Goal: Task Accomplishment & Management: Manage account settings

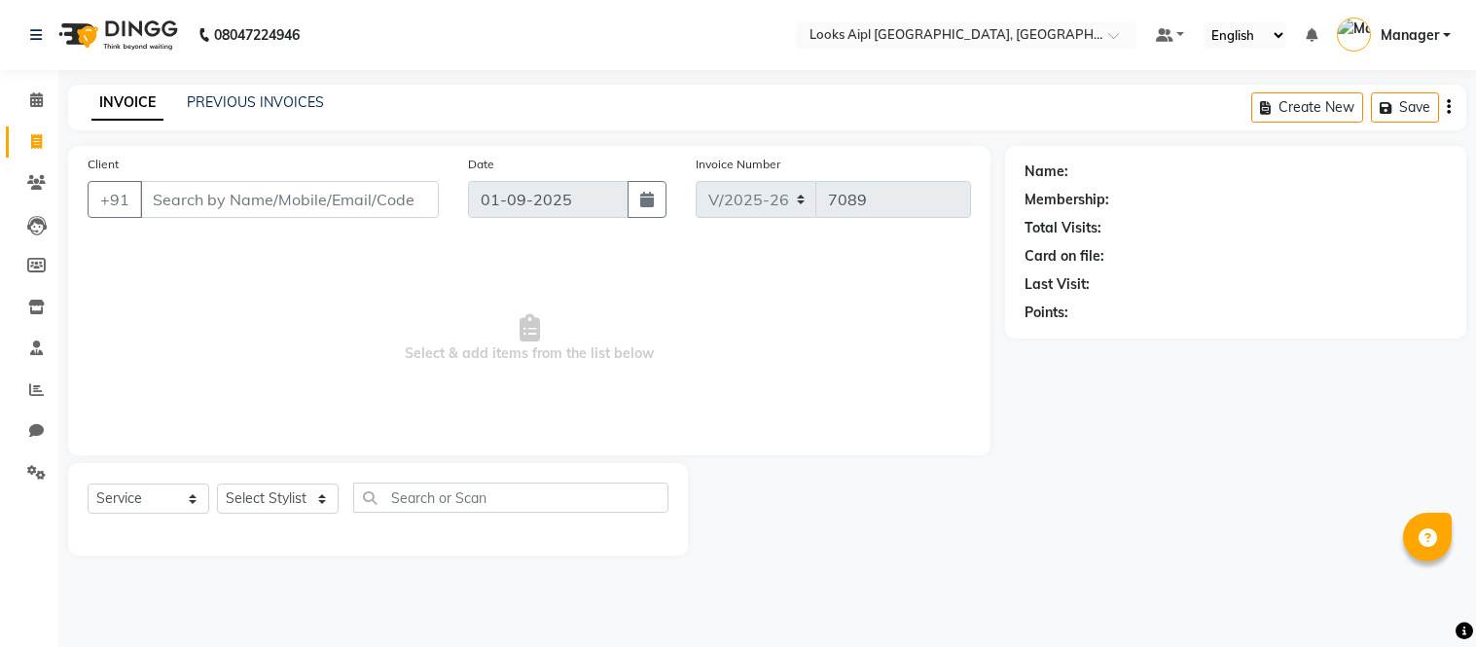
select select "6047"
select select "service"
click at [29, 389] on icon at bounding box center [36, 389] width 15 height 15
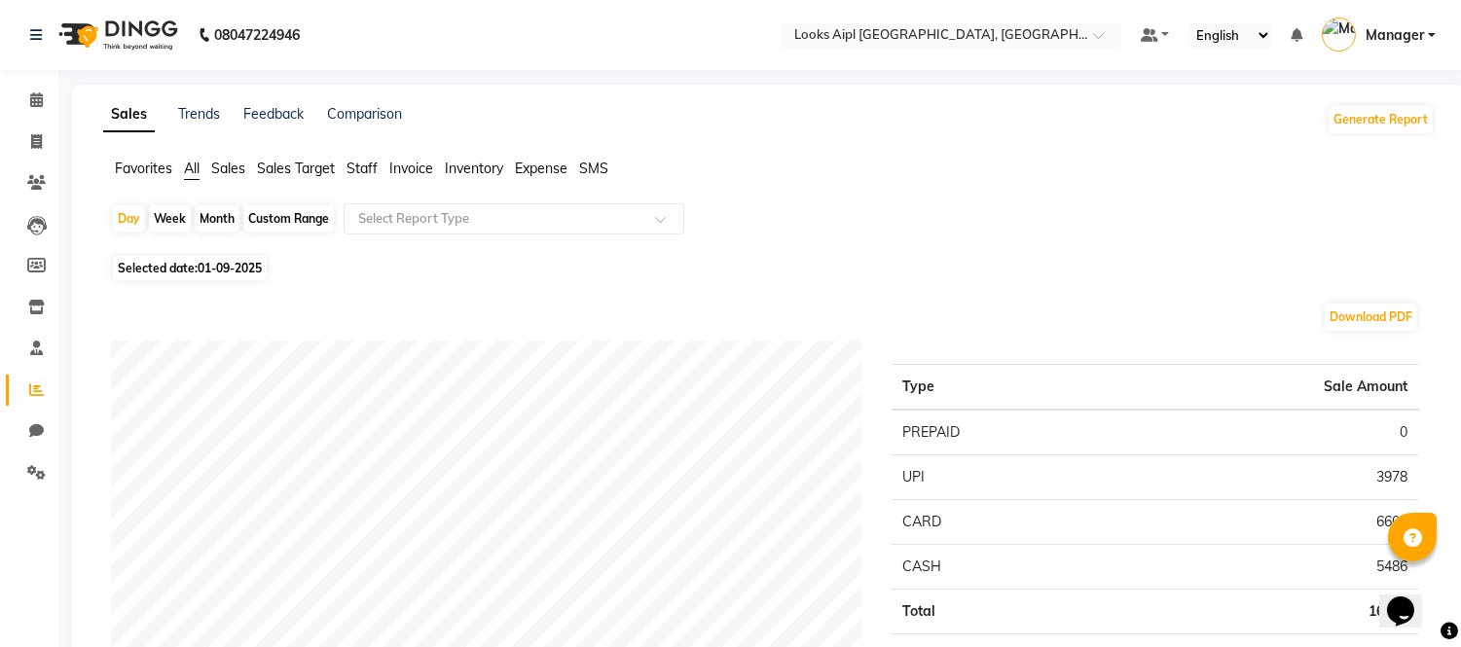
click at [373, 176] on span "Staff" at bounding box center [361, 169] width 31 height 18
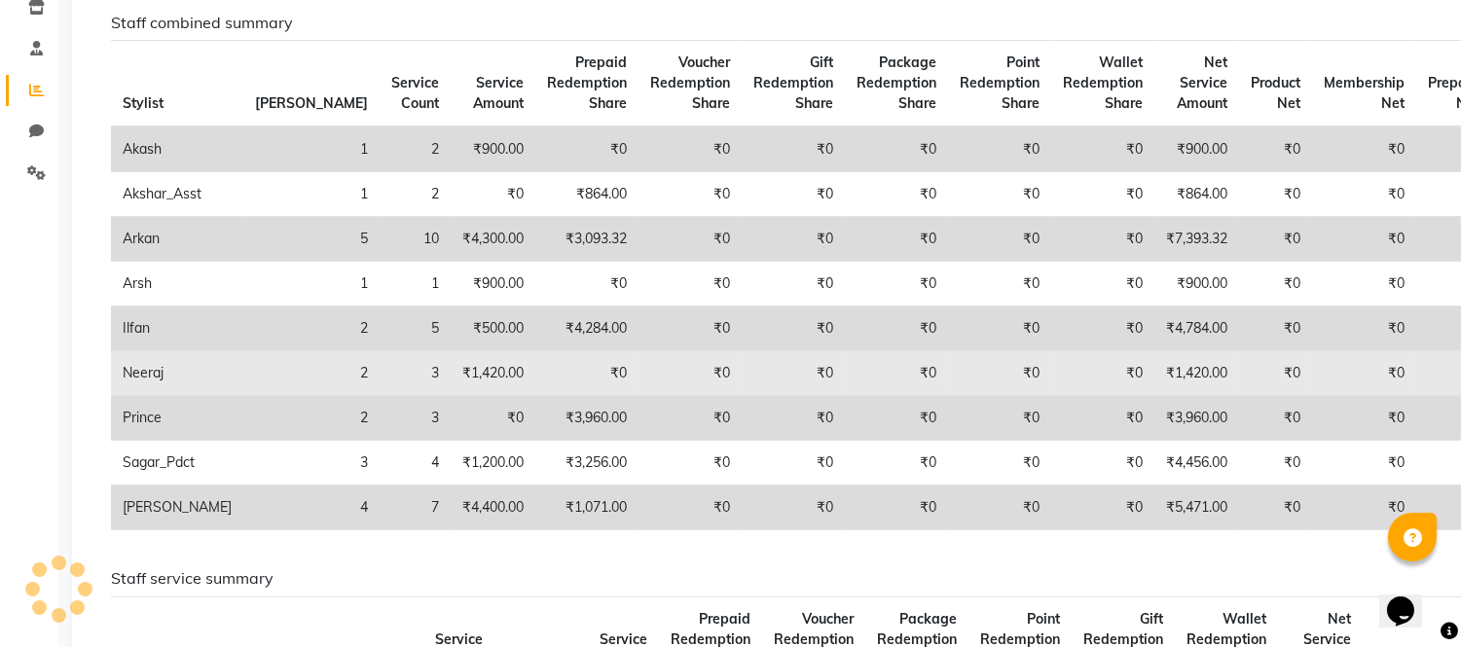
scroll to position [324, 0]
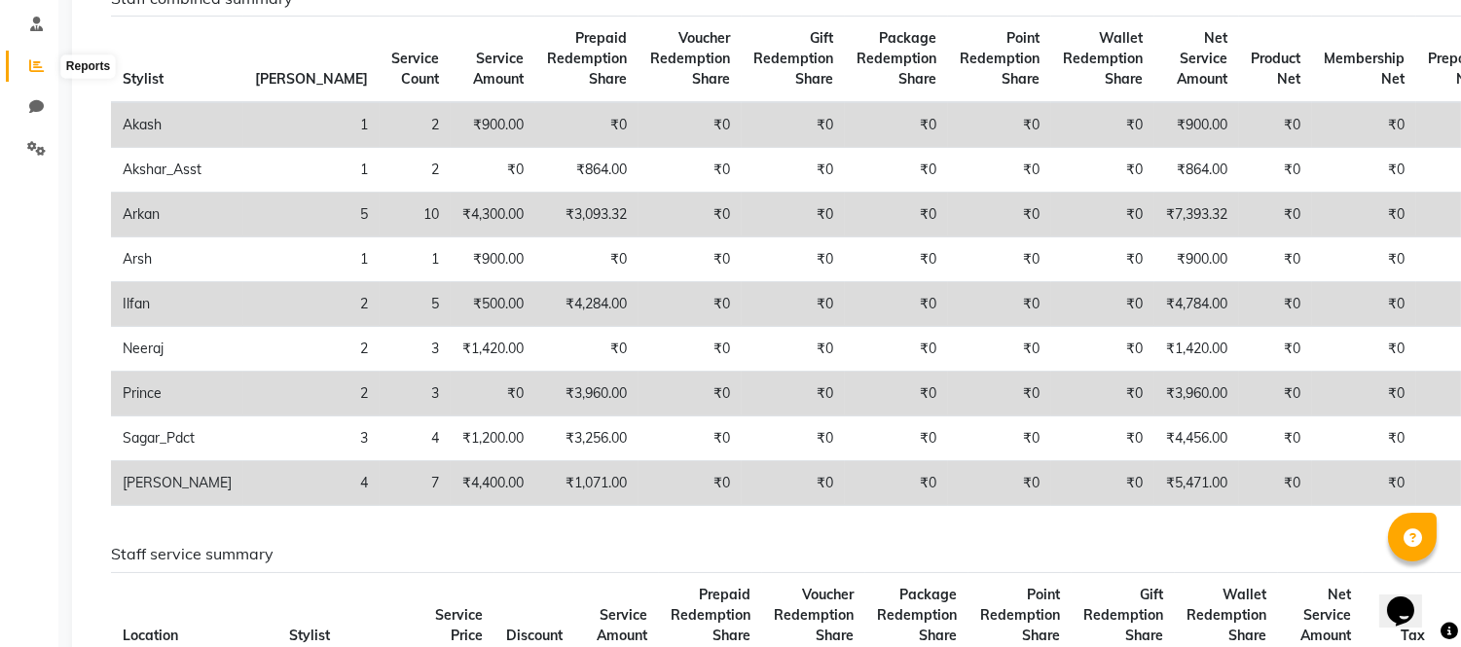
drag, startPoint x: 34, startPoint y: 70, endPoint x: 34, endPoint y: 89, distance: 18.5
click at [34, 70] on icon at bounding box center [36, 65] width 15 height 15
click at [50, 149] on span at bounding box center [36, 149] width 34 height 22
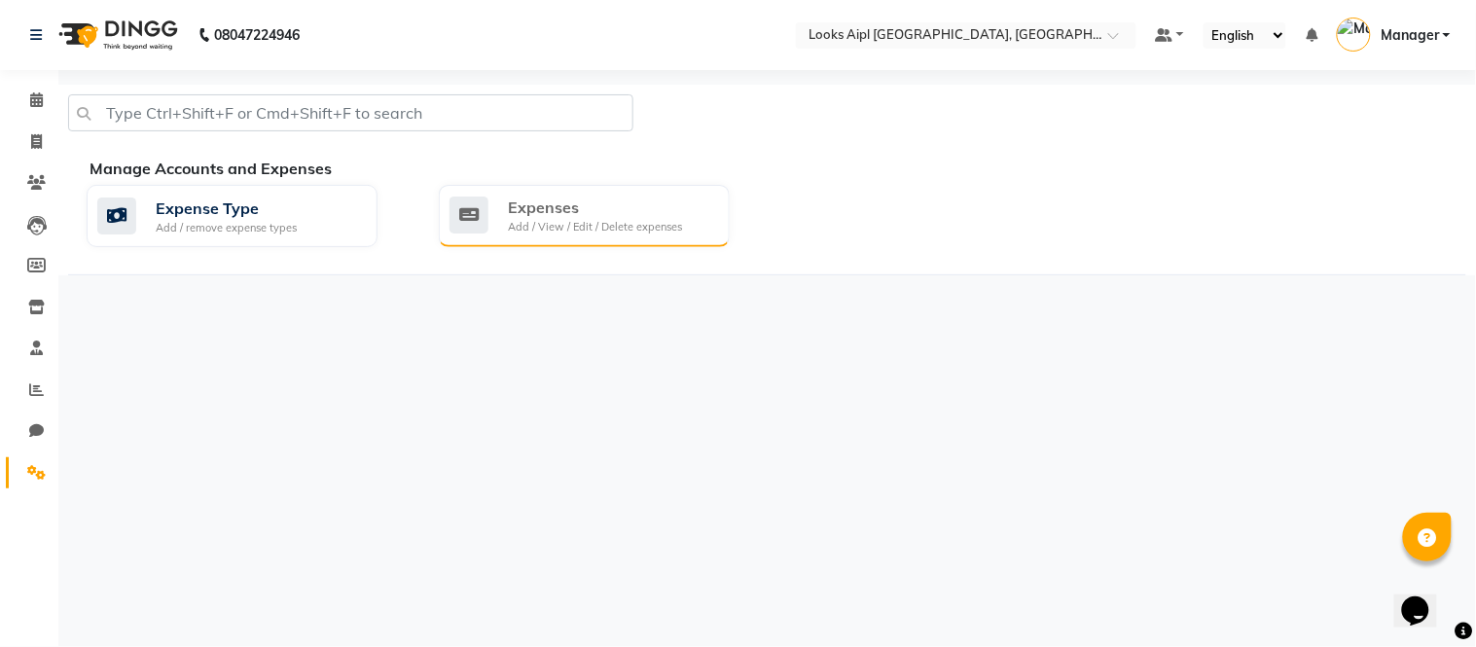
click at [617, 221] on div "Add / View / Edit / Delete expenses" at bounding box center [595, 227] width 174 height 17
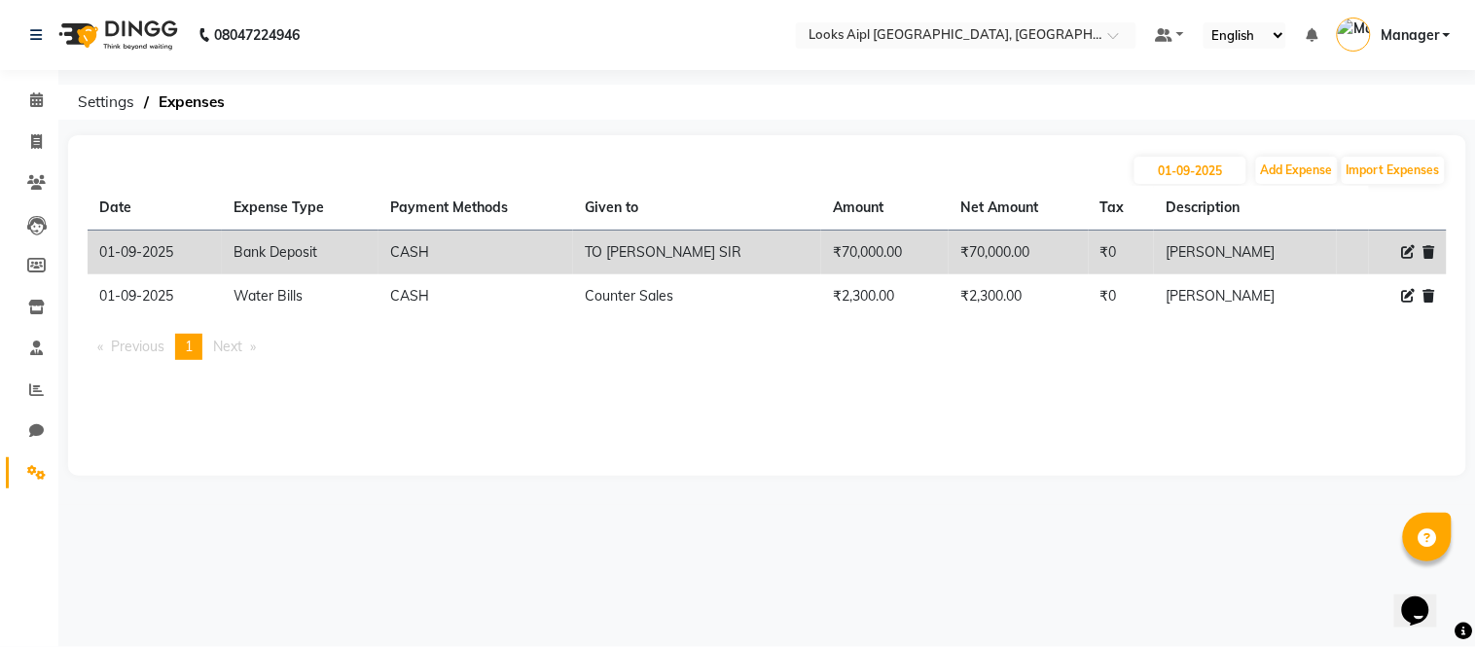
click at [1253, 195] on th "Description" at bounding box center [1245, 208] width 183 height 45
click at [1295, 168] on button "Add Expense" at bounding box center [1297, 170] width 82 height 27
select select "1"
select select "5027"
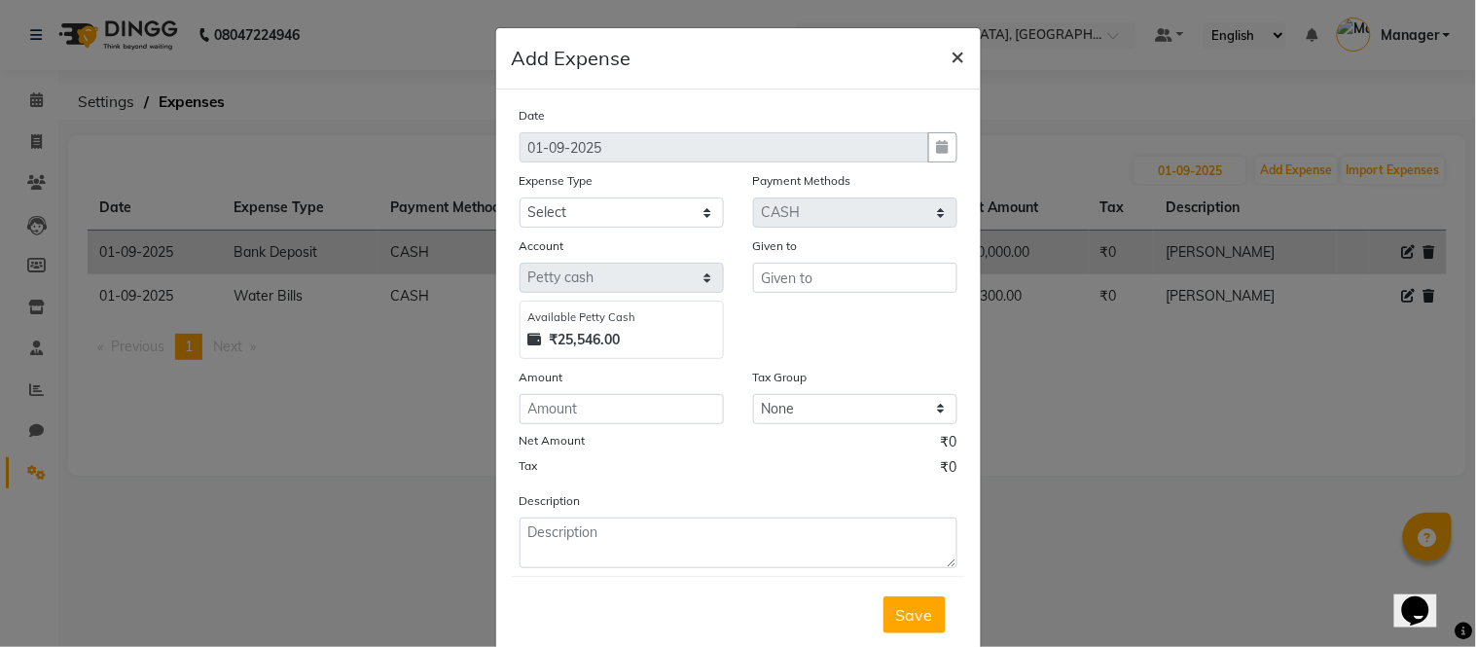
click at [952, 63] on span "×" at bounding box center [959, 55] width 14 height 29
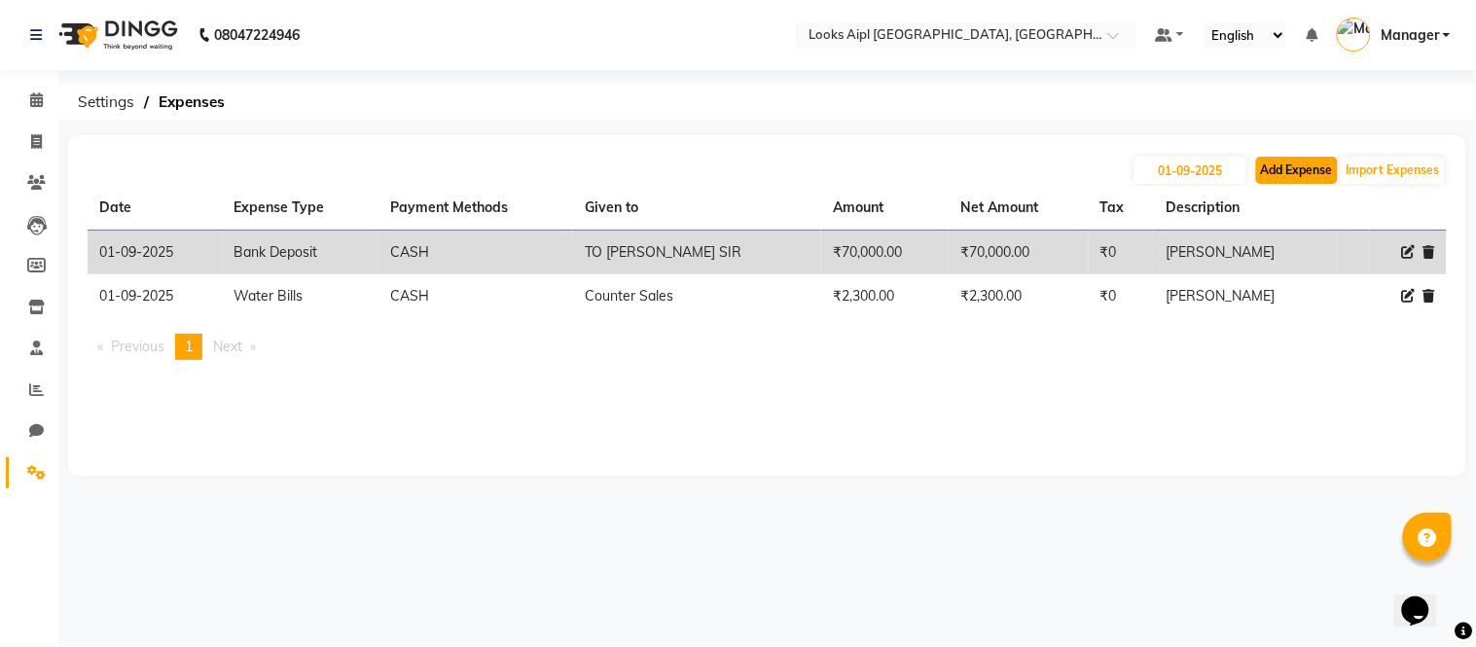
click at [1320, 158] on button "Add Expense" at bounding box center [1297, 170] width 82 height 27
select select "1"
select select "5027"
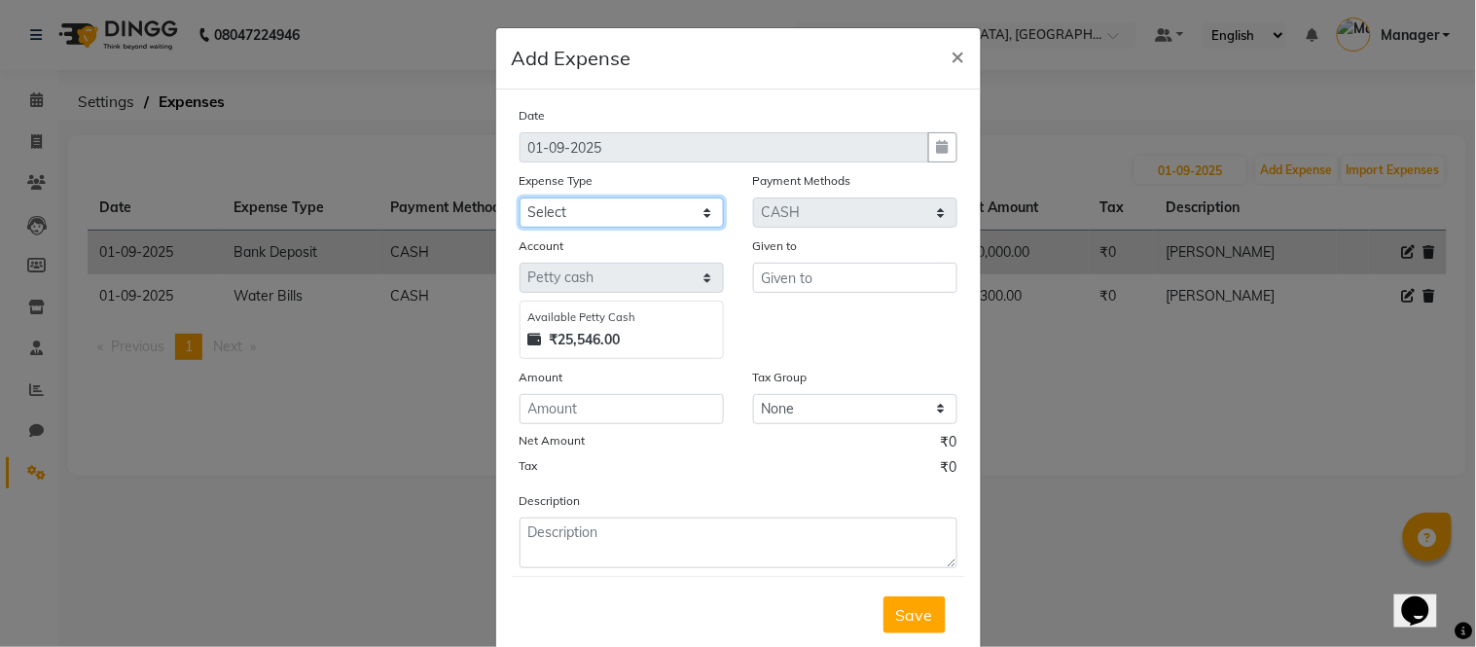
click at [620, 222] on select "Select Bank Deposit Blinkit Cash Handover CLIENT Client ordered food Client Ref…" at bounding box center [622, 213] width 204 height 30
select select "24071"
click at [520, 198] on select "Select Bank Deposit Blinkit Cash Handover CLIENT Client ordered food Client Ref…" at bounding box center [622, 213] width 204 height 30
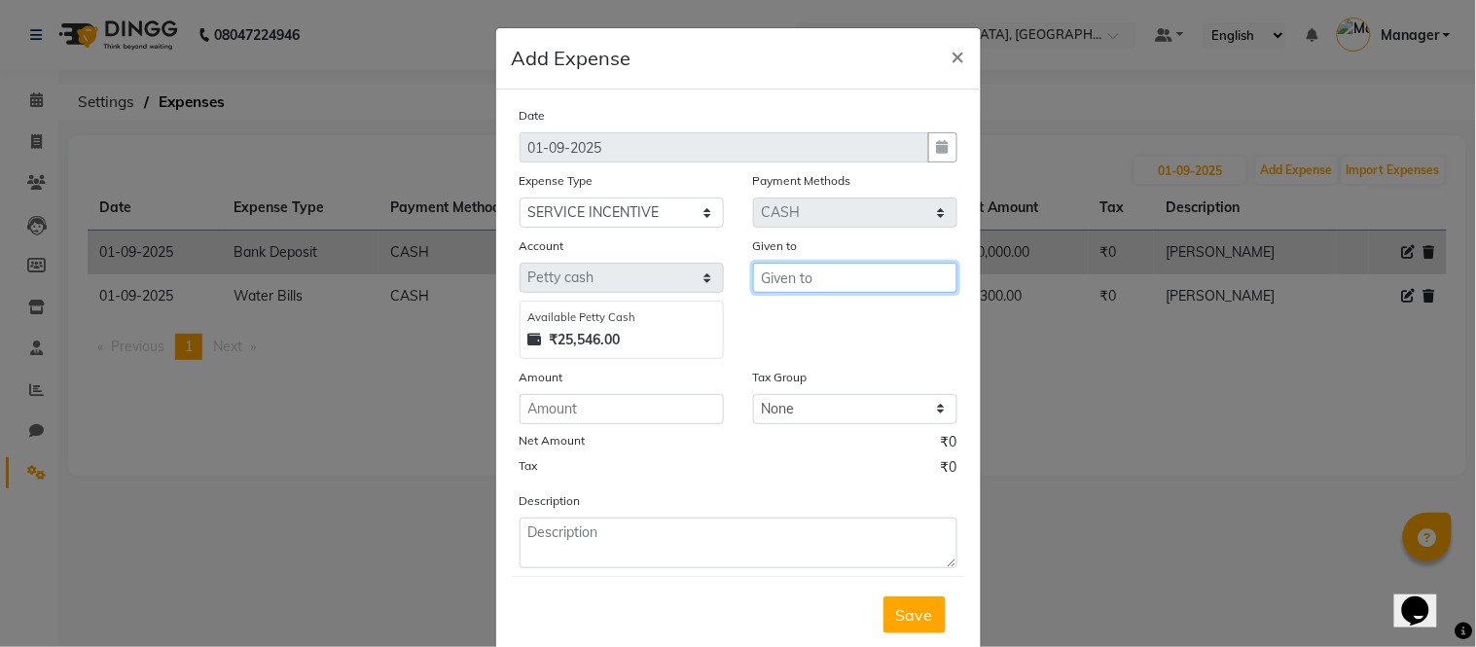
click at [793, 277] on input "text" at bounding box center [855, 278] width 204 height 30
click at [793, 311] on ngb-highlight "[PERSON_NAME]" at bounding box center [796, 318] width 38 height 19
type input "[PERSON_NAME]"
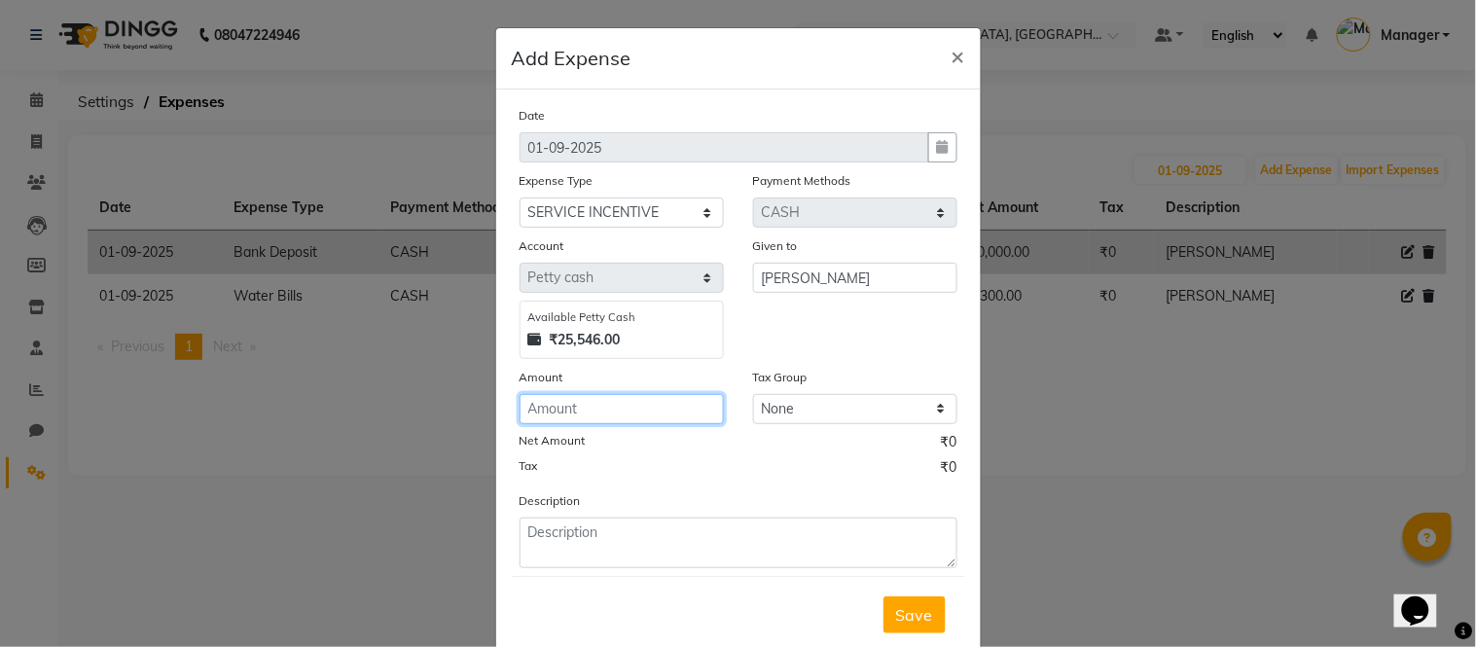
click at [560, 395] on input "number" at bounding box center [622, 409] width 204 height 30
type input "170"
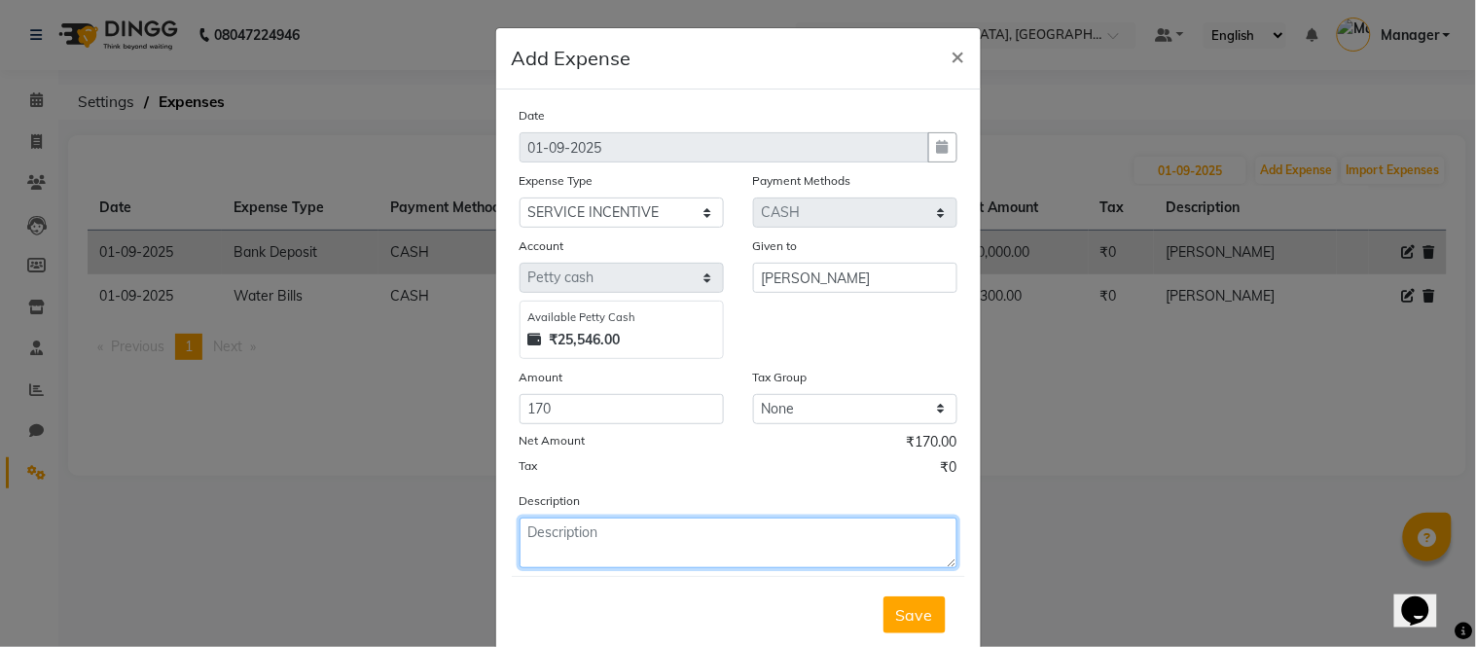
click at [570, 535] on textarea at bounding box center [739, 543] width 438 height 51
drag, startPoint x: 617, startPoint y: 539, endPoint x: 498, endPoint y: 538, distance: 118.7
click at [505, 538] on div "Description [PERSON_NAME]" at bounding box center [738, 529] width 467 height 78
type textarea "[PERSON_NAME]"
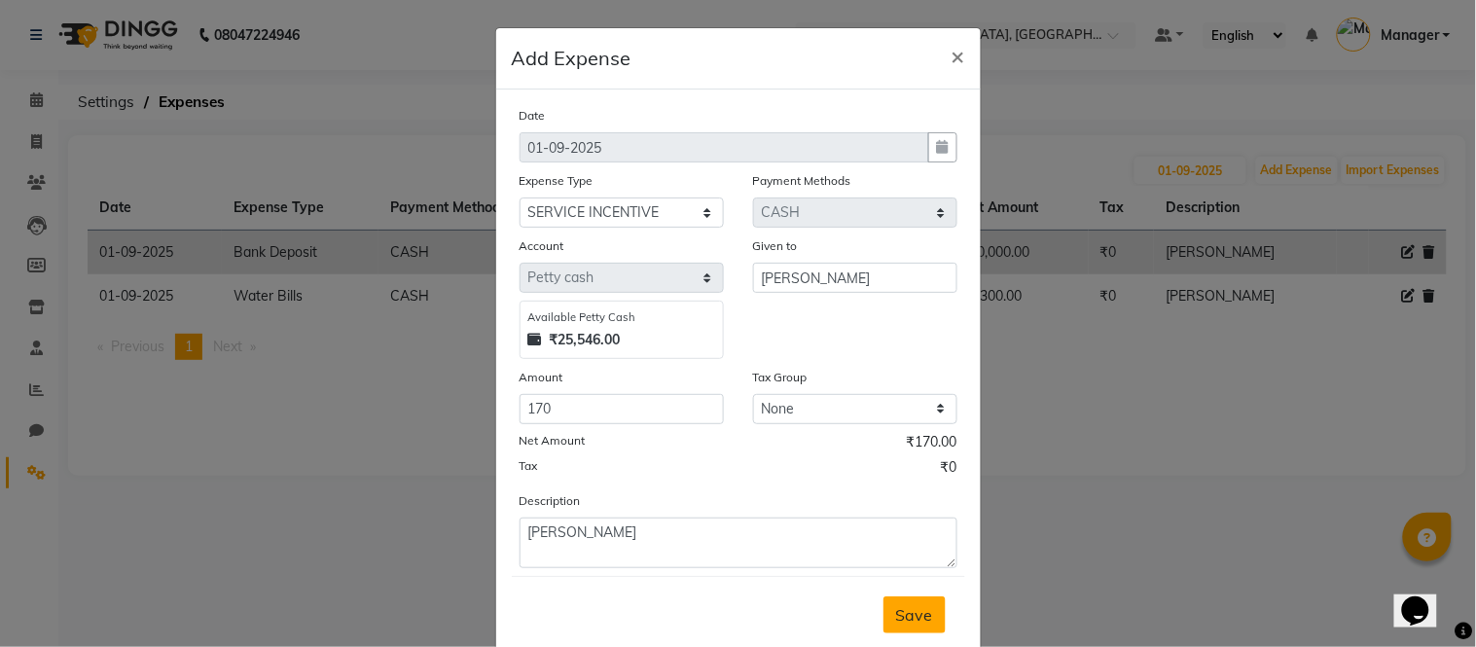
click at [905, 607] on span "Save" at bounding box center [914, 614] width 37 height 19
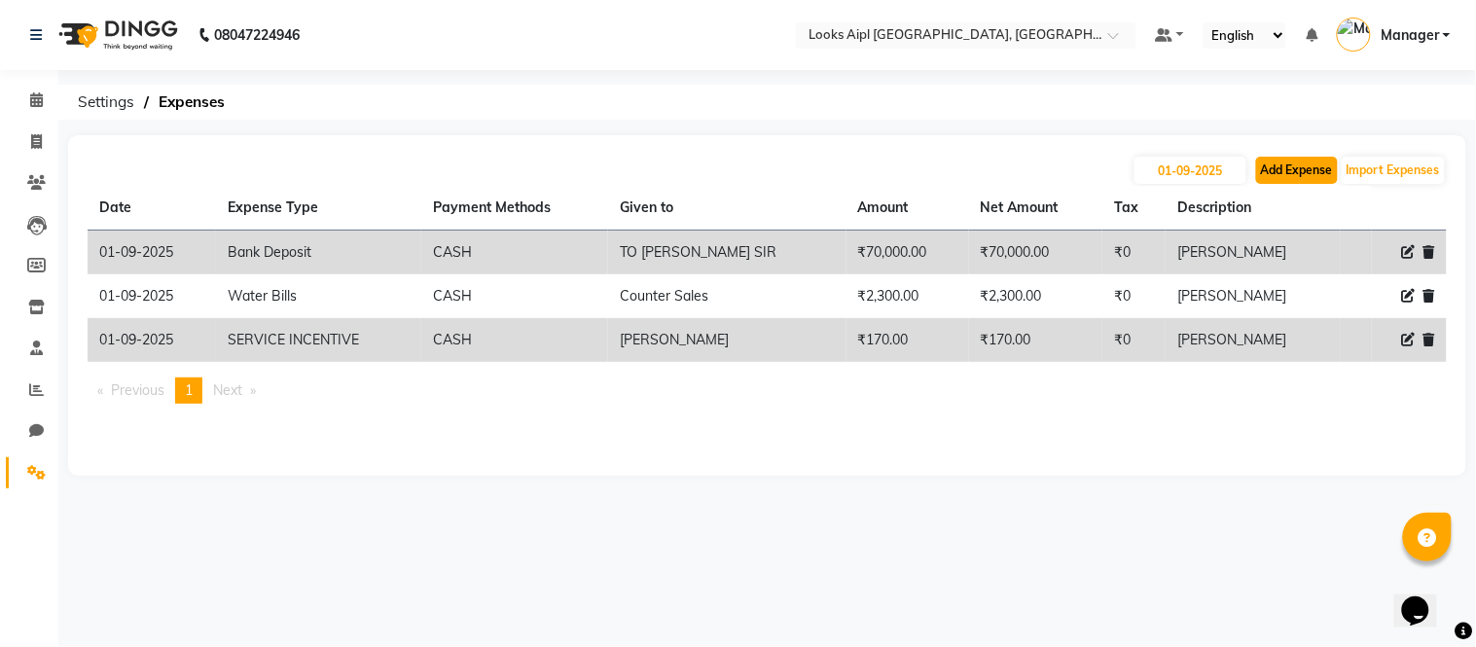
click at [1314, 177] on button "Add Expense" at bounding box center [1297, 170] width 82 height 27
select select "1"
select select "5027"
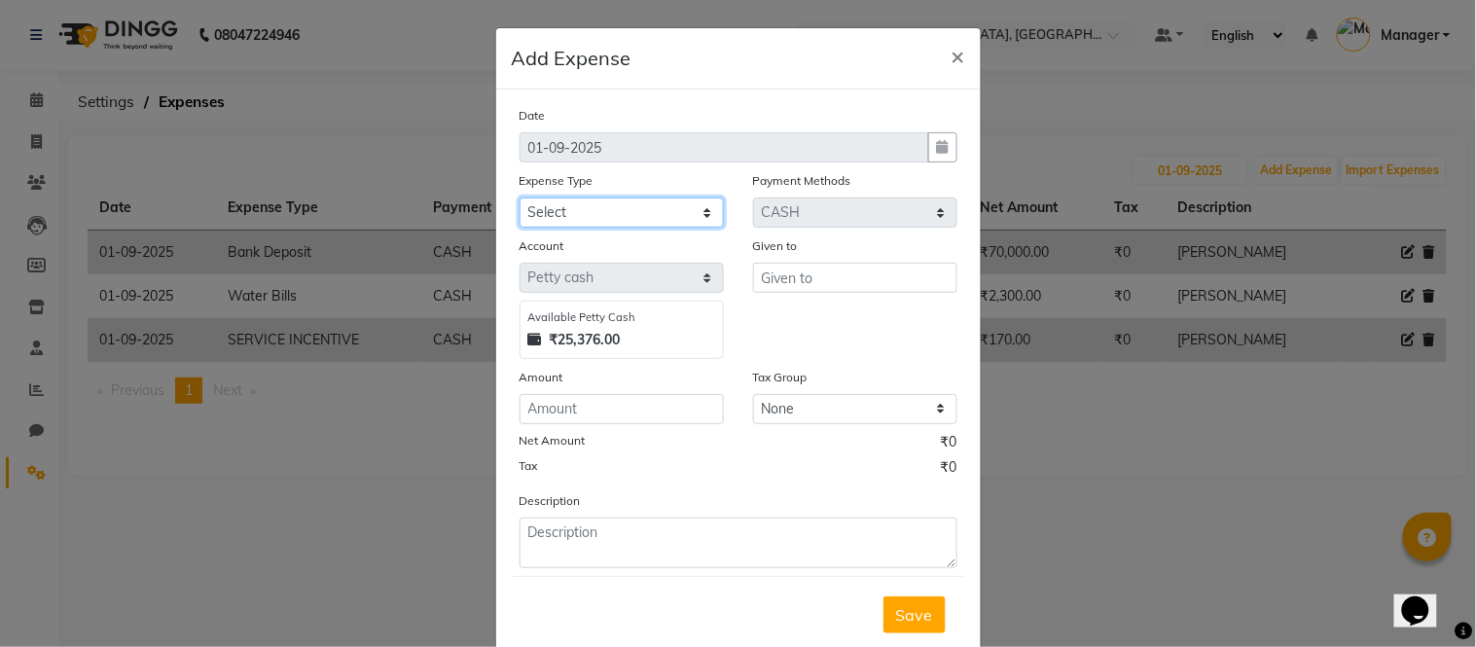
click at [626, 220] on select "Select Bank Deposit Blinkit Cash Handover CLIENT Client ordered food Client Ref…" at bounding box center [622, 213] width 204 height 30
select select "24071"
click at [520, 198] on select "Select Bank Deposit Blinkit Cash Handover CLIENT Client ordered food Client Ref…" at bounding box center [622, 213] width 204 height 30
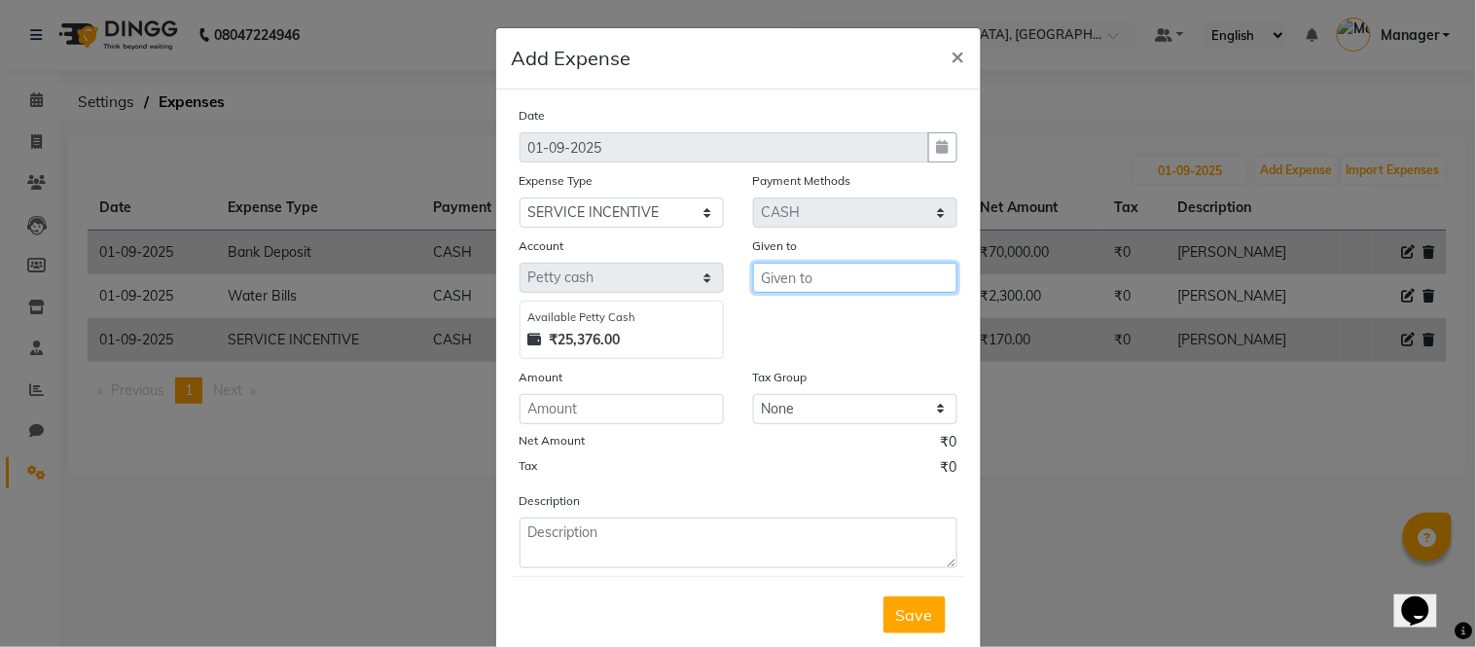
click at [765, 285] on input "text" at bounding box center [855, 278] width 204 height 30
click at [804, 348] on ngb-highlight "sa gar_pdct" at bounding box center [819, 350] width 84 height 19
type input "sagar_pdct"
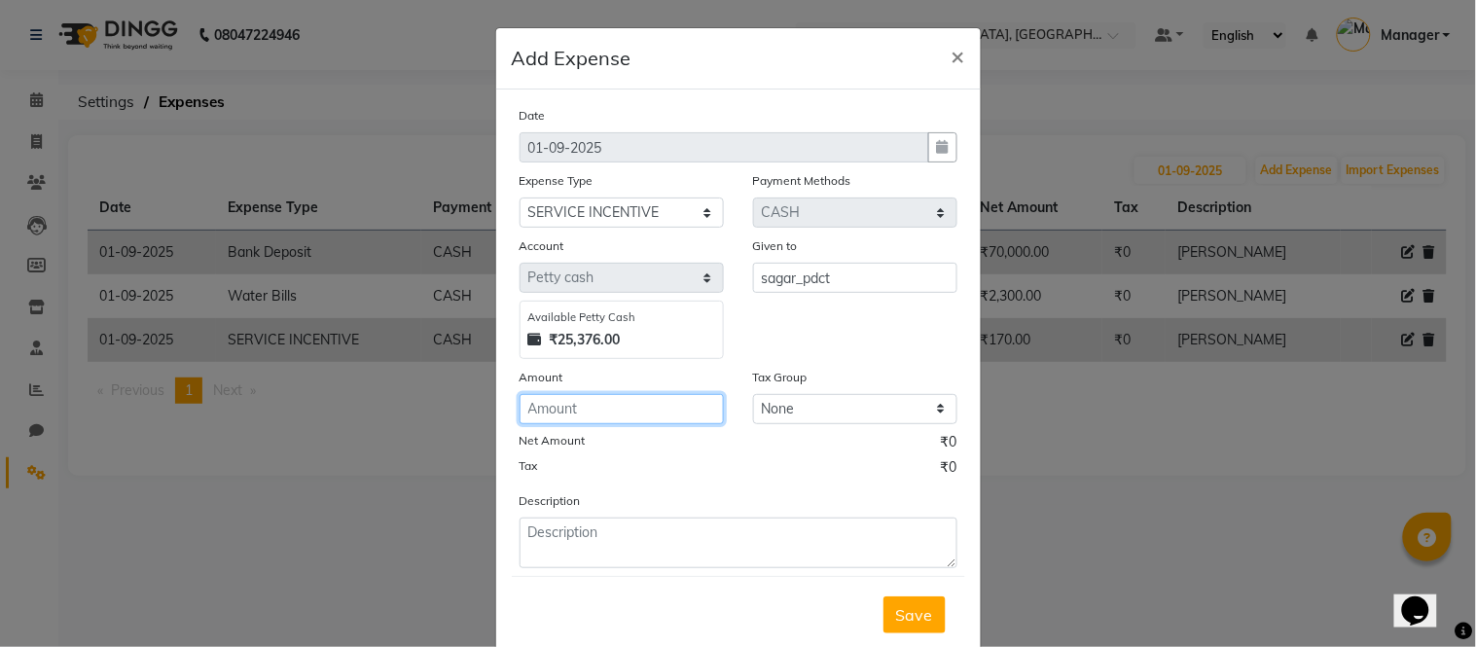
click at [657, 420] on input "number" at bounding box center [622, 409] width 204 height 30
type input "270"
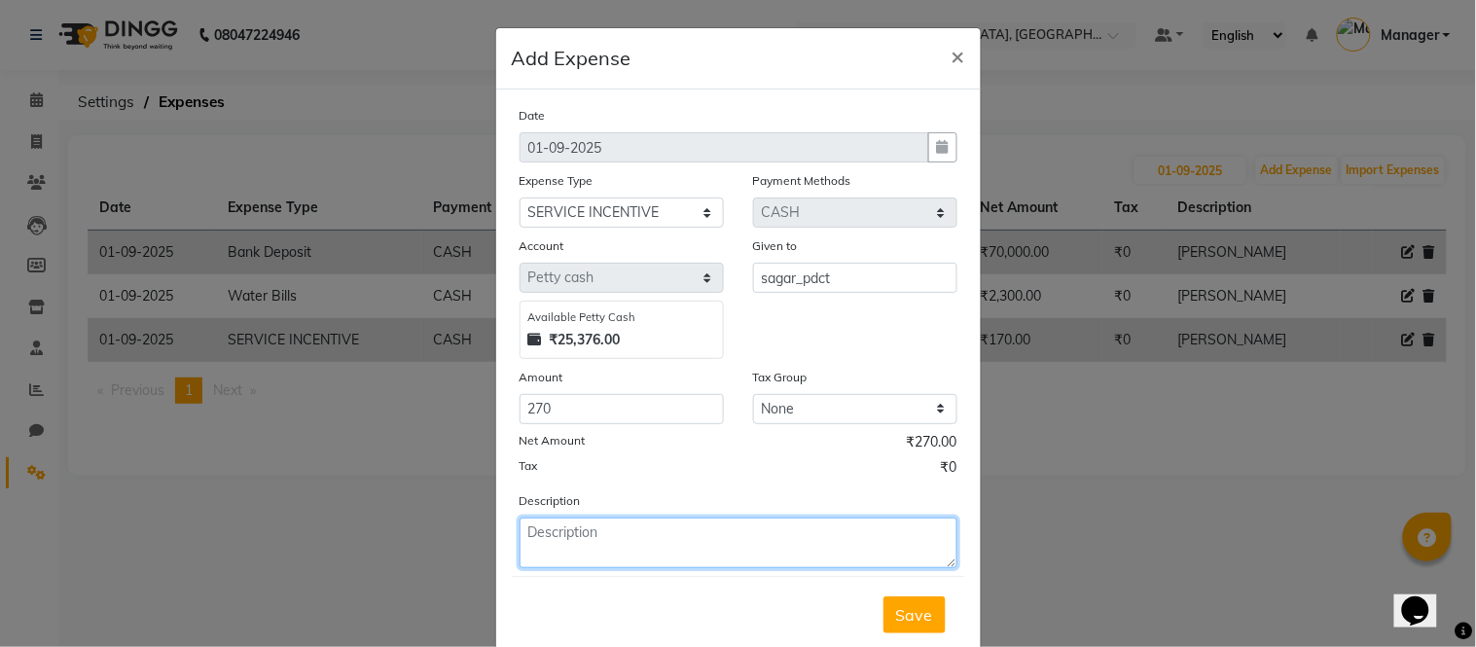
click at [627, 552] on textarea at bounding box center [739, 543] width 438 height 51
type textarea "[PERSON_NAME]"
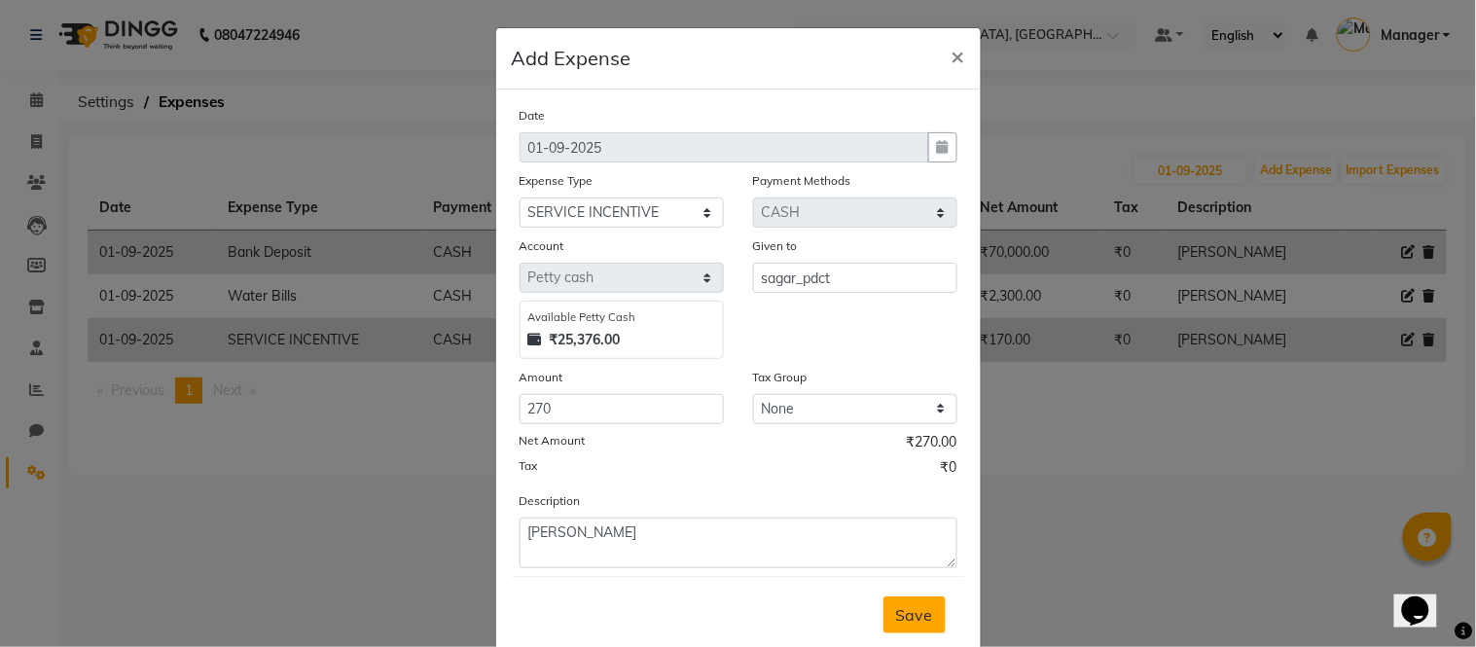
click at [887, 600] on button "Save" at bounding box center [915, 614] width 62 height 37
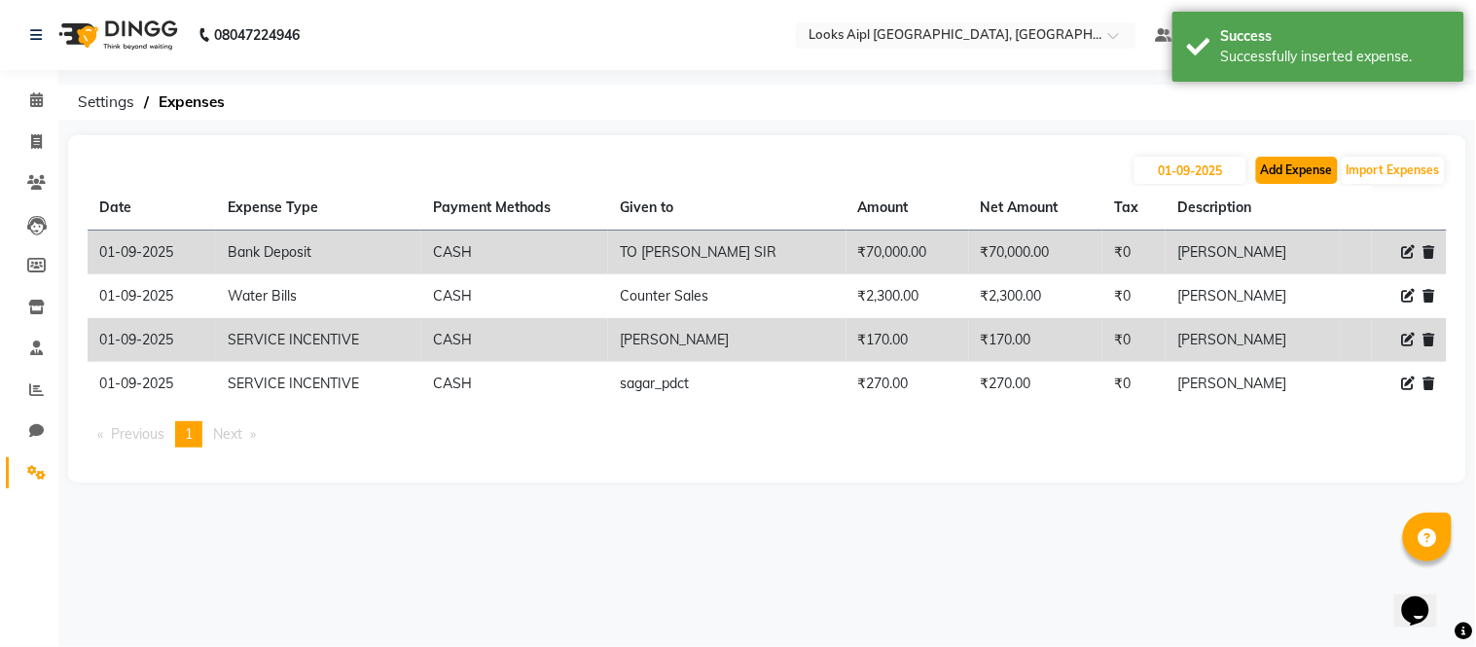
click at [1298, 161] on button "Add Expense" at bounding box center [1297, 170] width 82 height 27
select select "1"
select select "5027"
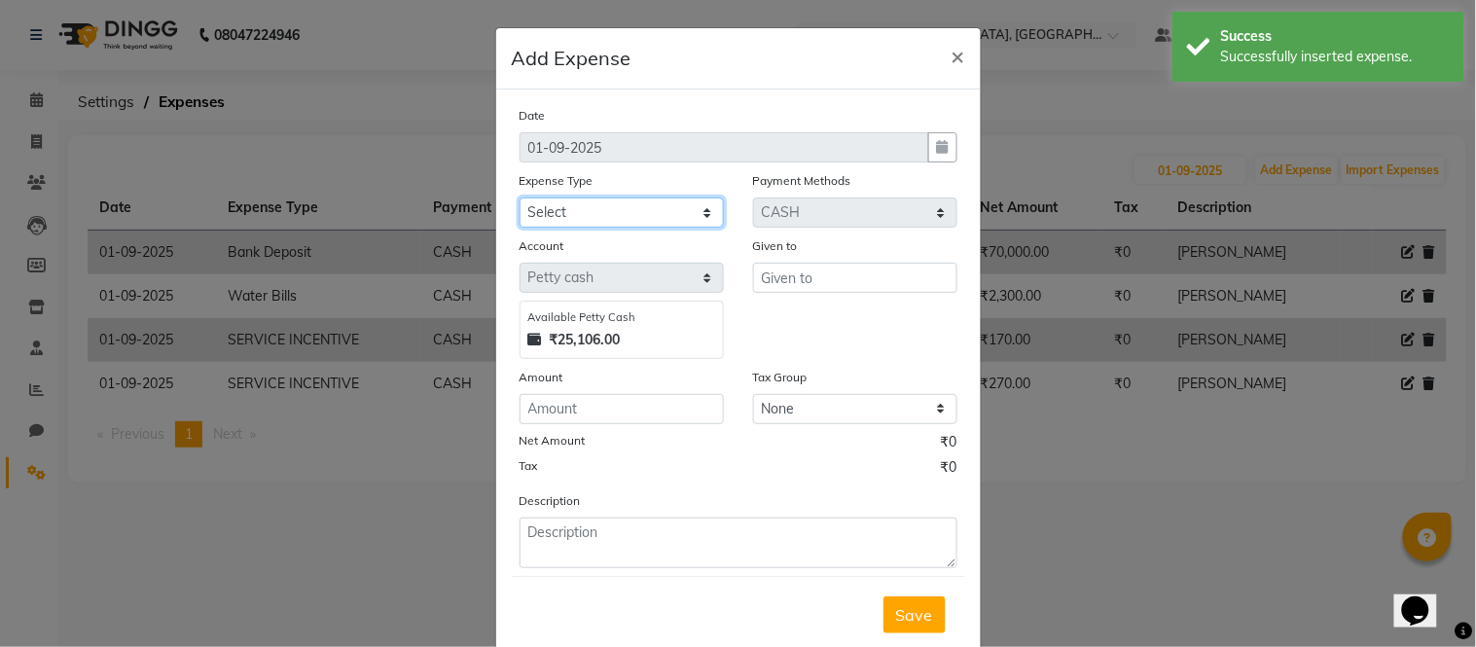
click at [571, 214] on select "Select Bank Deposit Blinkit Cash Handover CLIENT Client ordered food Client Ref…" at bounding box center [622, 213] width 204 height 30
select select "24071"
click at [520, 198] on select "Select Bank Deposit Blinkit Cash Handover CLIENT Client ordered food Client Ref…" at bounding box center [622, 213] width 204 height 30
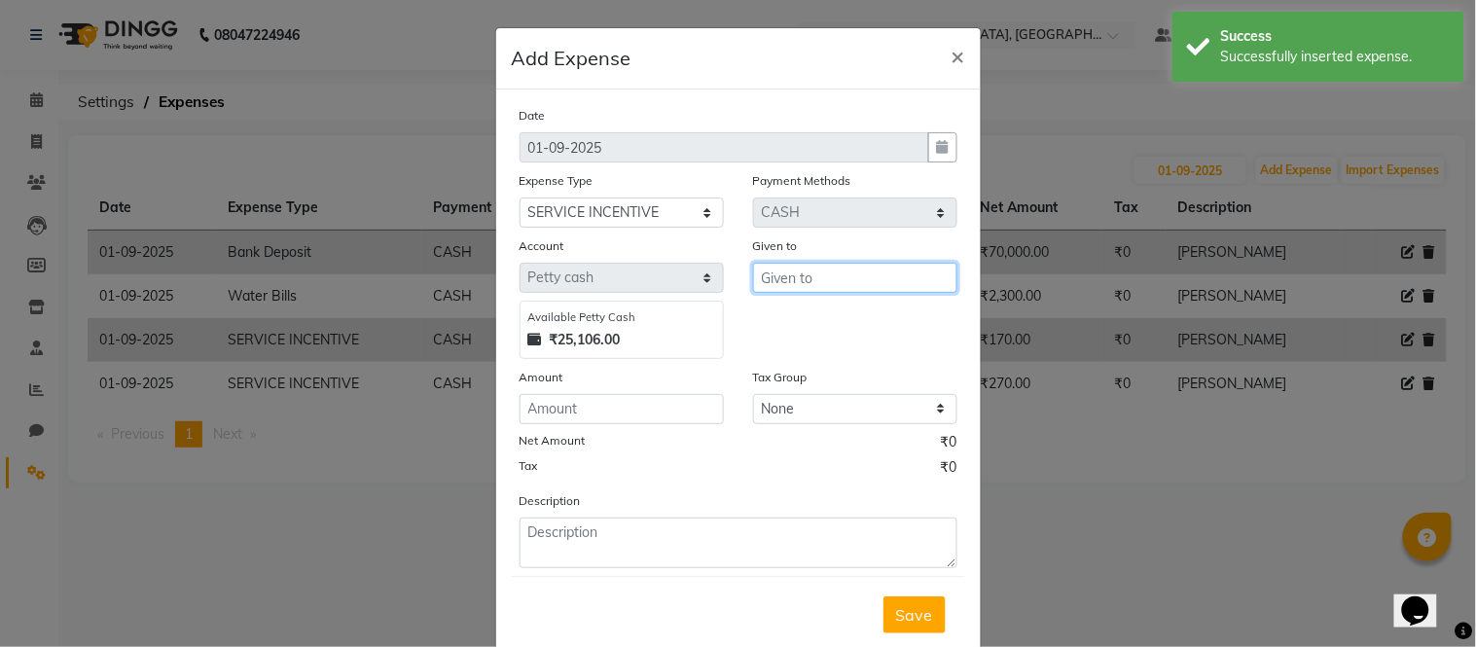
click at [795, 272] on input "text" at bounding box center [855, 278] width 204 height 30
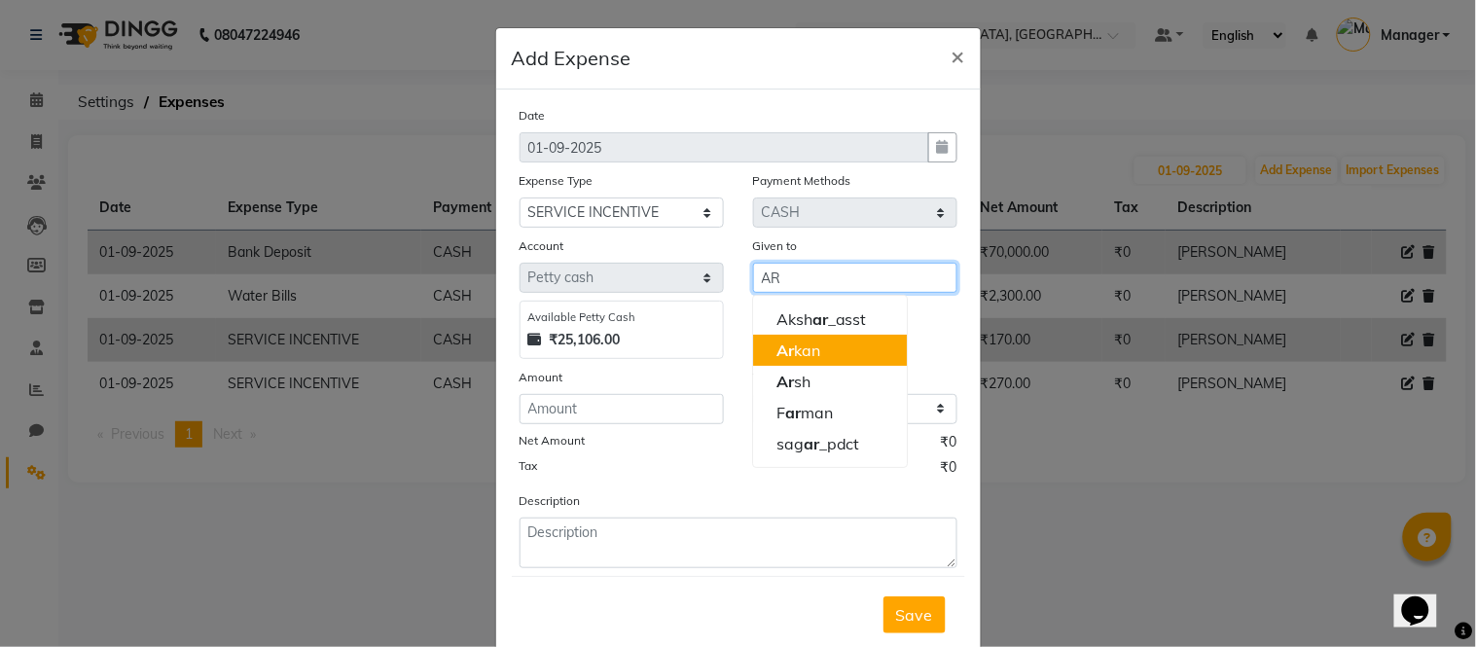
click at [802, 351] on ngb-highlight "Ar kan" at bounding box center [799, 350] width 44 height 19
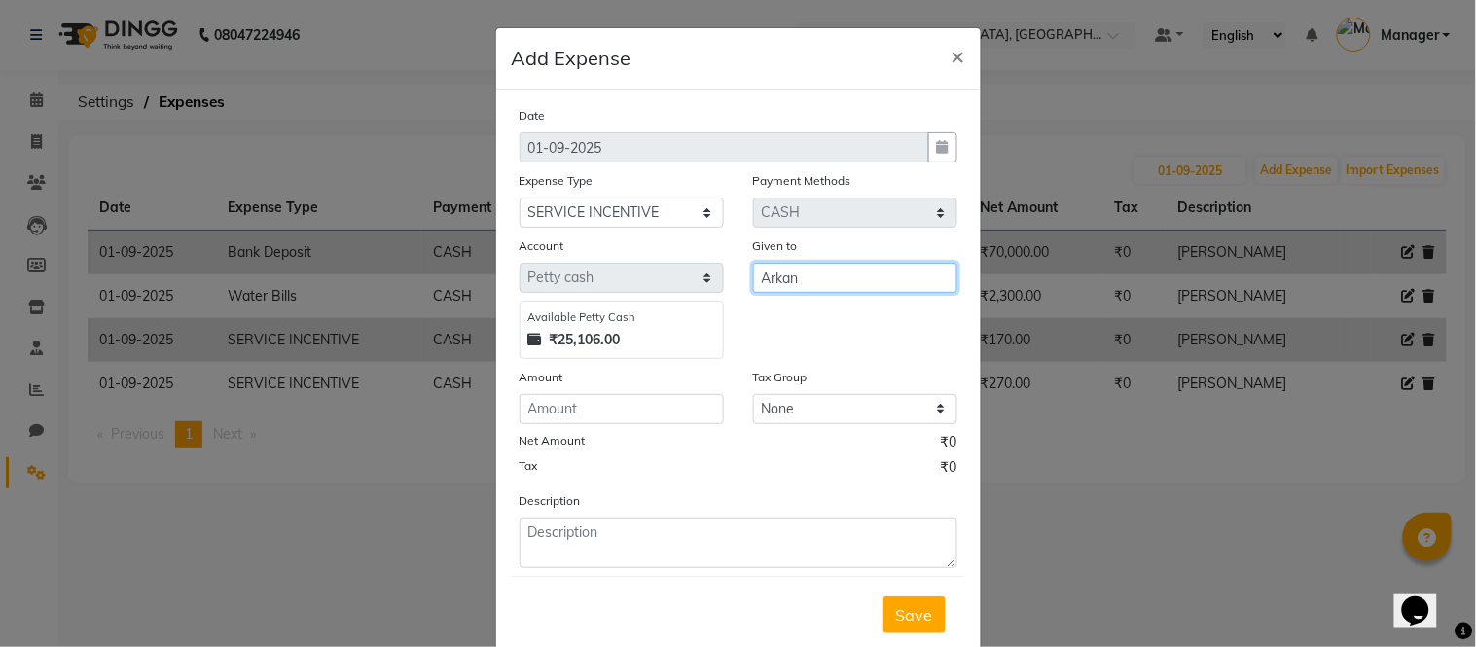
type input "Arkan"
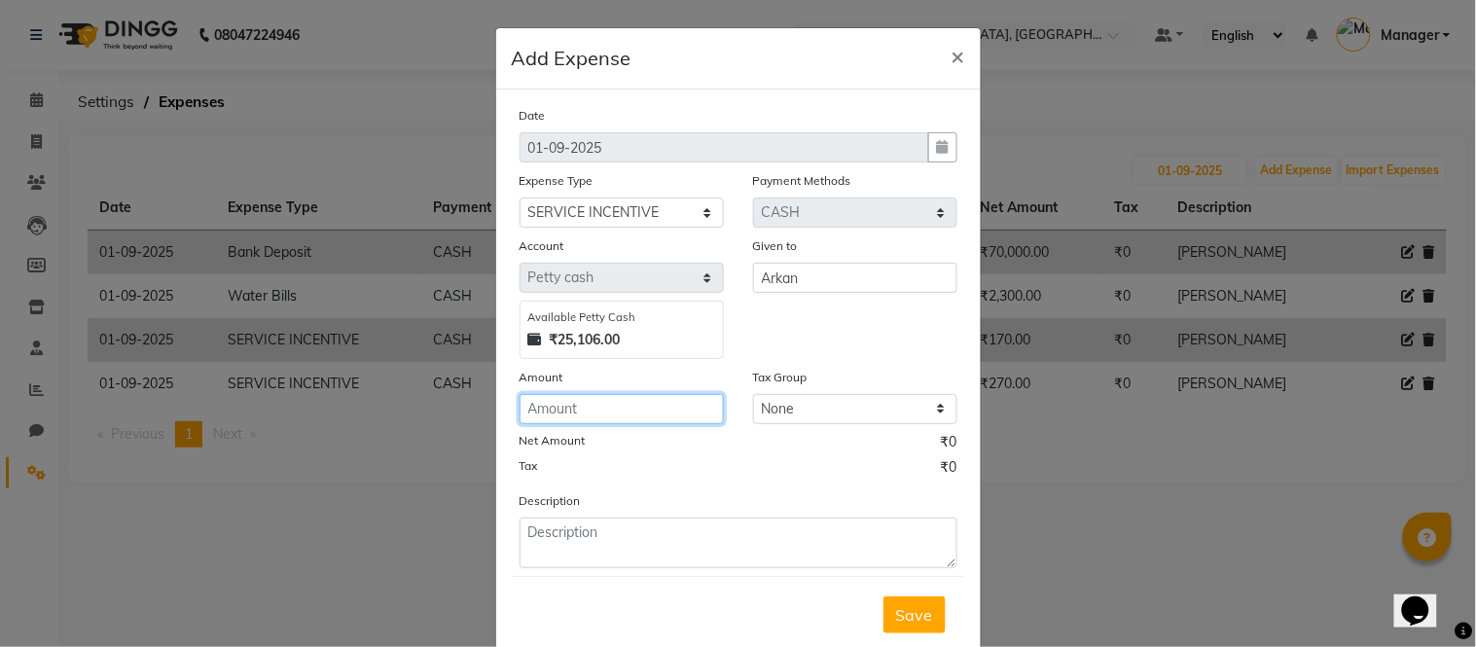
click at [642, 402] on input "number" at bounding box center [622, 409] width 204 height 30
type input "300"
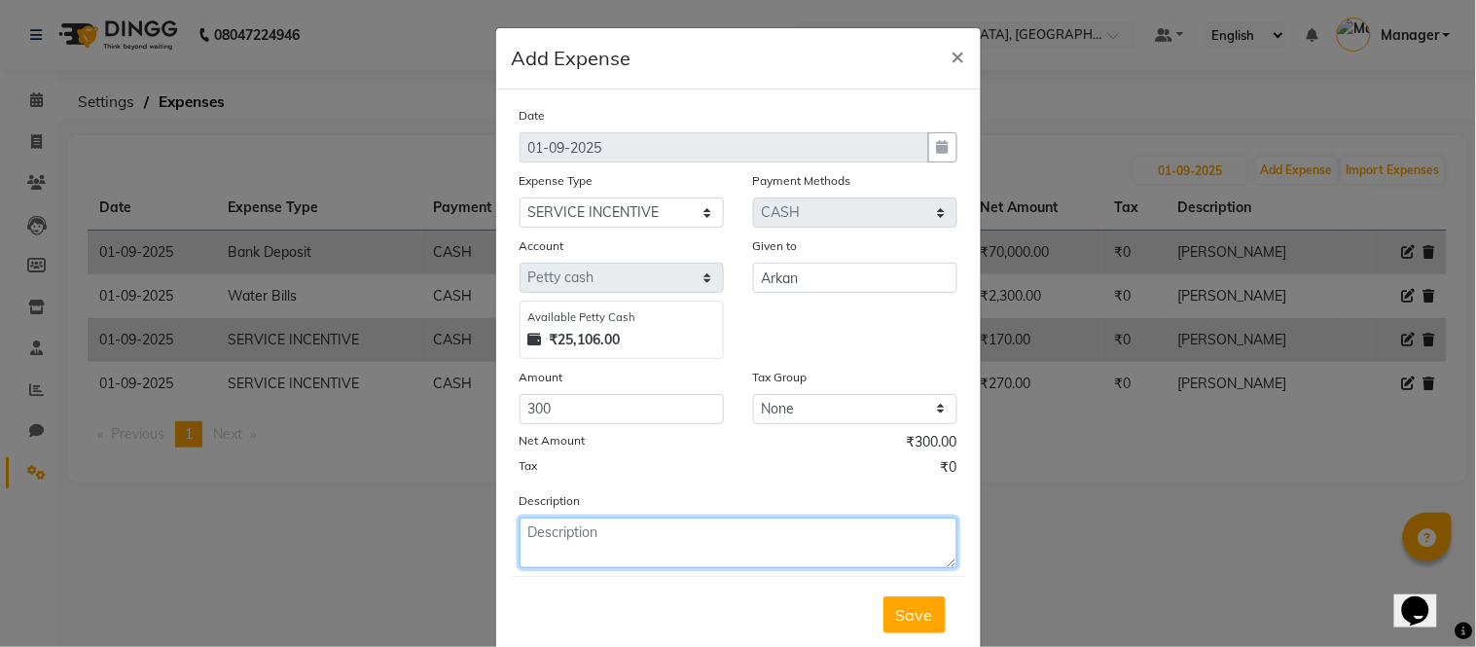
click at [618, 528] on textarea at bounding box center [739, 543] width 438 height 51
type textarea "[PERSON_NAME]"
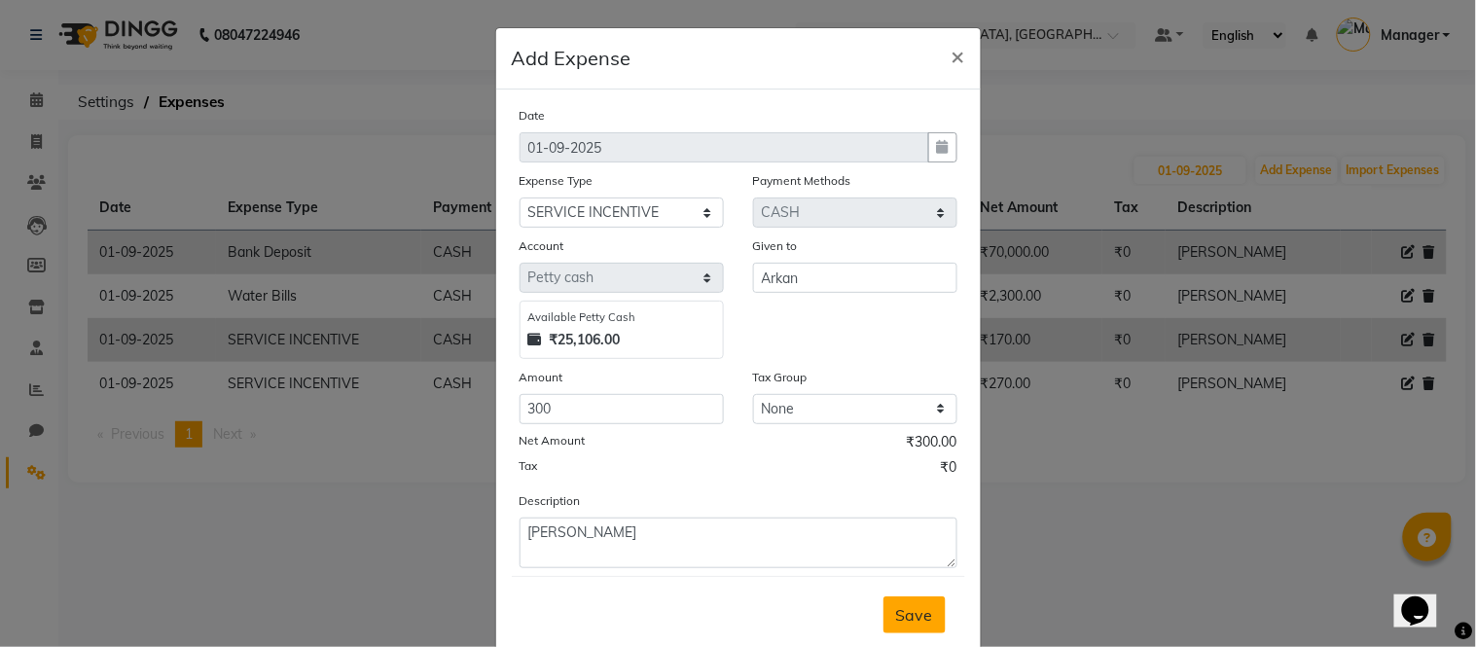
click at [919, 614] on span "Save" at bounding box center [914, 614] width 37 height 19
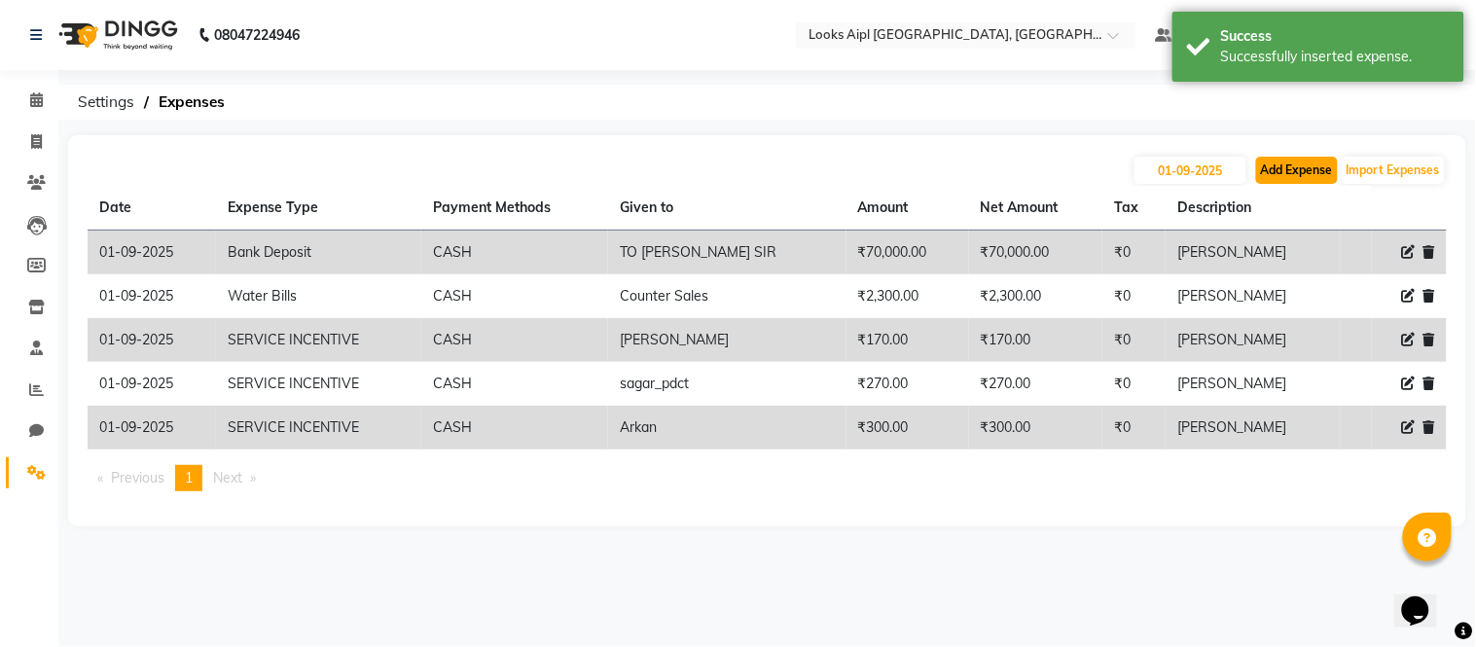
click at [1308, 163] on button "Add Expense" at bounding box center [1297, 170] width 82 height 27
select select "1"
select select "5027"
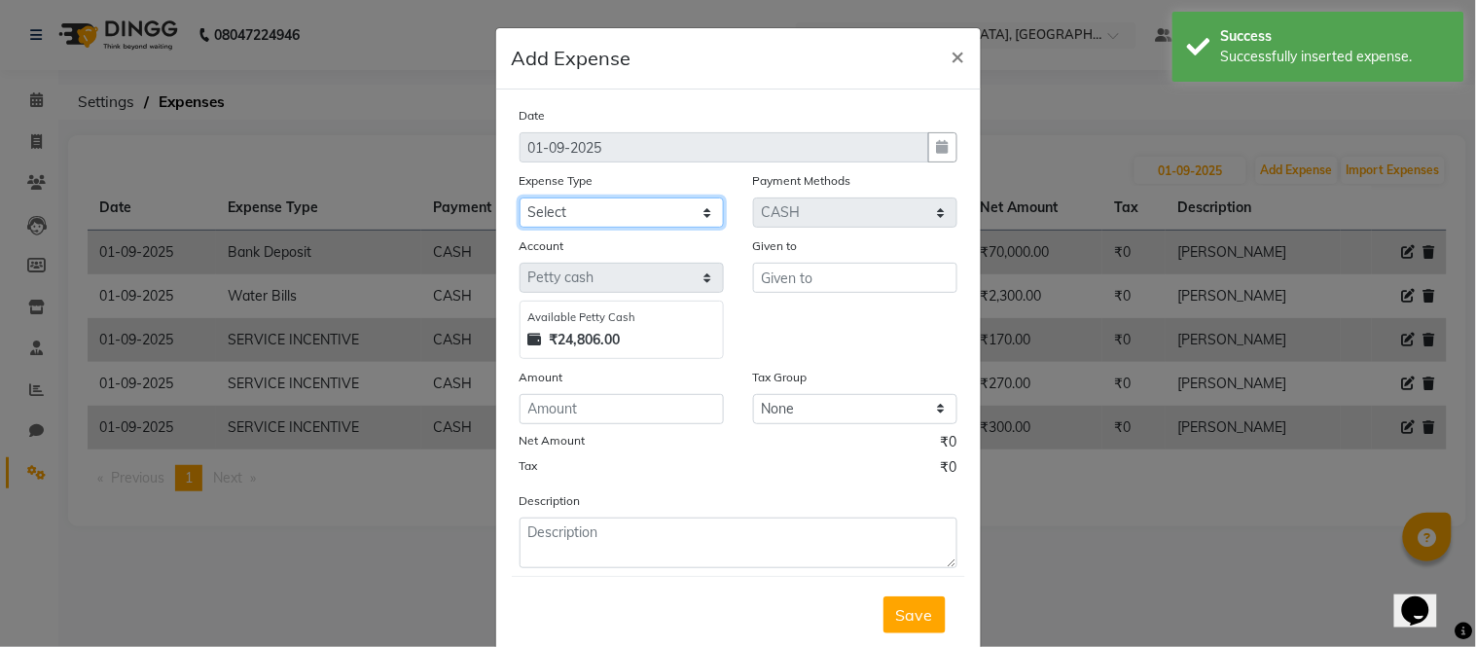
click at [569, 207] on select "Select Bank Deposit Blinkit Cash Handover CLIENT Client ordered food Client Ref…" at bounding box center [622, 213] width 204 height 30
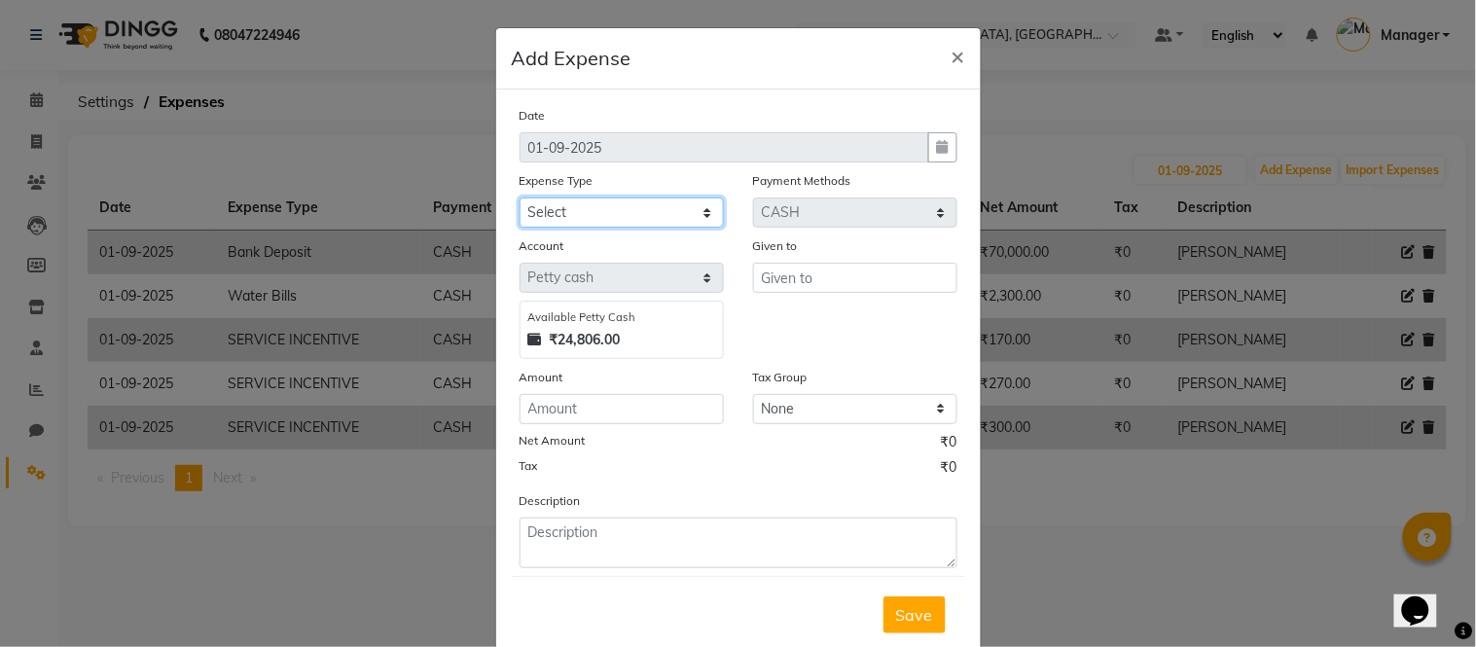
select select "24170"
click at [520, 198] on select "Select Bank Deposit Blinkit Cash Handover CLIENT Client ordered food Client Ref…" at bounding box center [622, 213] width 204 height 30
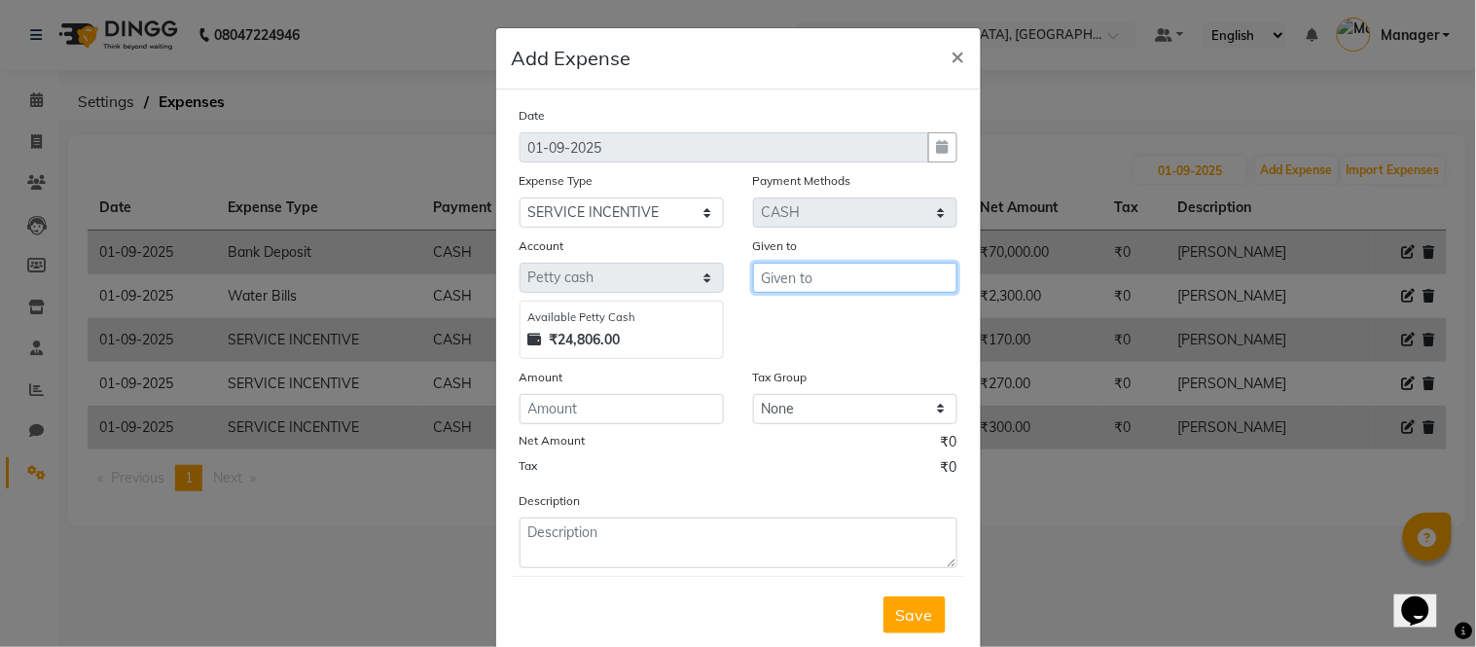
click at [793, 272] on input "text" at bounding box center [855, 278] width 204 height 30
click at [789, 318] on ngb-highlight "il fan" at bounding box center [792, 318] width 31 height 19
type input "ilfan"
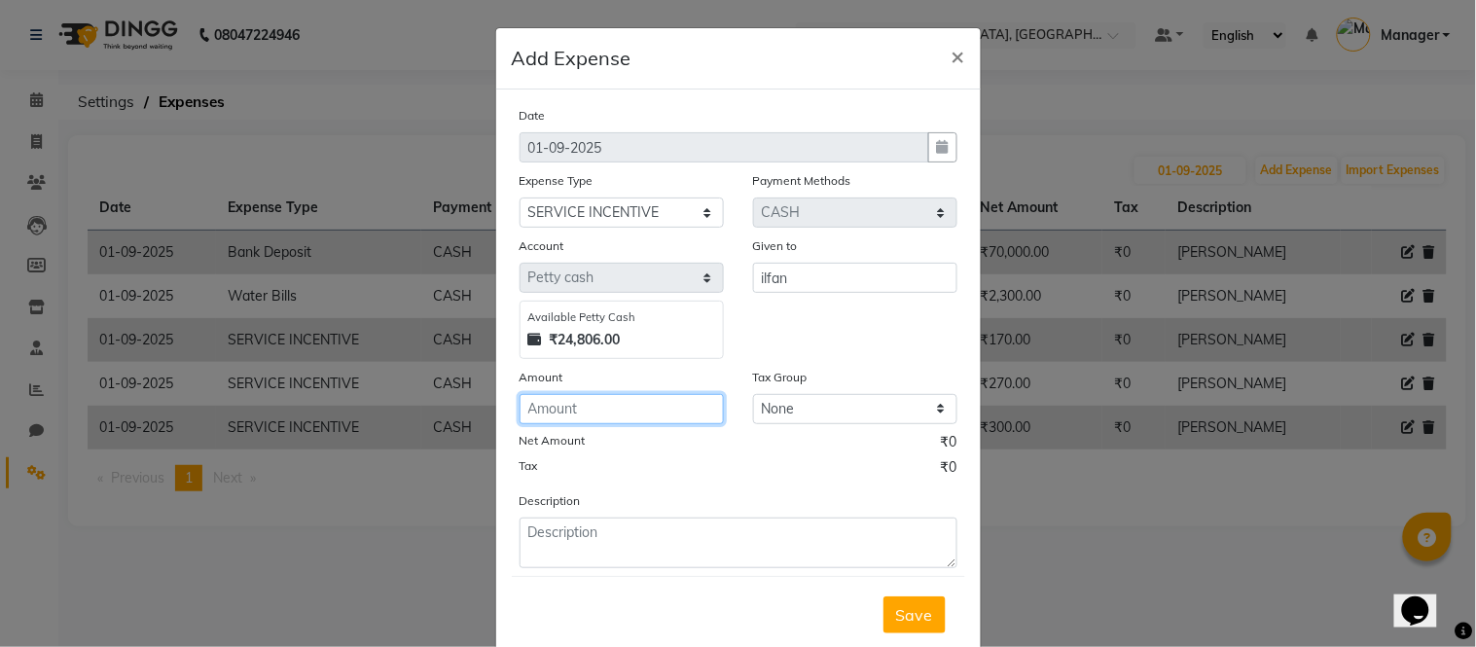
click at [603, 411] on input "number" at bounding box center [622, 409] width 204 height 30
type input "250"
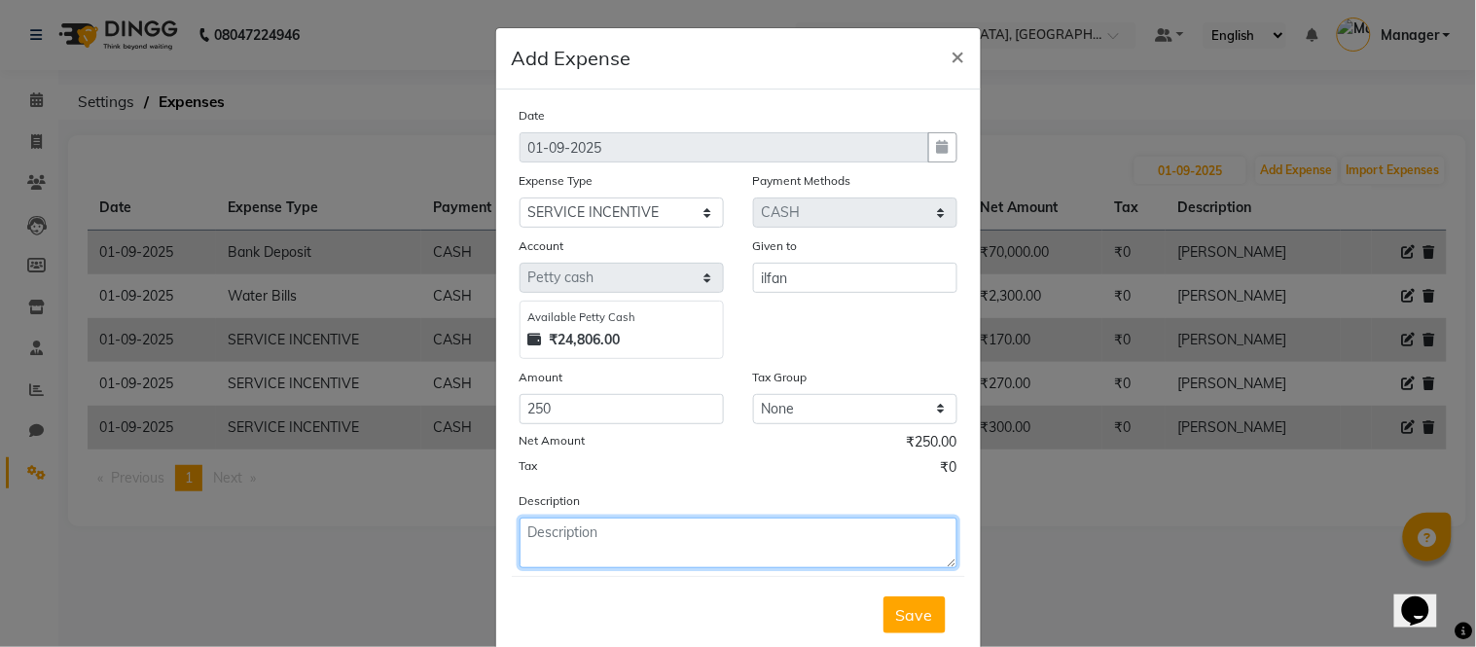
click at [581, 529] on textarea at bounding box center [739, 543] width 438 height 51
type textarea "[PERSON_NAME]"
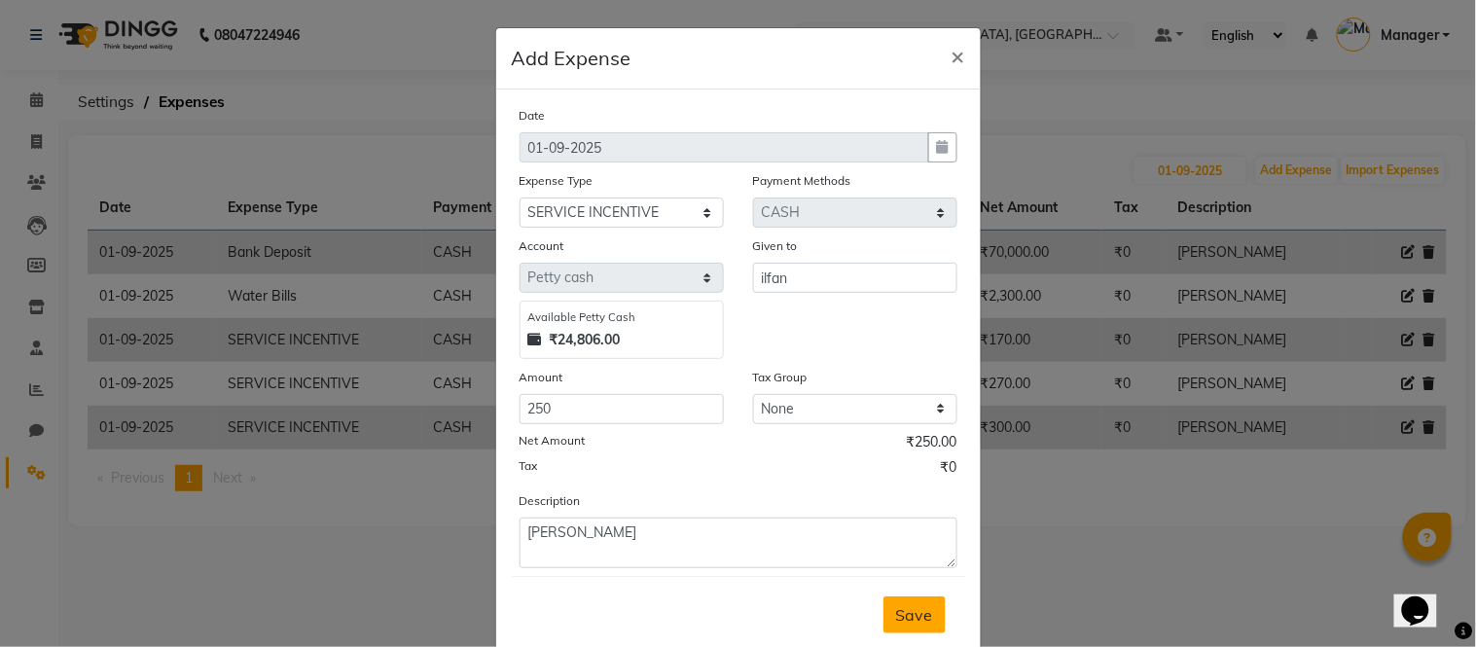
click at [897, 609] on span "Save" at bounding box center [914, 614] width 37 height 19
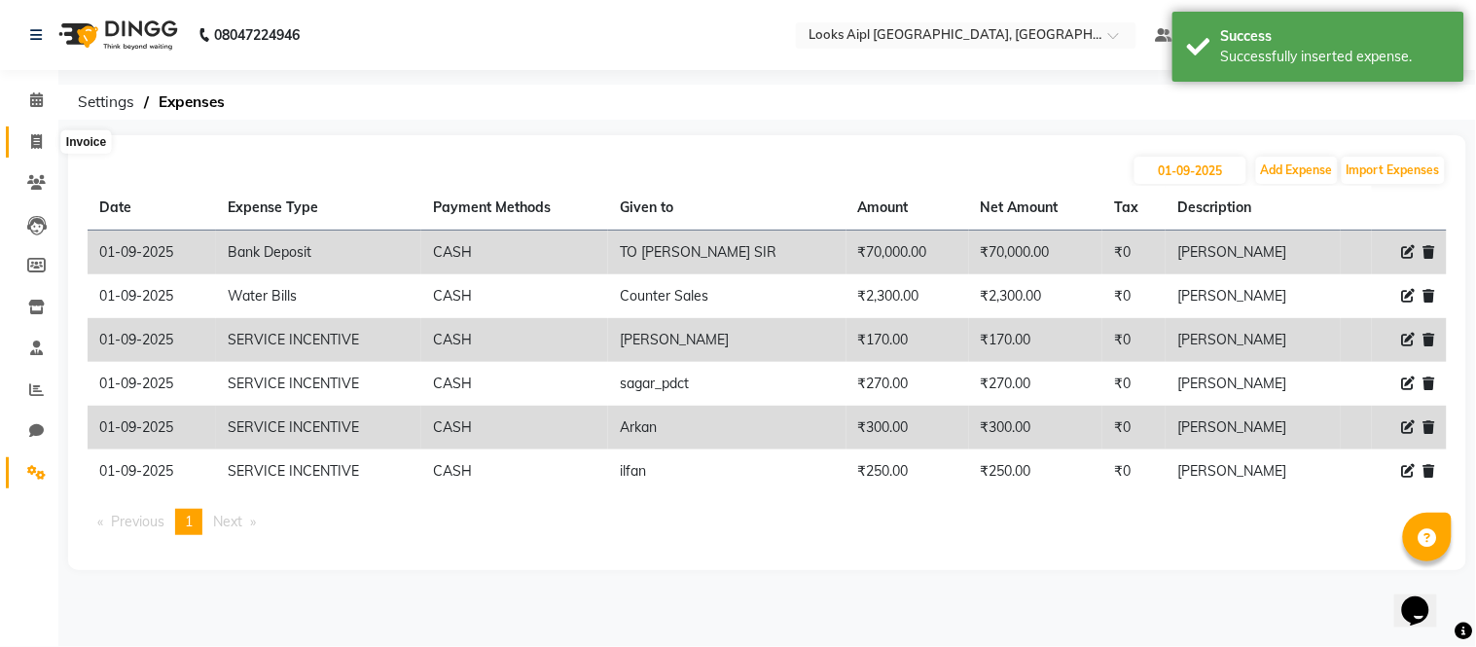
click at [33, 138] on icon at bounding box center [36, 141] width 11 height 15
select select "service"
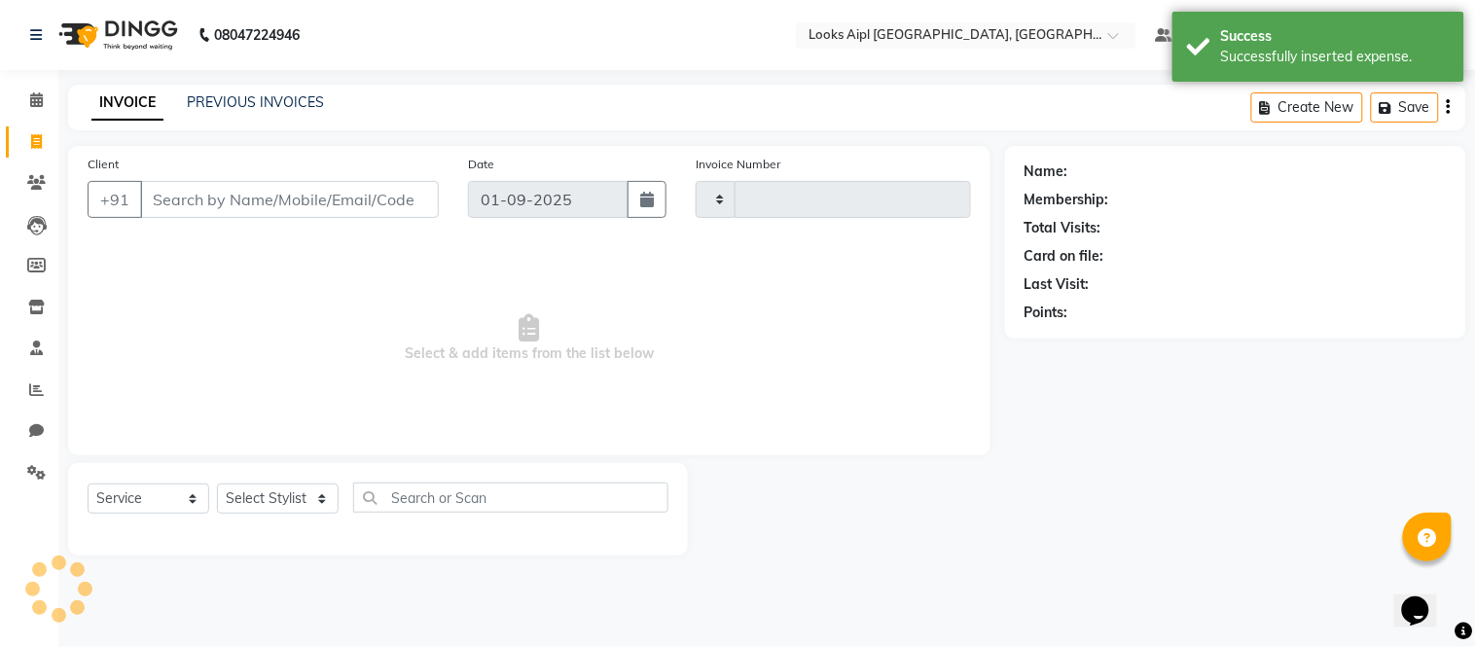
type input "7089"
select select "6047"
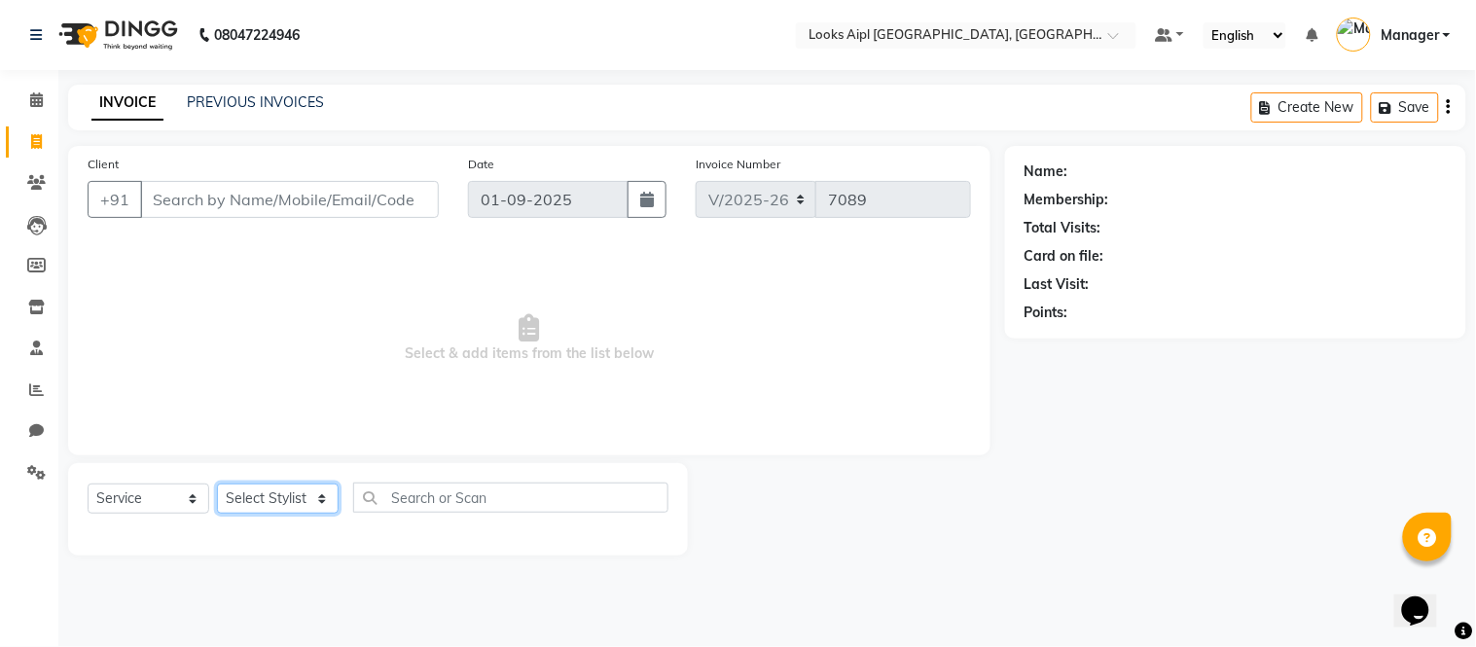
click at [293, 485] on select "Select Stylist [PERSON_NAME] Alam _Pdct [PERSON_NAME] [PERSON_NAME] Counter Sal…" at bounding box center [278, 499] width 122 height 30
select select "43346"
click at [217, 485] on select "Select Stylist [PERSON_NAME] Alam _Pdct [PERSON_NAME] [PERSON_NAME] Counter Sal…" at bounding box center [278, 499] width 122 height 30
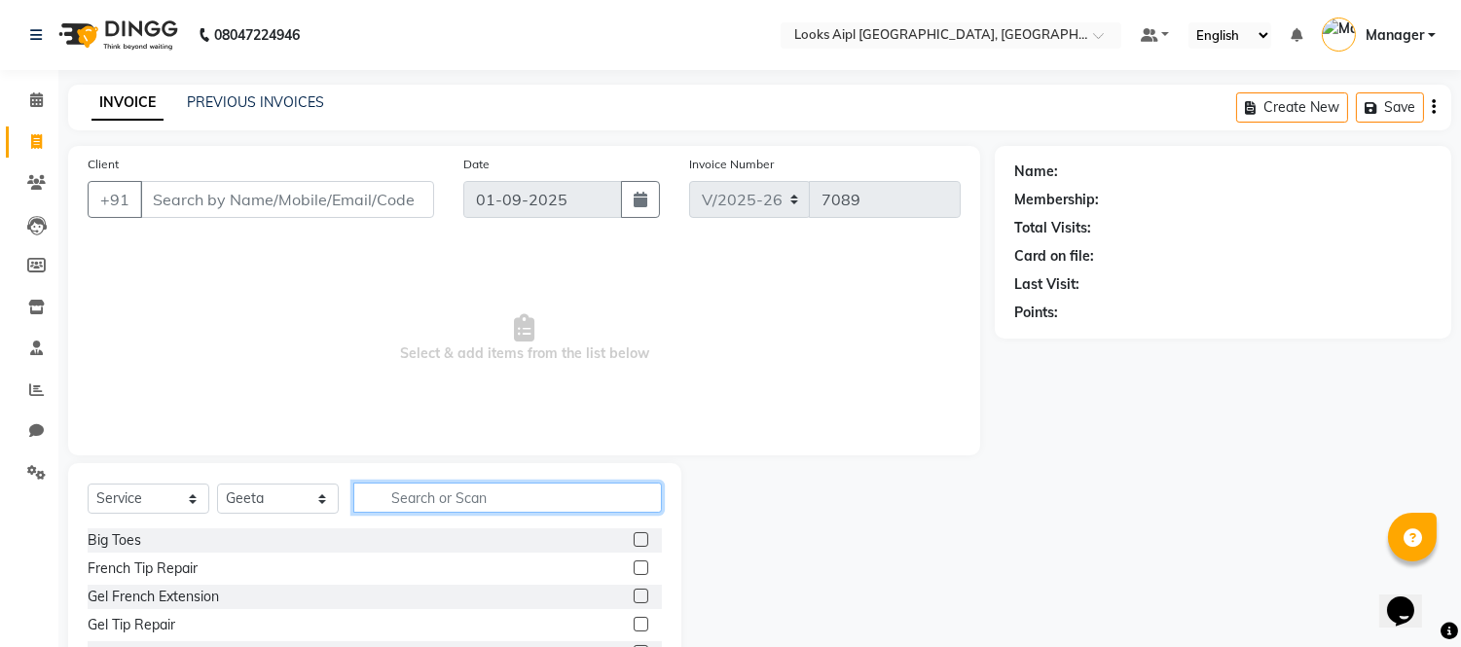
click at [413, 499] on input "text" at bounding box center [507, 498] width 308 height 30
click at [475, 492] on input "text" at bounding box center [507, 498] width 308 height 30
type input "EYE"
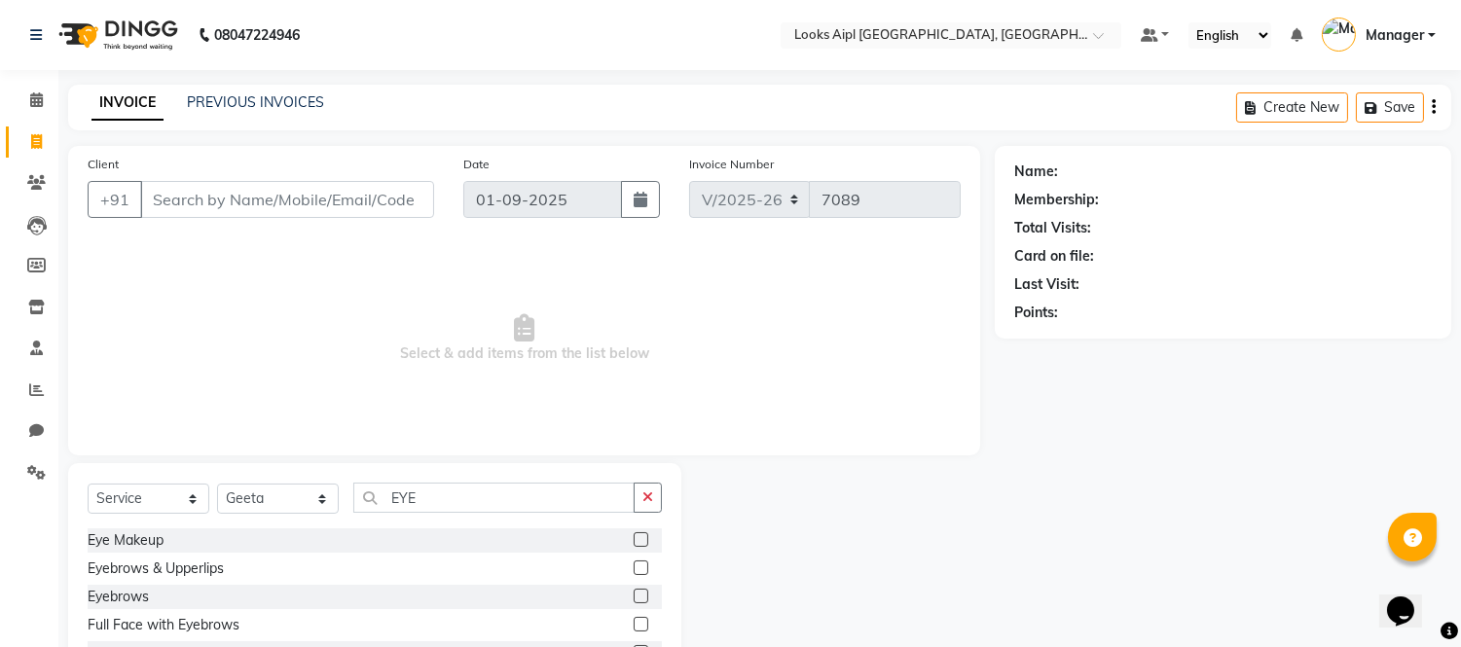
click at [633, 596] on label at bounding box center [640, 596] width 15 height 15
click at [633, 596] on input "checkbox" at bounding box center [639, 597] width 13 height 13
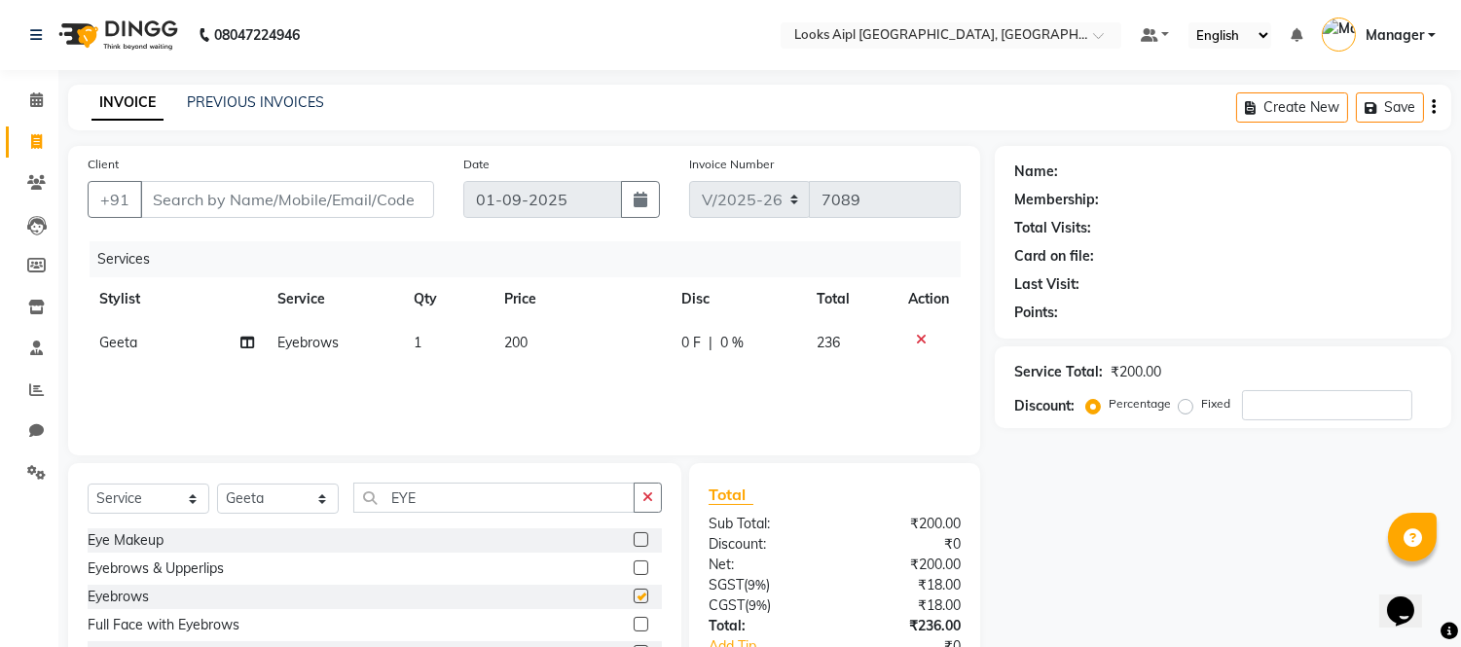
checkbox input "false"
drag, startPoint x: 426, startPoint y: 496, endPoint x: 104, endPoint y: 467, distance: 323.4
click at [104, 467] on div "Select Service Product Membership Package Voucher Prepaid Gift Card Select Styl…" at bounding box center [374, 606] width 613 height 287
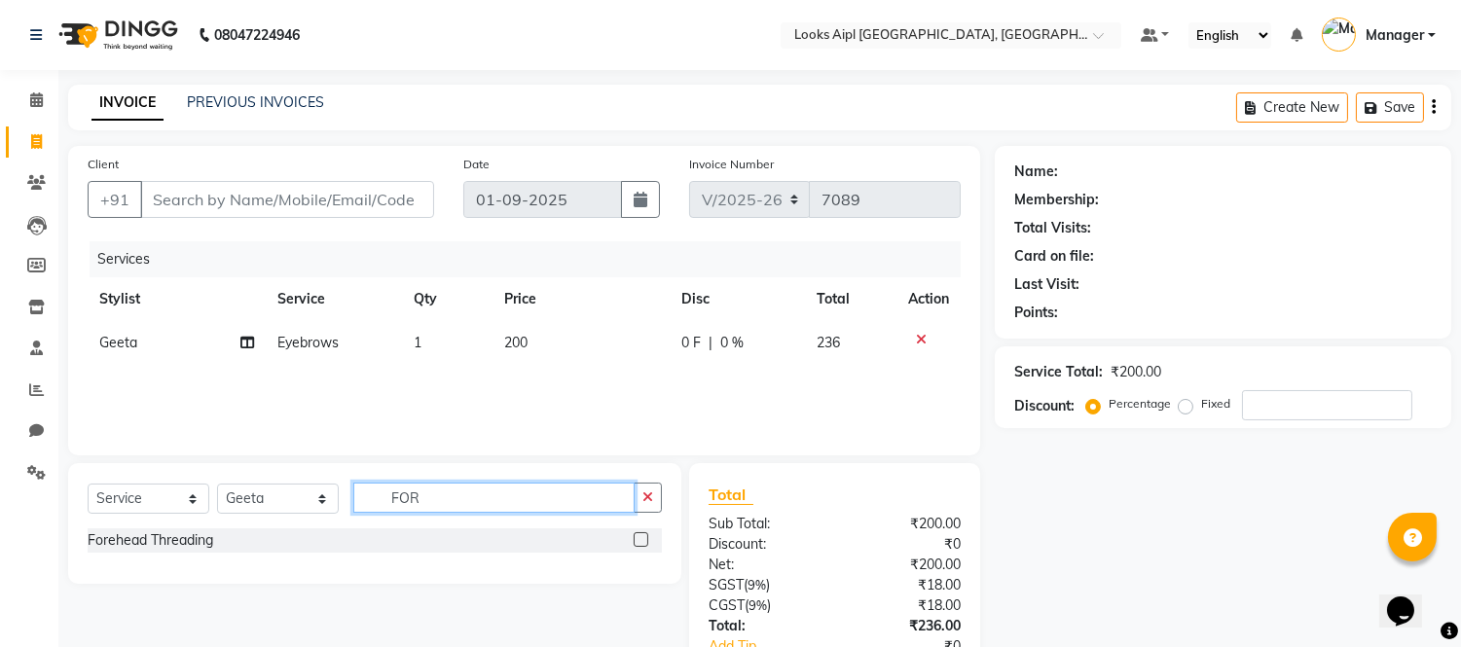
type input "FOR"
click at [646, 541] on label at bounding box center [640, 539] width 15 height 15
click at [646, 541] on input "checkbox" at bounding box center [639, 540] width 13 height 13
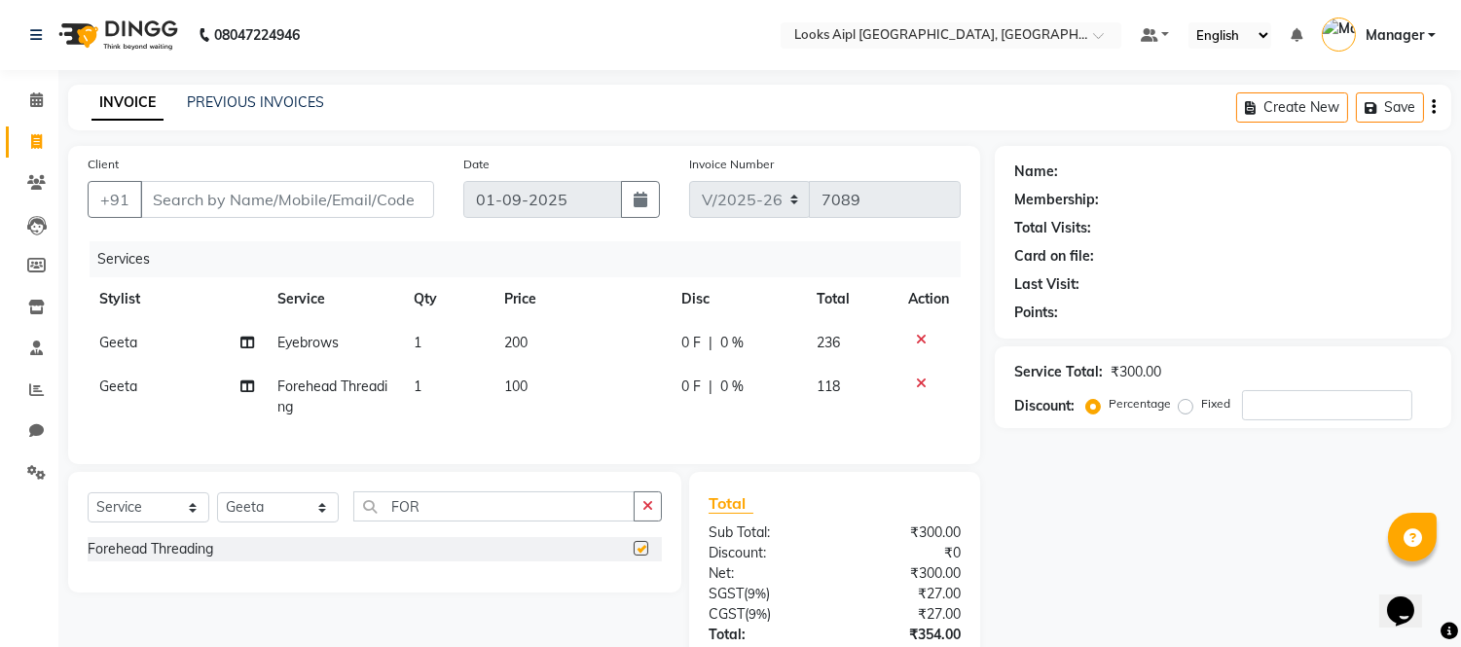
checkbox input "false"
drag, startPoint x: 465, startPoint y: 526, endPoint x: 283, endPoint y: 526, distance: 182.0
click at [275, 526] on div "Select Service Product Membership Package Voucher Prepaid Gift Card Select Styl…" at bounding box center [375, 514] width 574 height 46
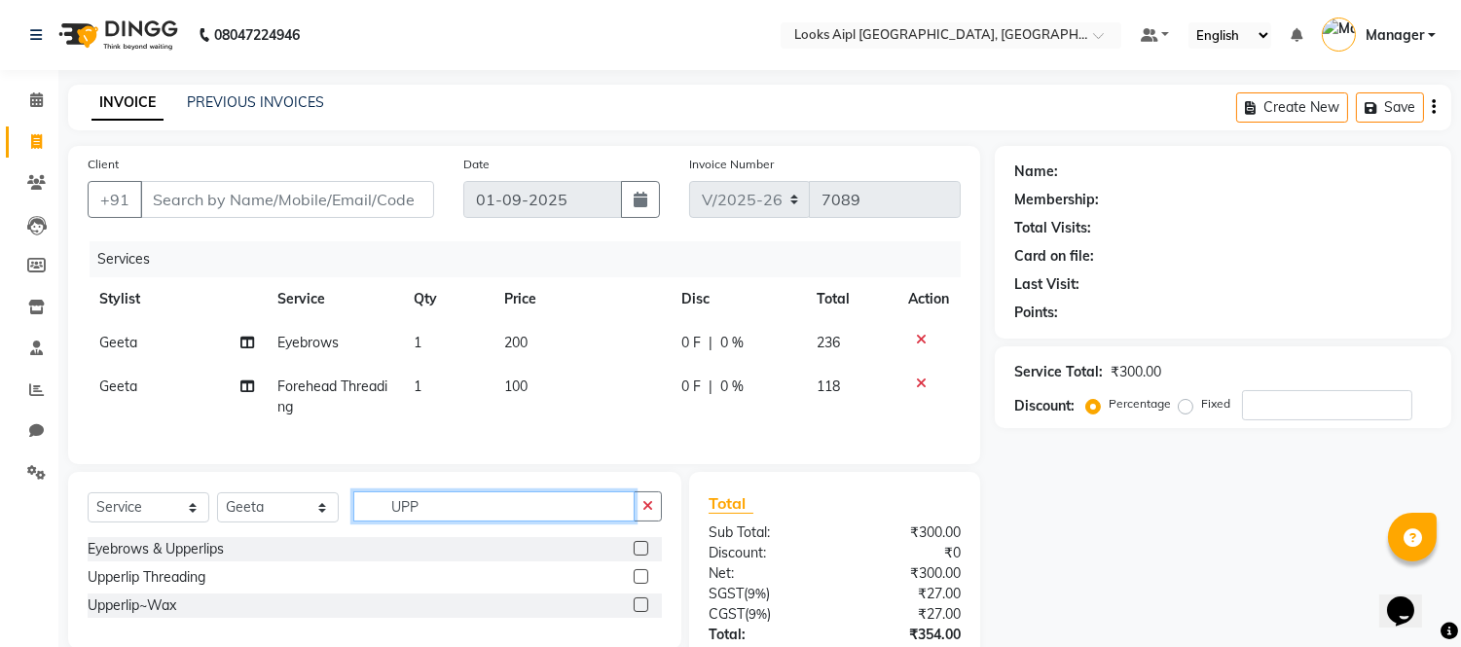
type input "UPP"
click at [644, 612] on label at bounding box center [640, 604] width 15 height 15
click at [644, 612] on input "checkbox" at bounding box center [639, 605] width 13 height 13
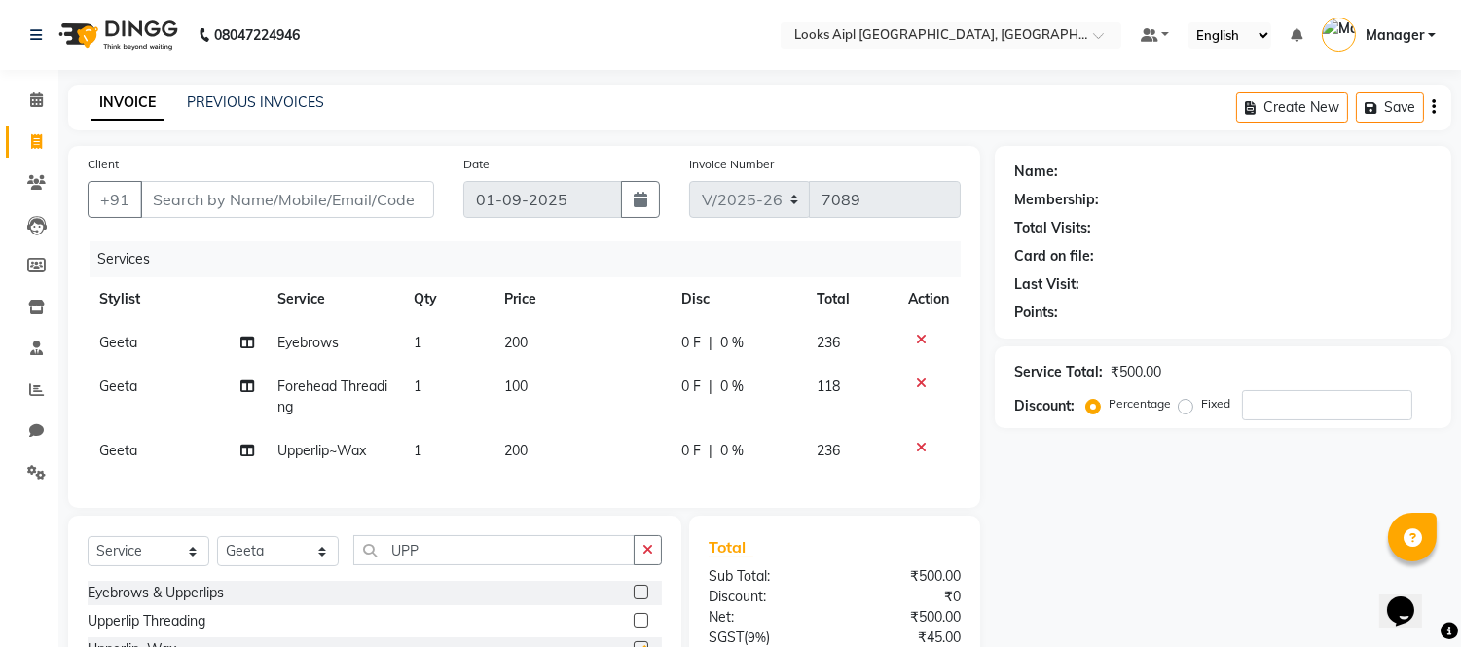
checkbox input "false"
drag, startPoint x: 426, startPoint y: 570, endPoint x: 306, endPoint y: 546, distance: 123.1
click at [240, 537] on div "Select Service Product Membership Package Voucher Prepaid Gift Card Select Styl…" at bounding box center [374, 604] width 613 height 177
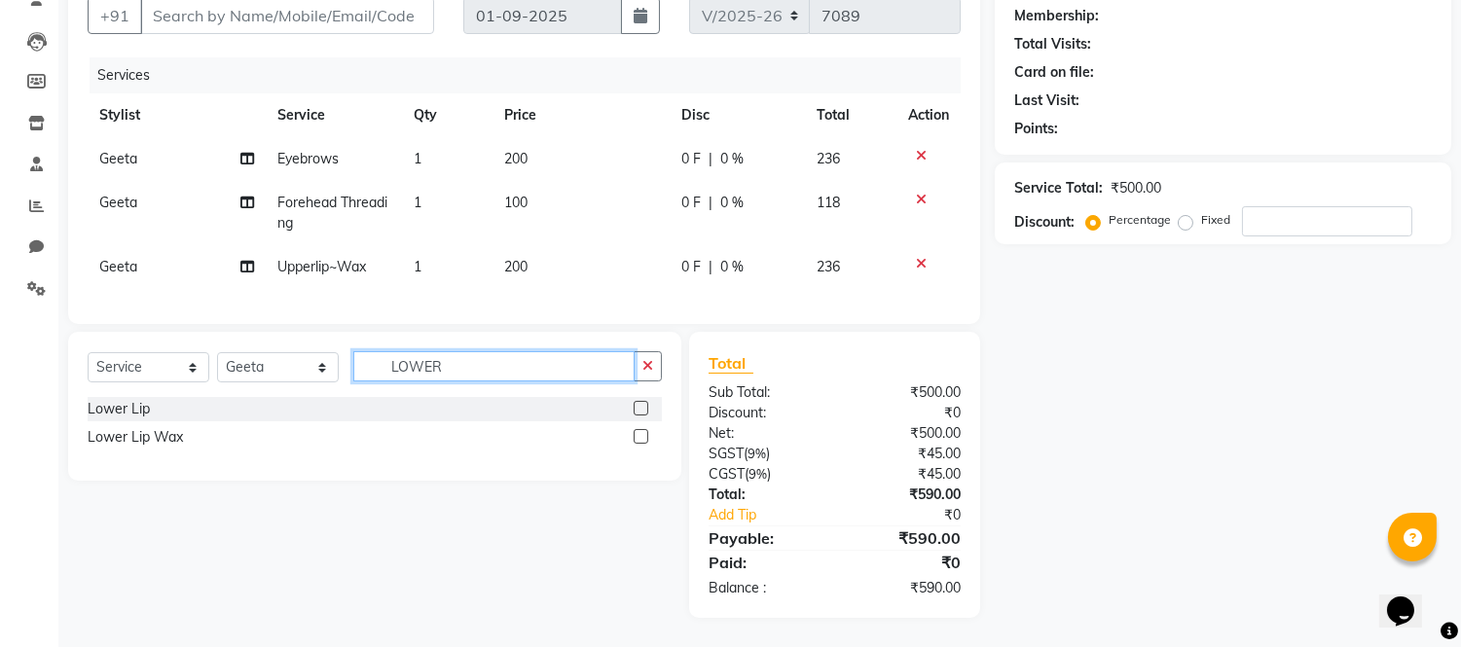
scroll to position [199, 0]
type input "LOWER"
click at [642, 438] on label at bounding box center [640, 436] width 15 height 15
click at [642, 438] on input "checkbox" at bounding box center [639, 437] width 13 height 13
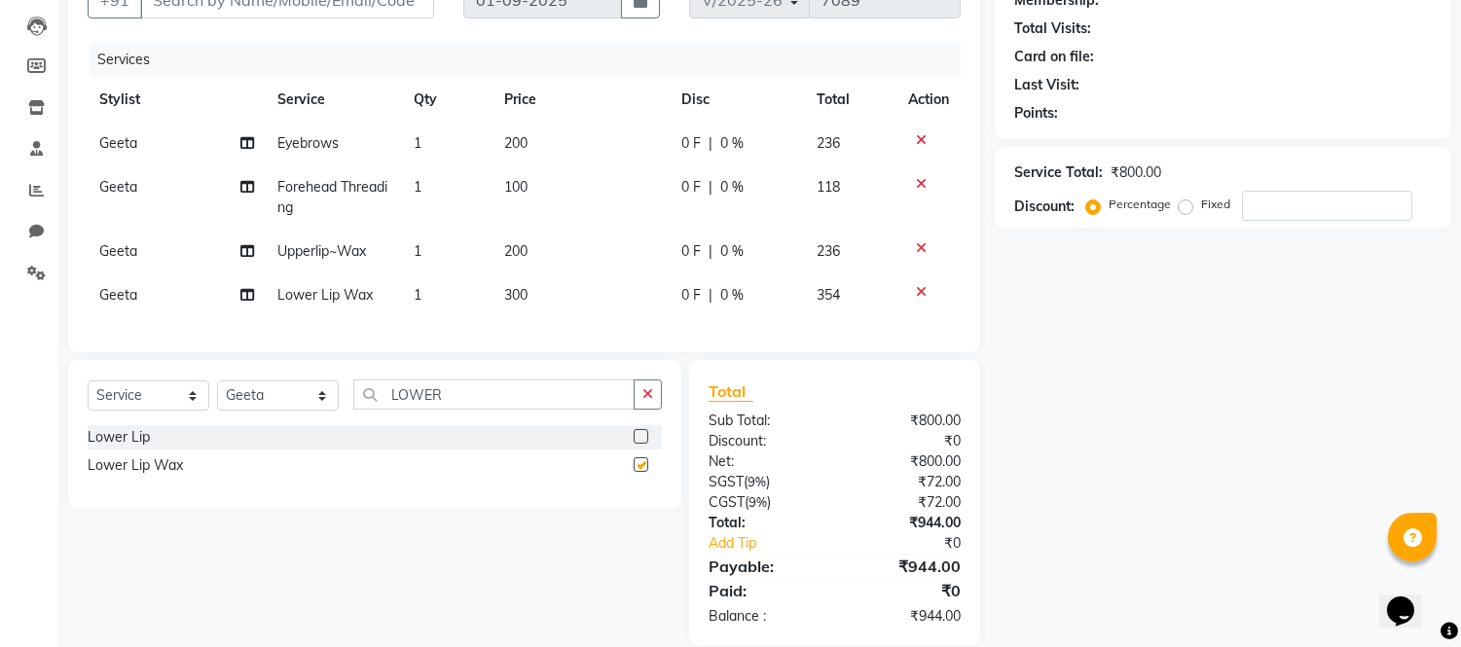
checkbox input "false"
click at [553, 308] on td "300" at bounding box center [580, 295] width 177 height 44
select select "43346"
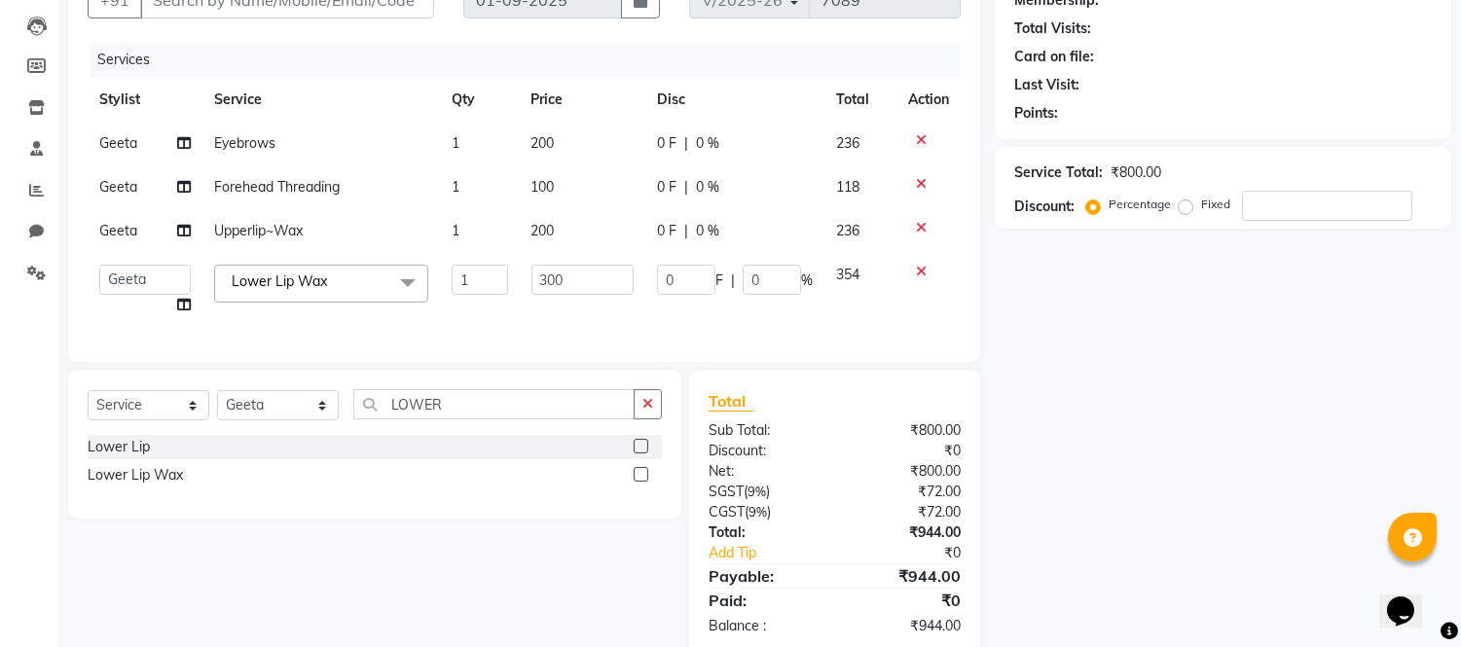
click at [553, 305] on td "300" at bounding box center [583, 290] width 126 height 74
click at [553, 286] on input "300" at bounding box center [582, 280] width 102 height 30
type input "150"
click at [542, 236] on td "200" at bounding box center [583, 231] width 126 height 44
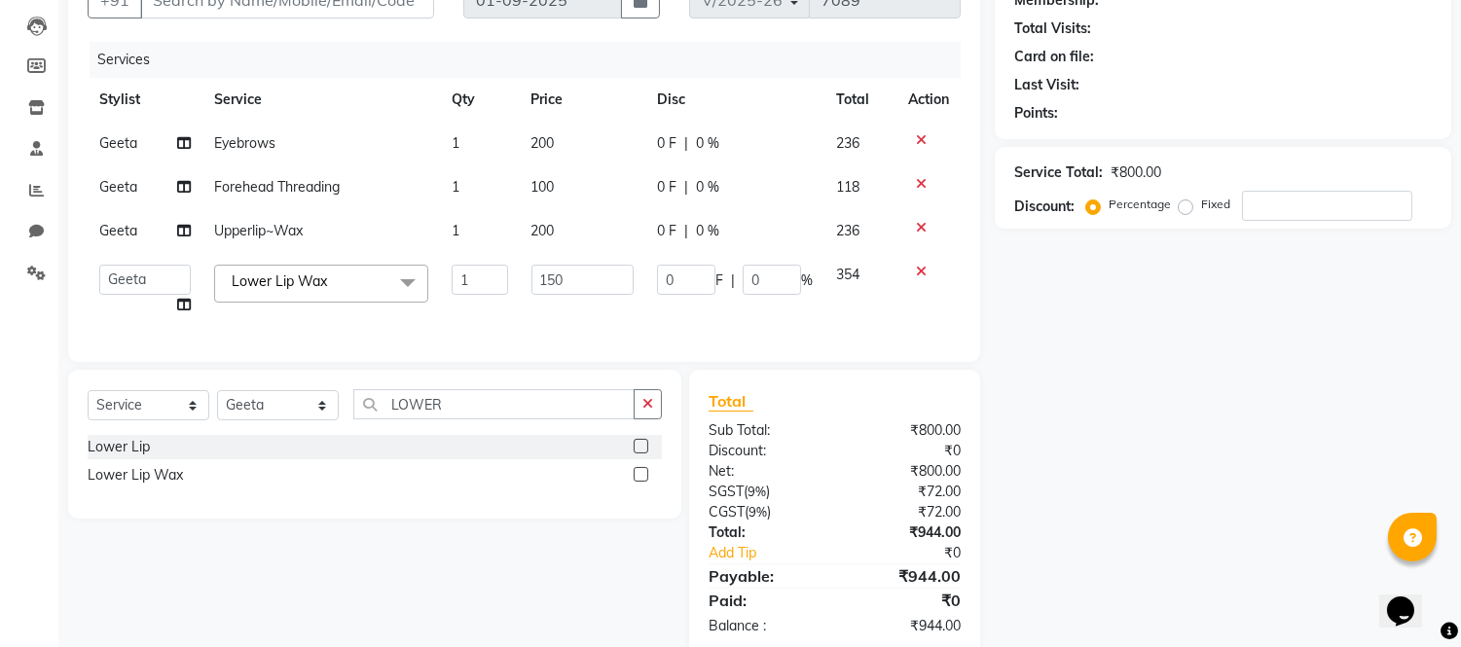
select select "43346"
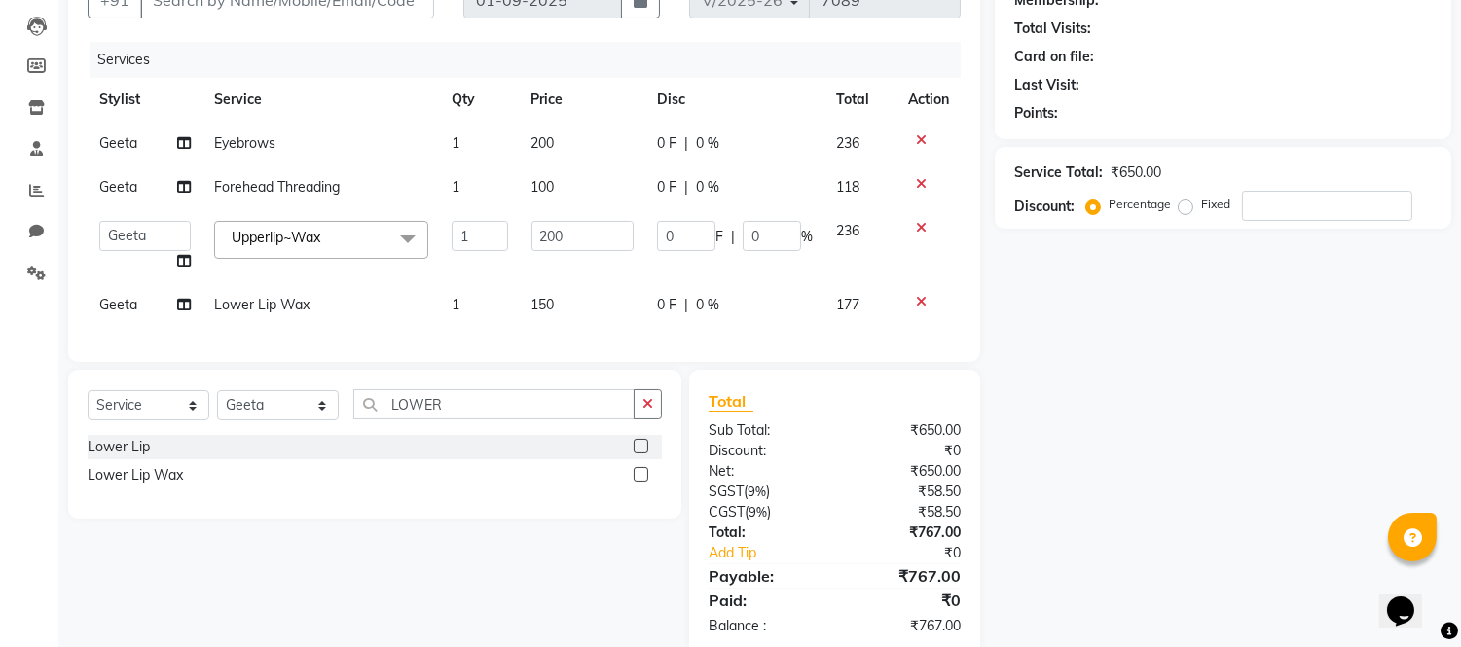
click at [542, 236] on input "200" at bounding box center [582, 236] width 102 height 30
type input "150"
click at [551, 197] on td "100" at bounding box center [583, 187] width 126 height 44
select select "43346"
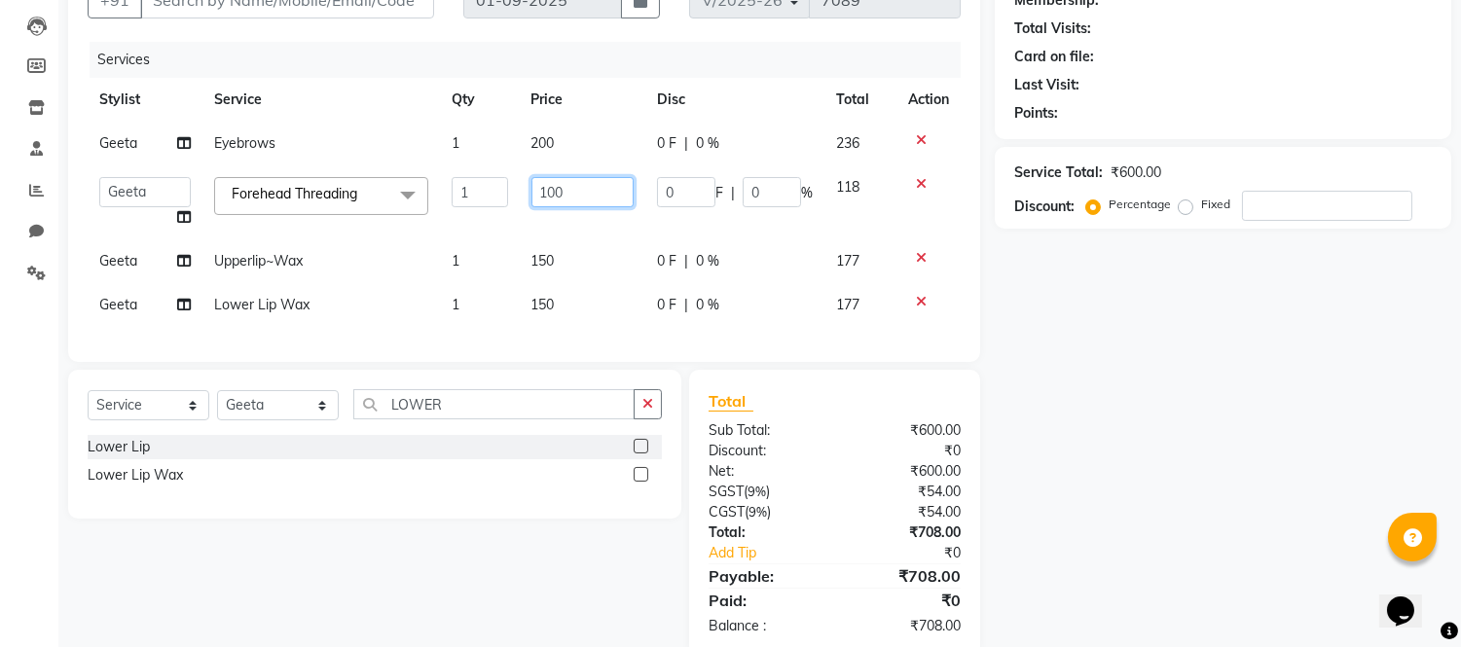
click at [551, 197] on input "100" at bounding box center [582, 192] width 102 height 30
type input "70"
click at [540, 148] on td "200" at bounding box center [583, 144] width 126 height 44
select select "43346"
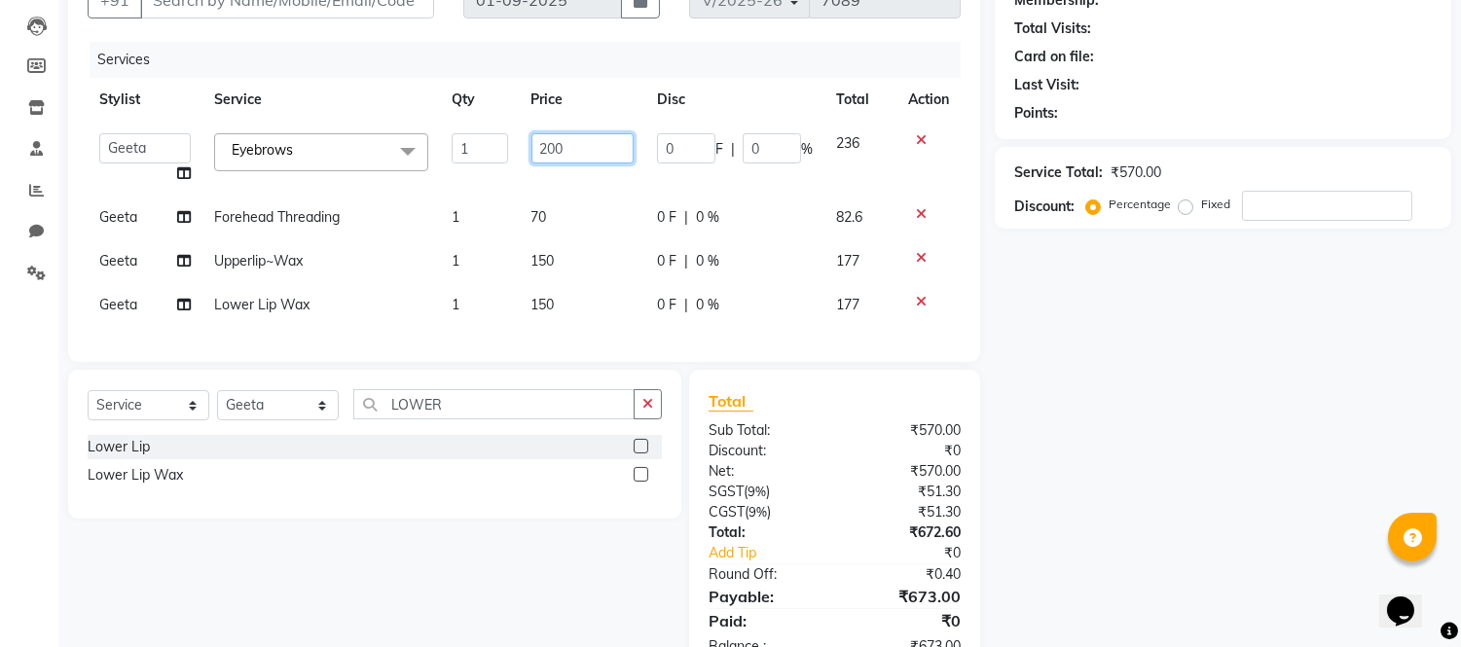
click at [540, 148] on input "200" at bounding box center [582, 148] width 102 height 30
type input "70"
click at [548, 79] on th "Price" at bounding box center [583, 100] width 126 height 44
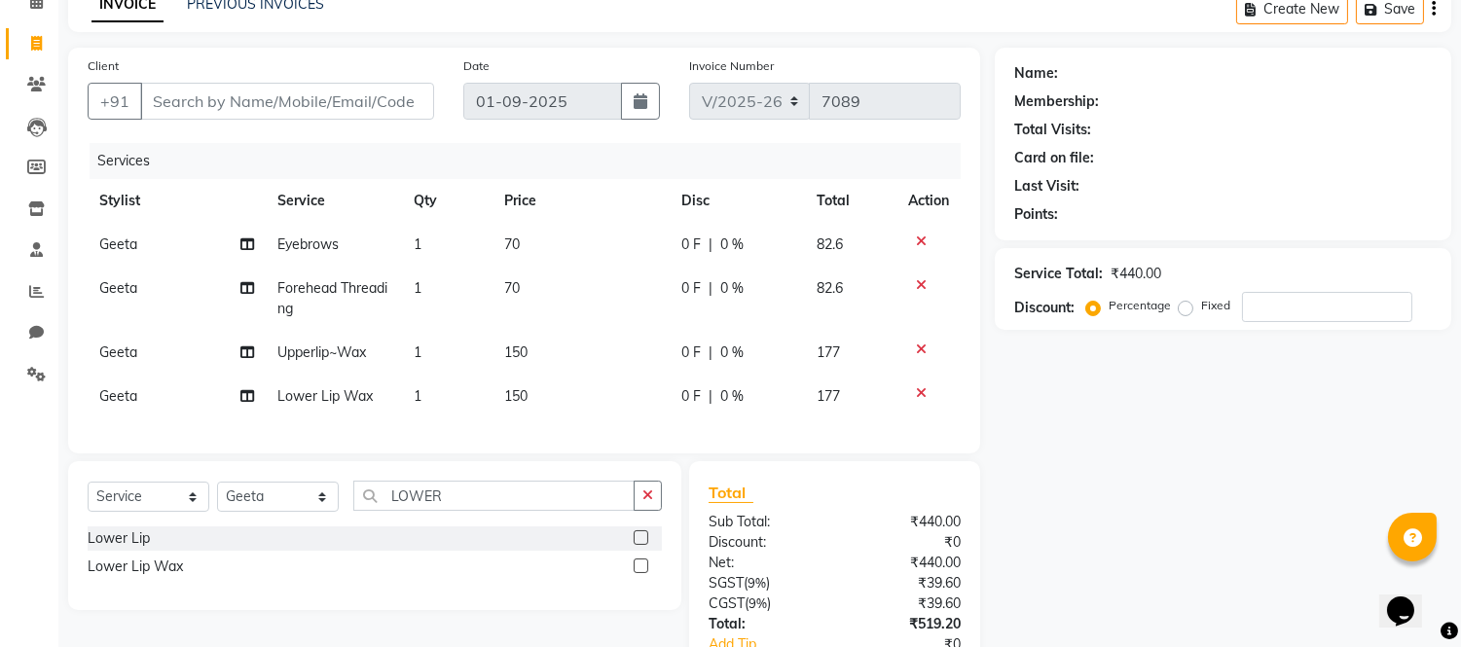
scroll to position [0, 0]
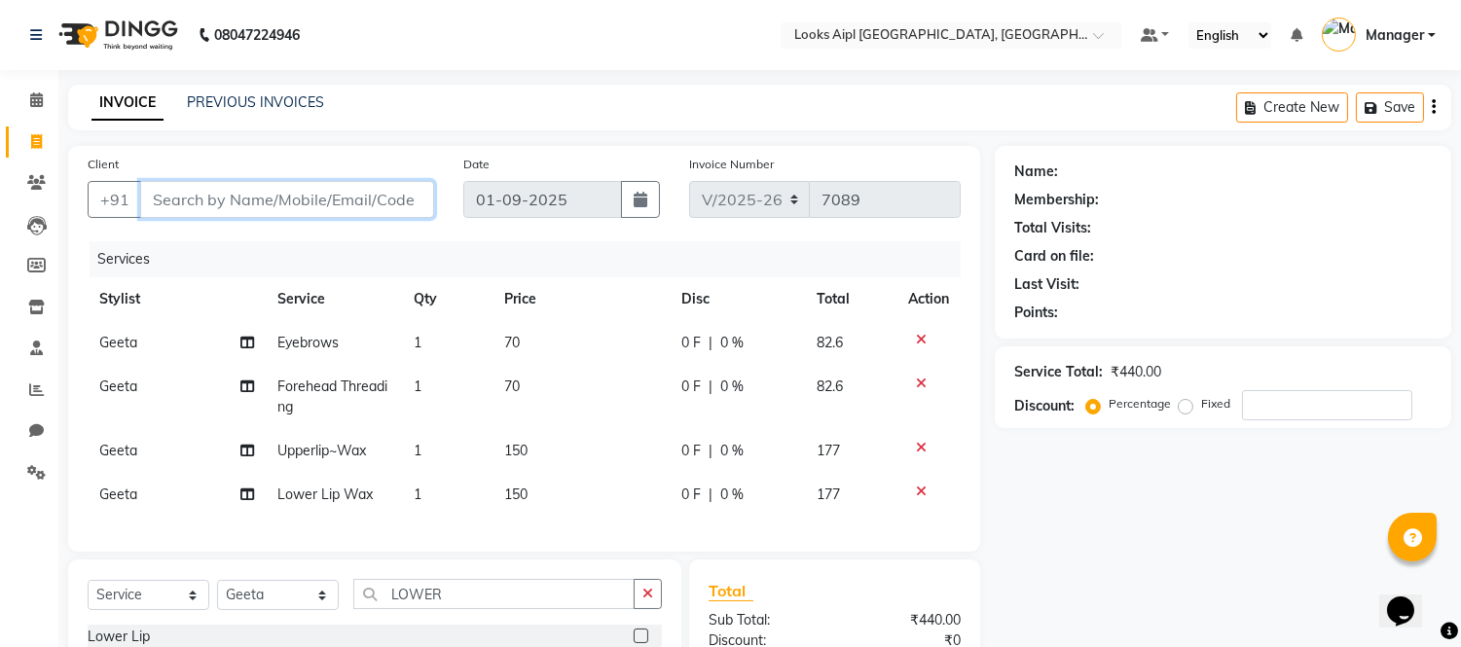
click at [303, 206] on input "Client" at bounding box center [287, 199] width 294 height 37
type input "2"
type input "0"
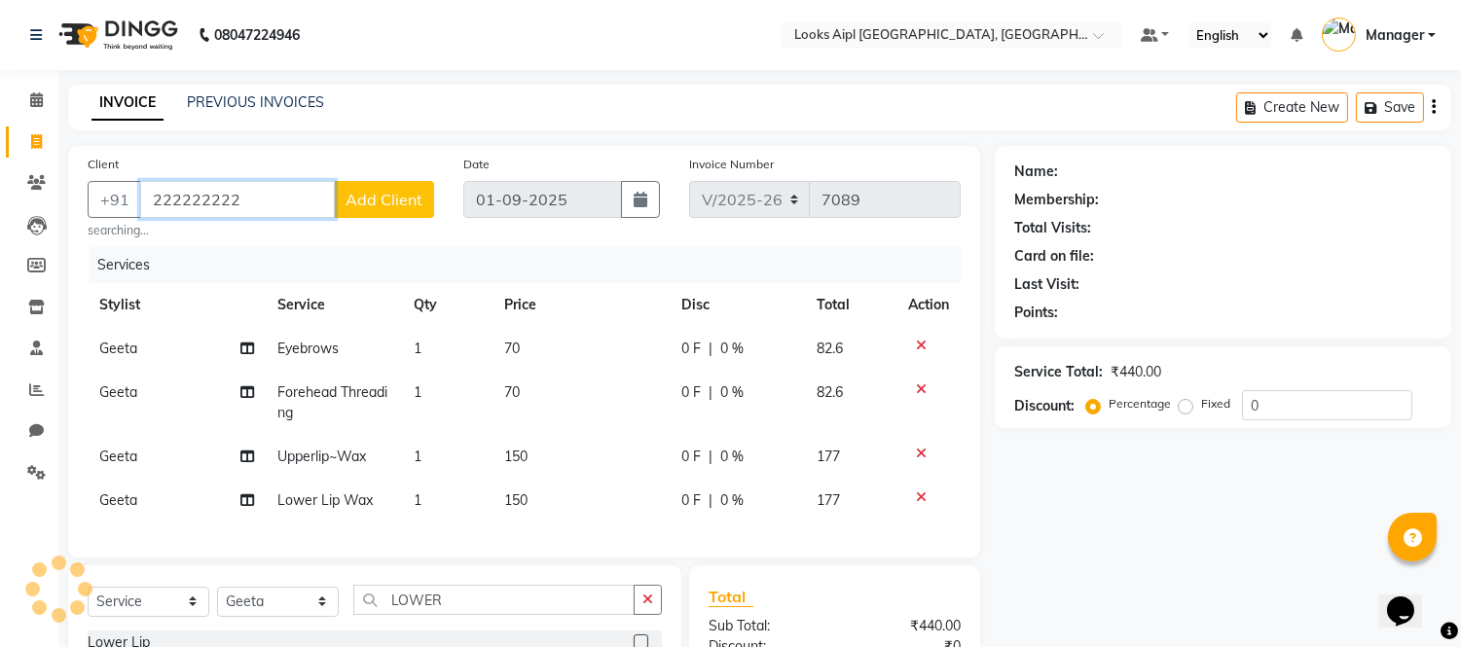
type input "222222222"
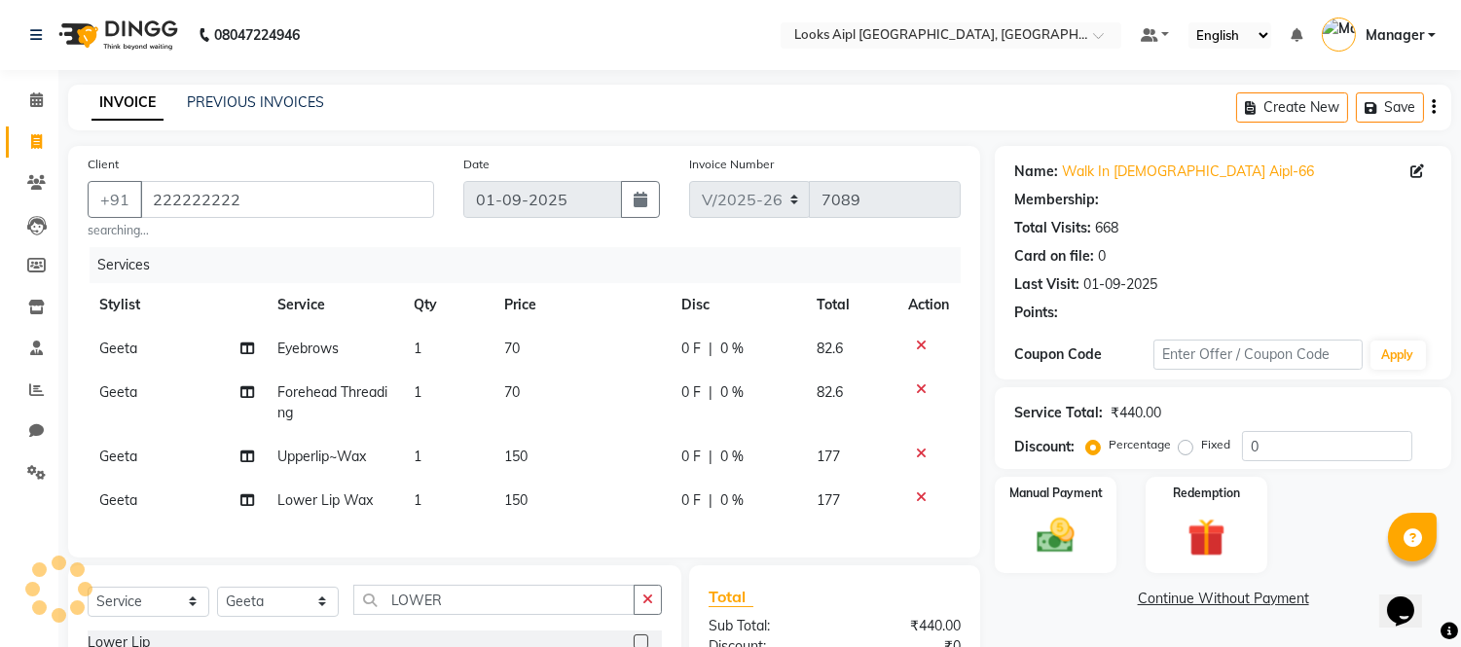
select select "1: Object"
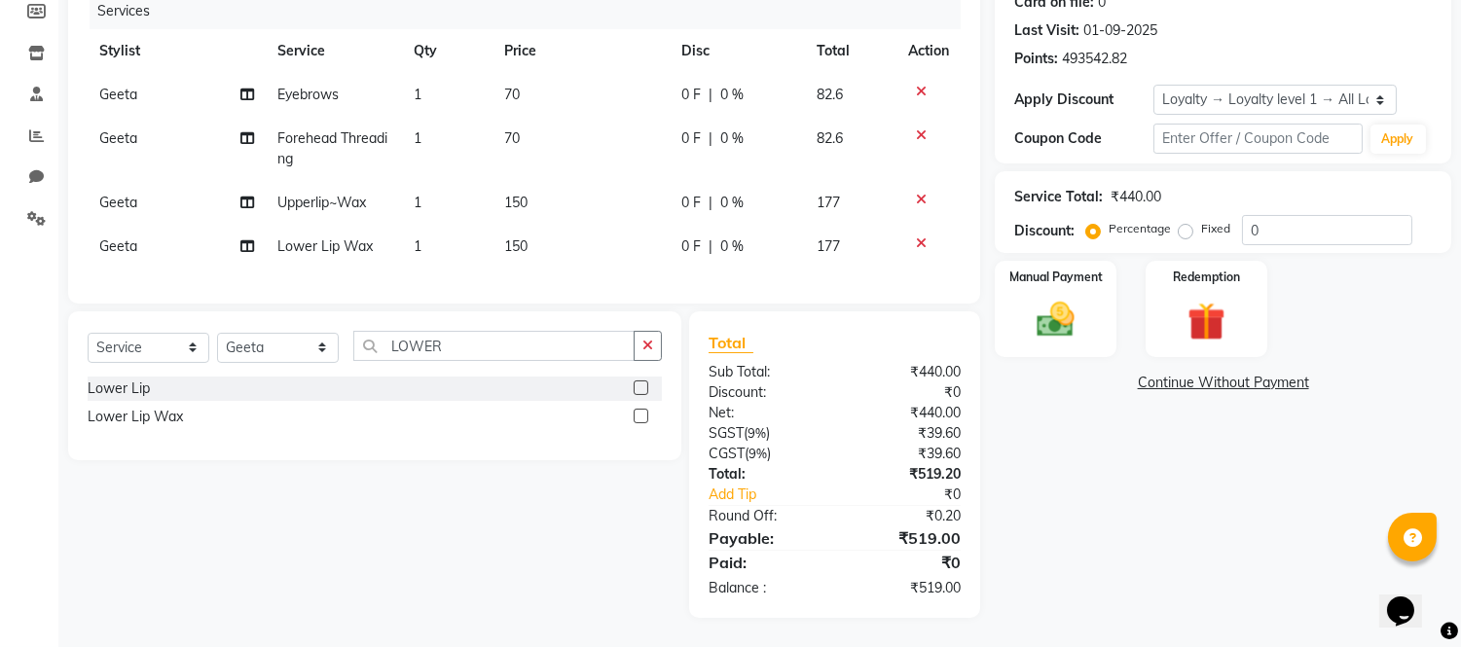
scroll to position [270, 0]
click at [1054, 309] on img at bounding box center [1056, 321] width 64 height 46
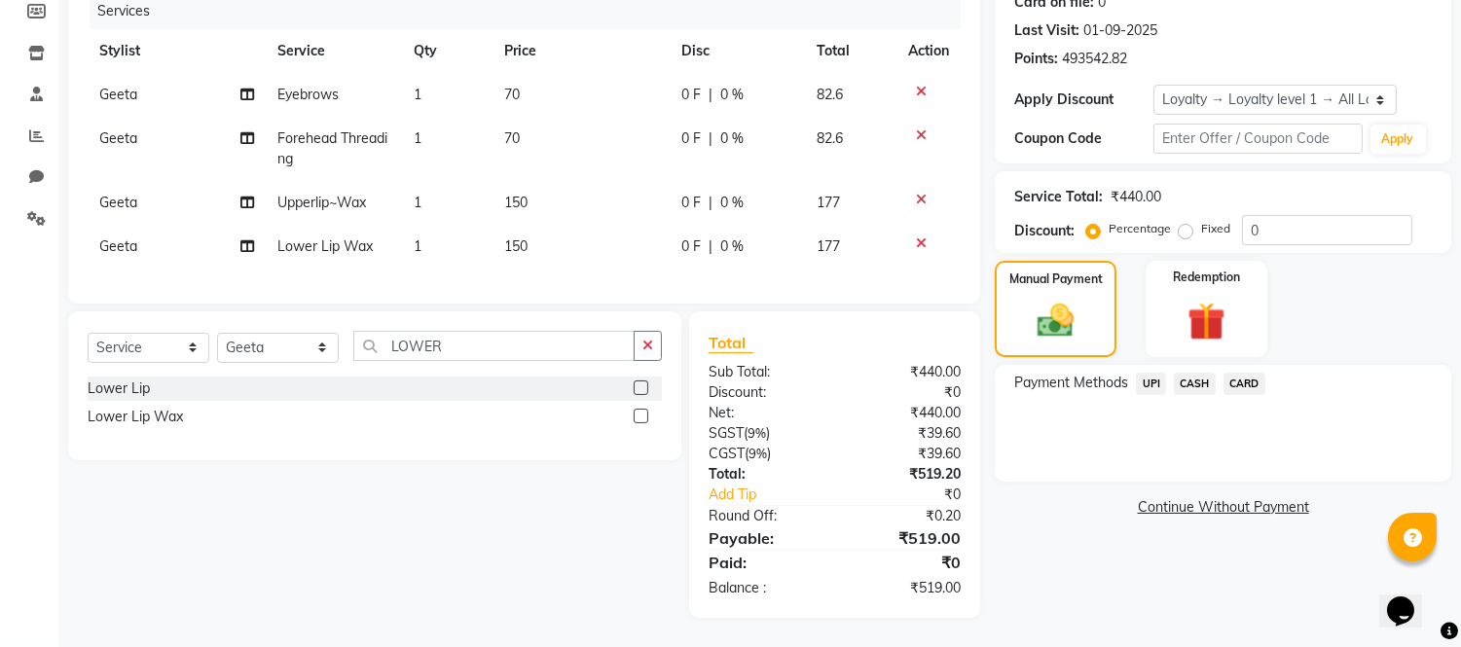
click at [1233, 373] on span "CARD" at bounding box center [1244, 384] width 42 height 22
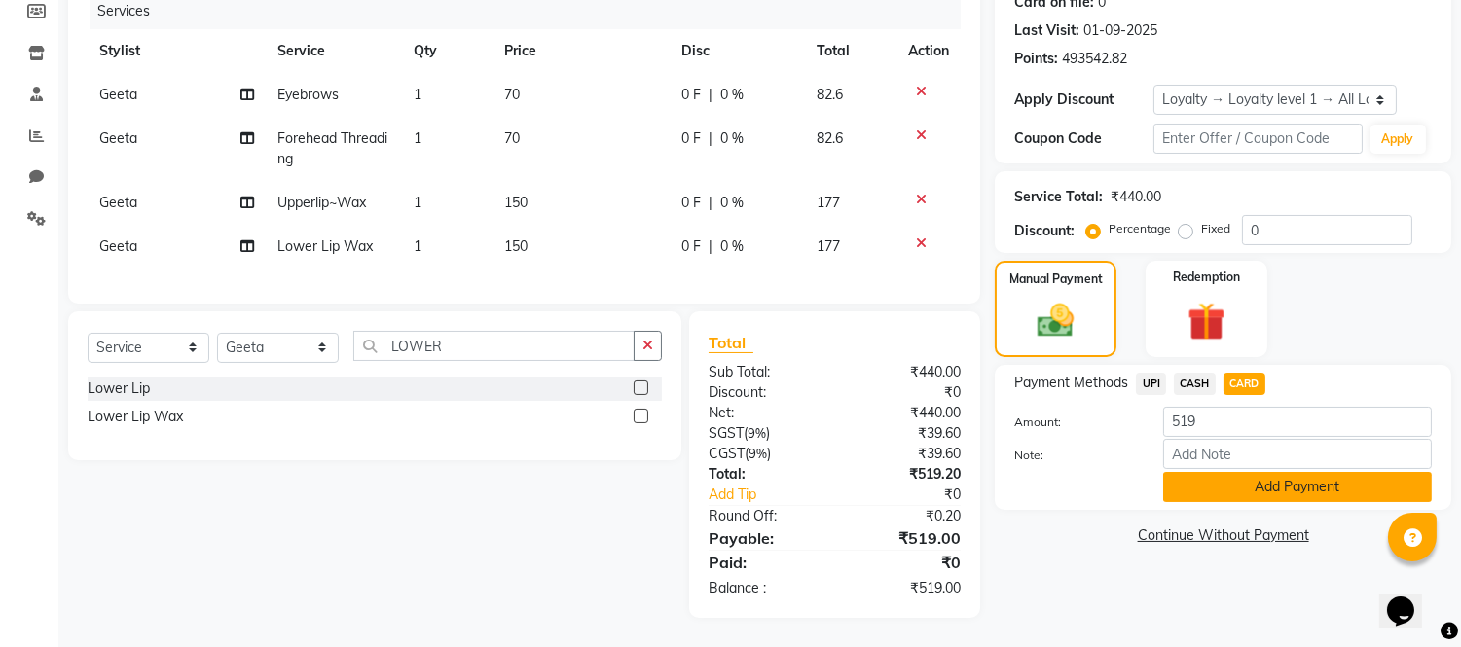
click at [1219, 477] on button "Add Payment" at bounding box center [1297, 487] width 269 height 30
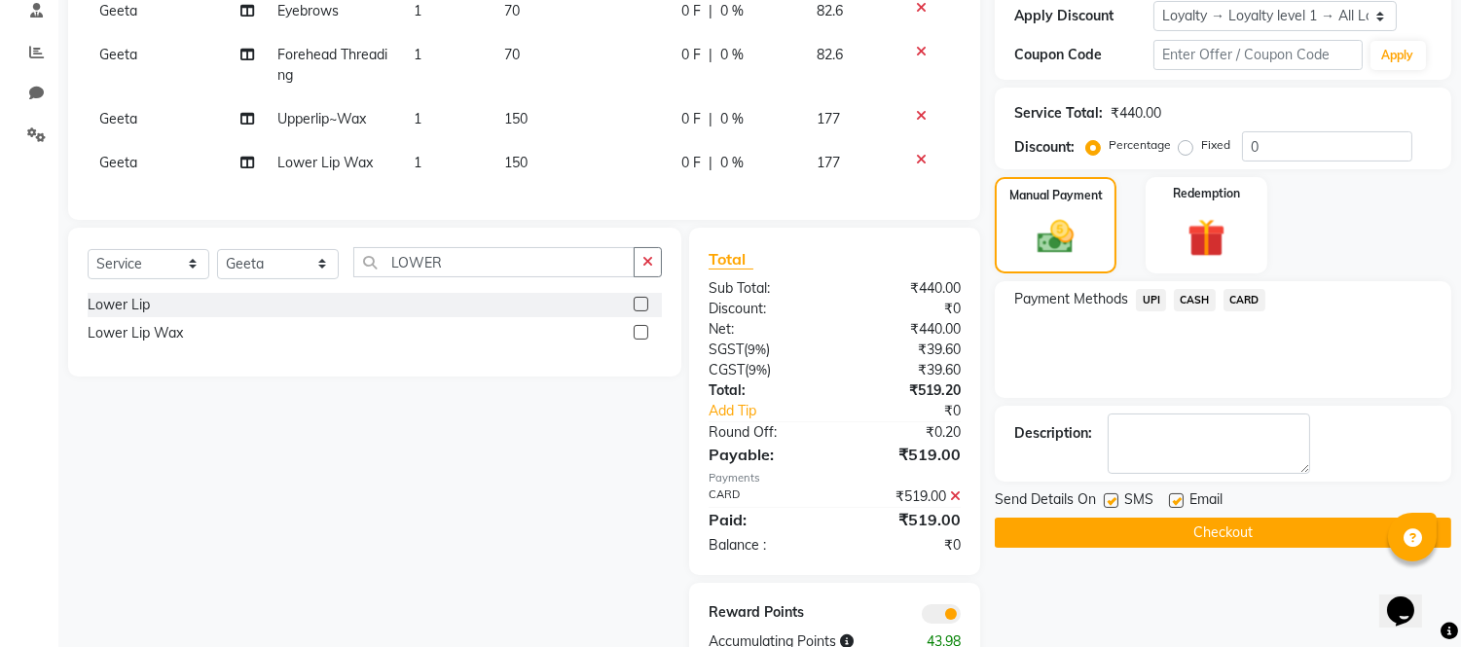
scroll to position [407, 0]
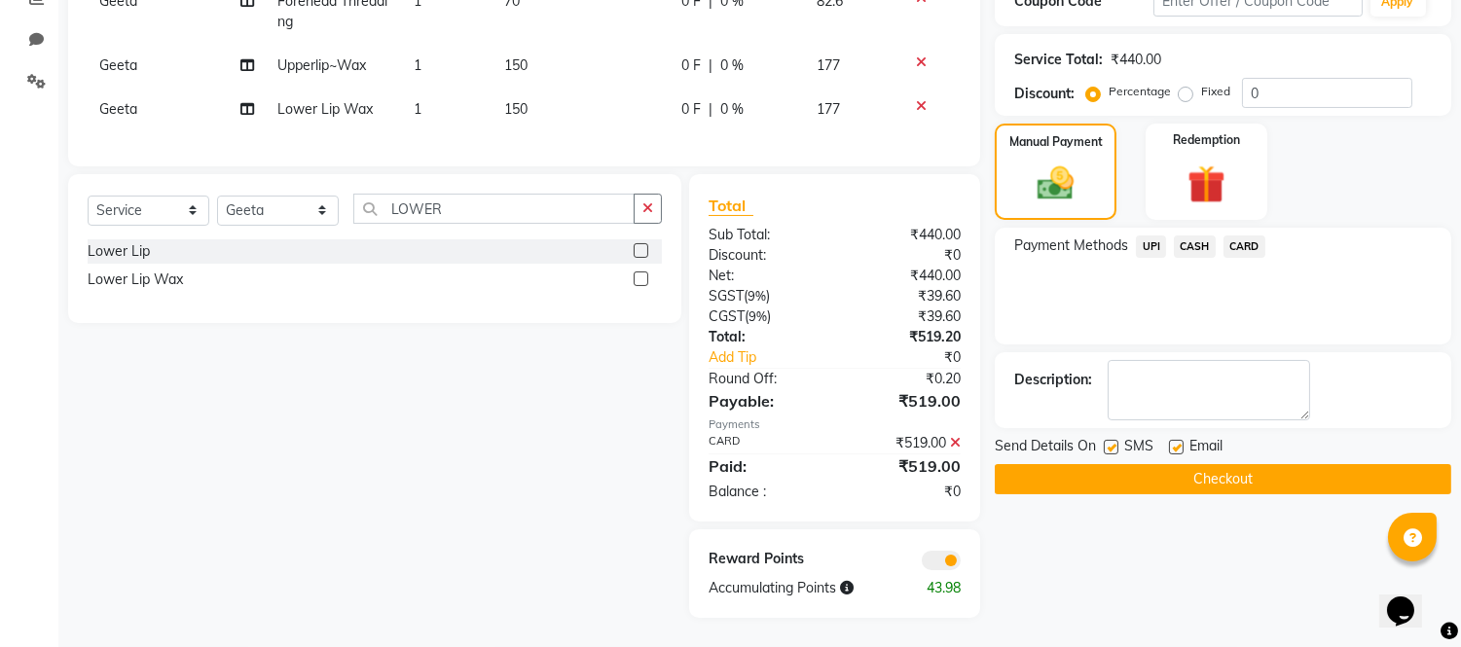
click at [1219, 465] on button "Checkout" at bounding box center [1222, 479] width 456 height 30
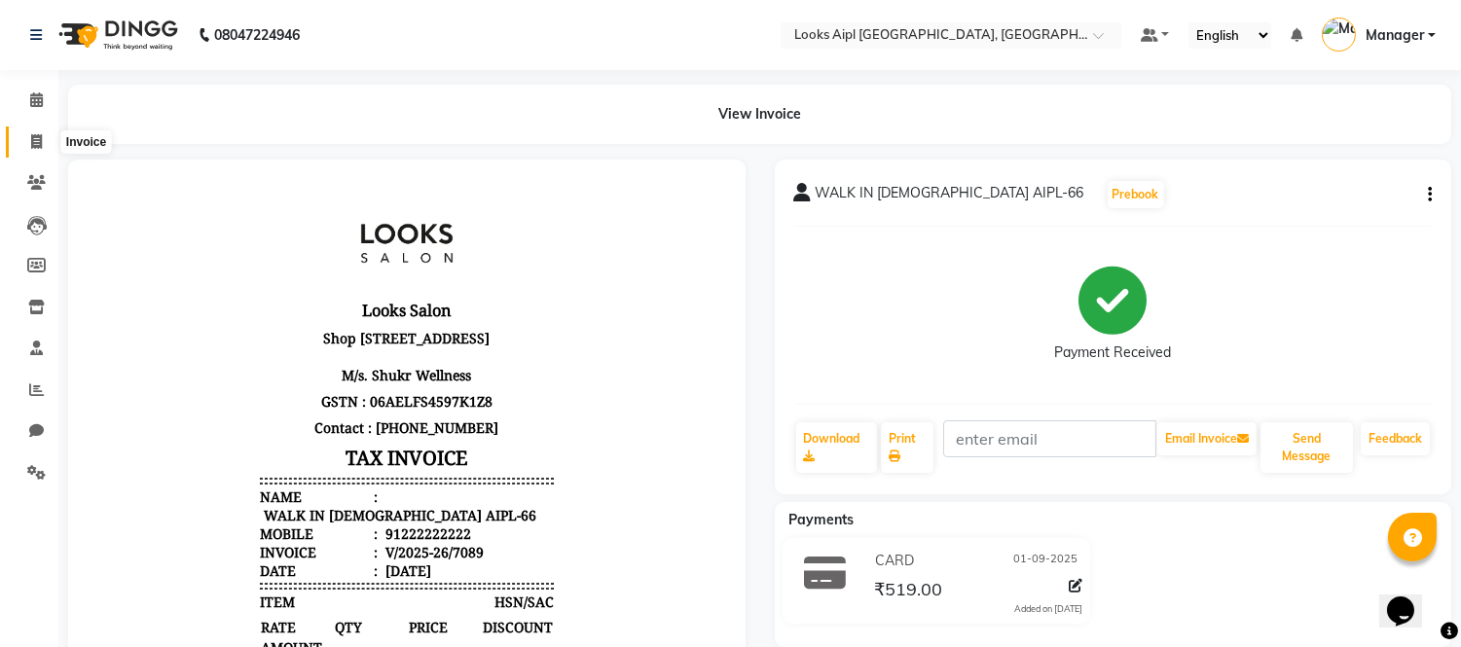
click at [24, 140] on span at bounding box center [36, 142] width 34 height 22
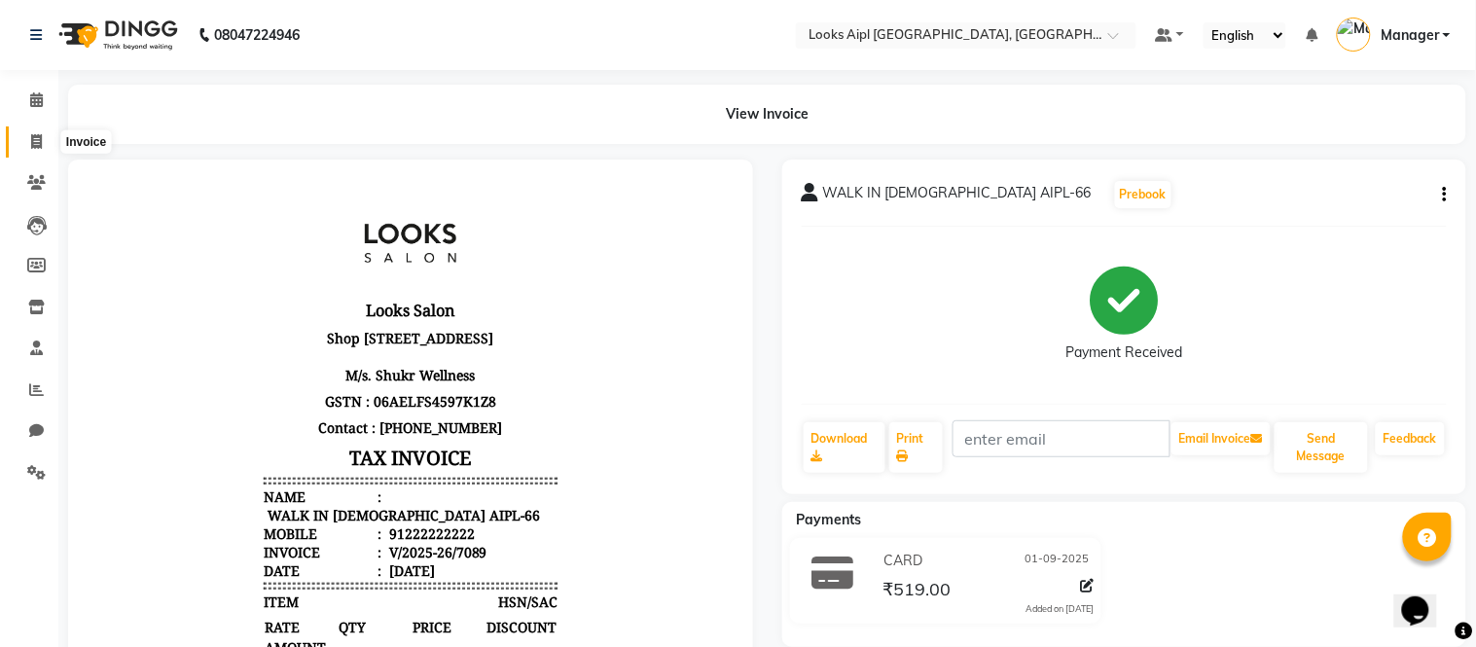
select select "6047"
select select "service"
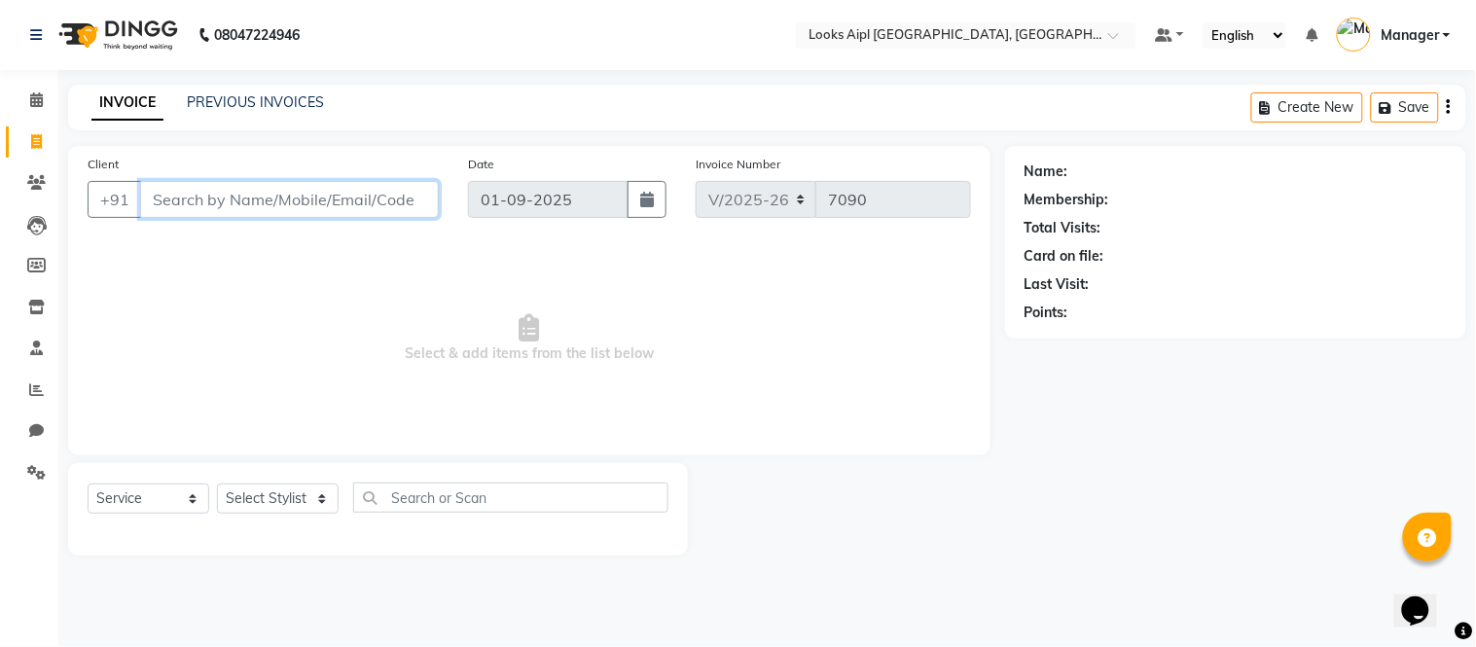
click at [261, 199] on input "Client" at bounding box center [289, 199] width 299 height 37
click at [282, 224] on div "Client +91" at bounding box center [263, 194] width 380 height 80
click at [279, 196] on input "Client" at bounding box center [289, 199] width 299 height 37
type input "9313592888"
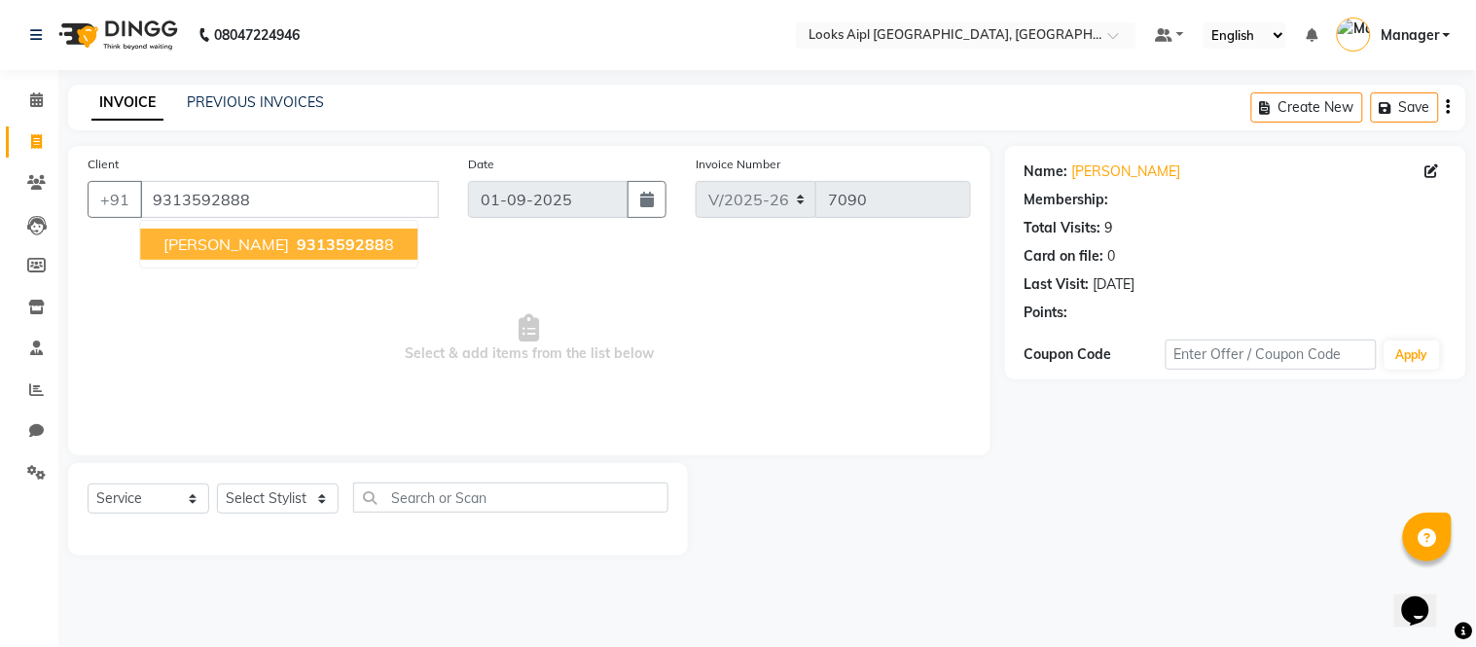
select select "1: Object"
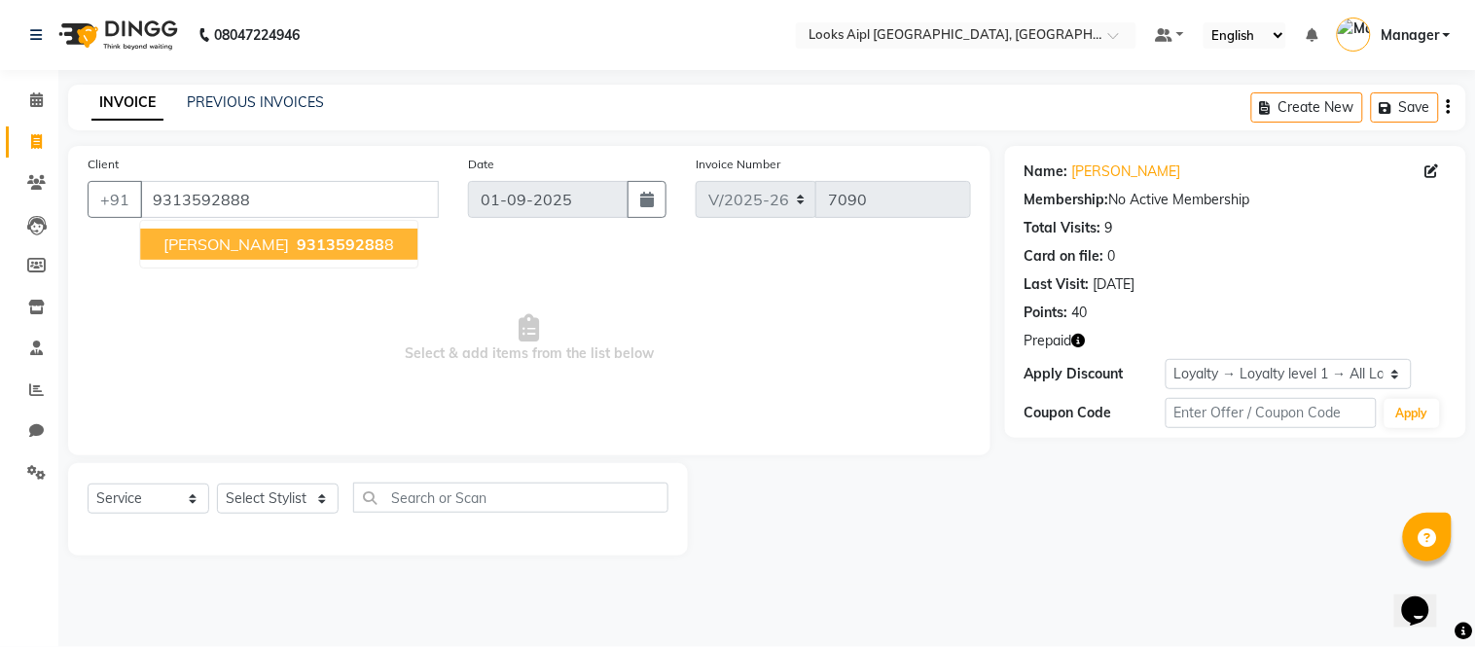
click at [297, 241] on span "931359288" at bounding box center [341, 244] width 88 height 19
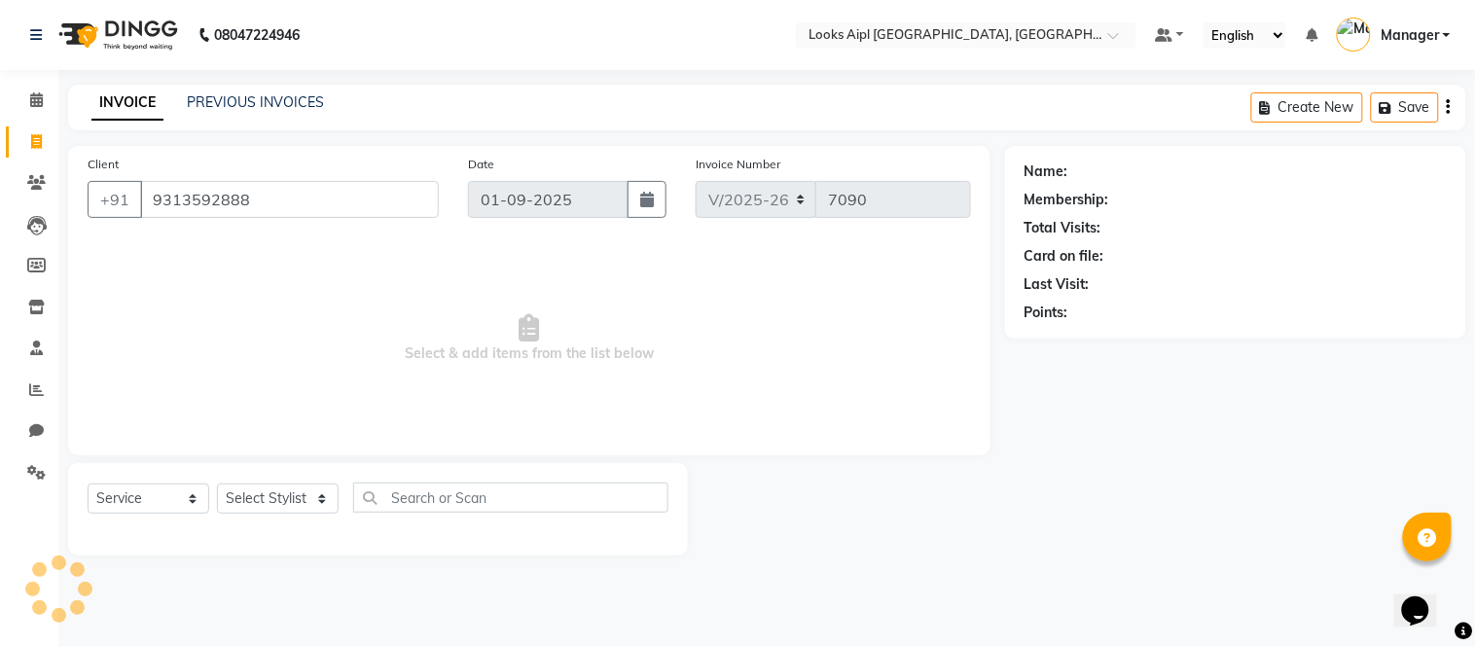
select select "1: Object"
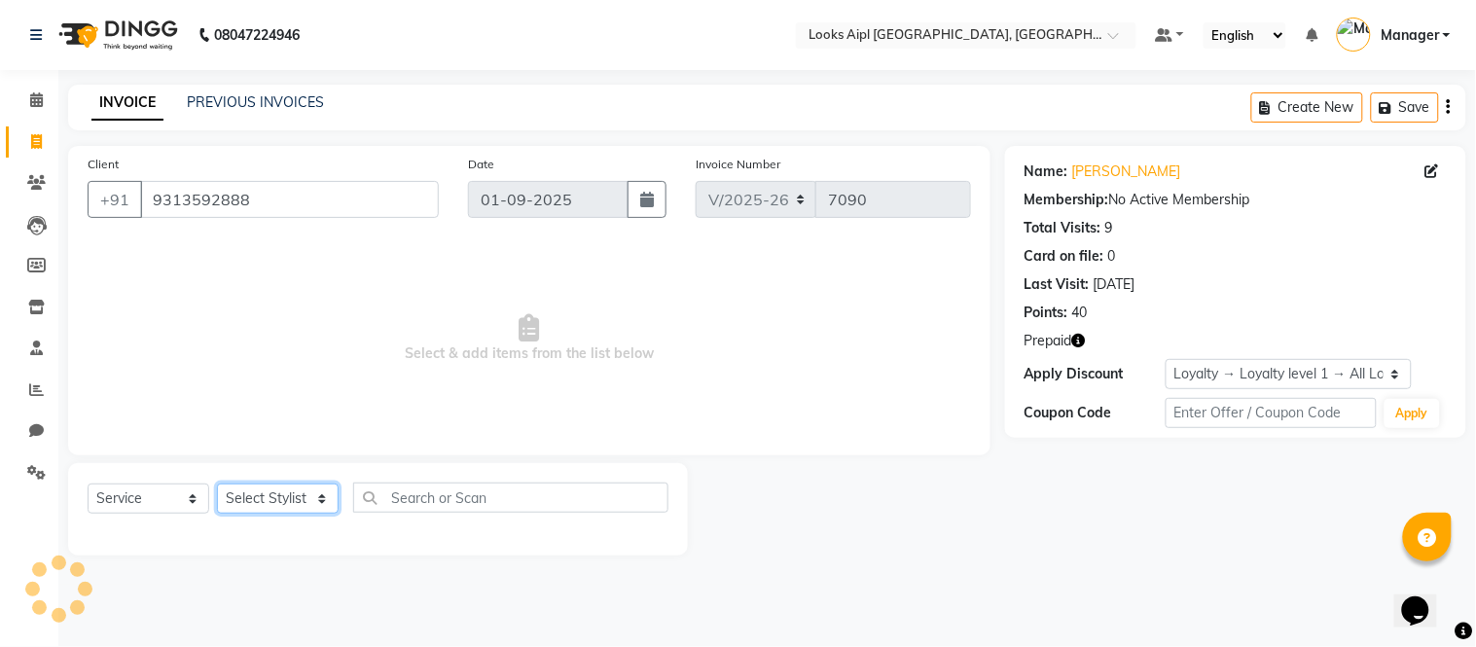
click at [285, 488] on select "Select Stylist [PERSON_NAME] Alam _Pdct [PERSON_NAME] [PERSON_NAME] Counter Sal…" at bounding box center [278, 499] width 122 height 30
select select "80655"
click at [217, 485] on select "Select Stylist [PERSON_NAME] Alam _Pdct [PERSON_NAME] [PERSON_NAME] Counter Sal…" at bounding box center [278, 499] width 122 height 30
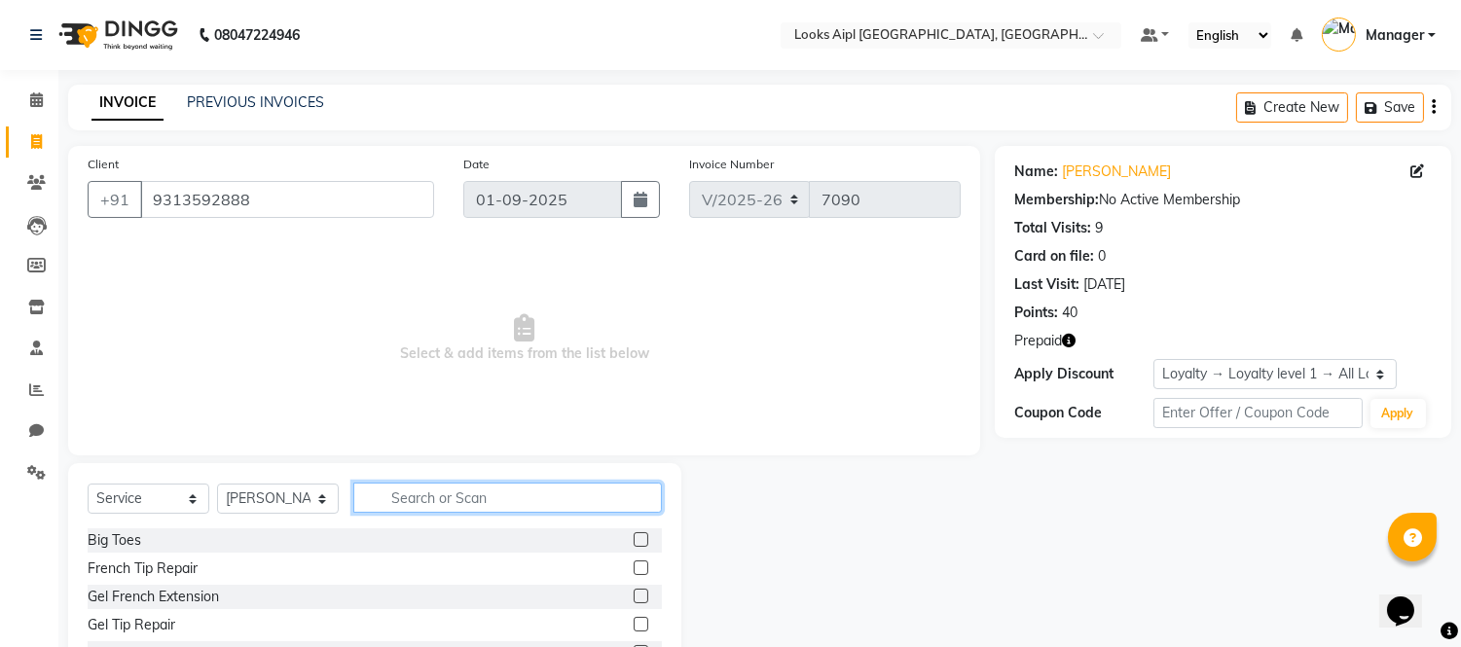
click at [484, 488] on input "text" at bounding box center [507, 498] width 308 height 30
type input "e"
type input "upp"
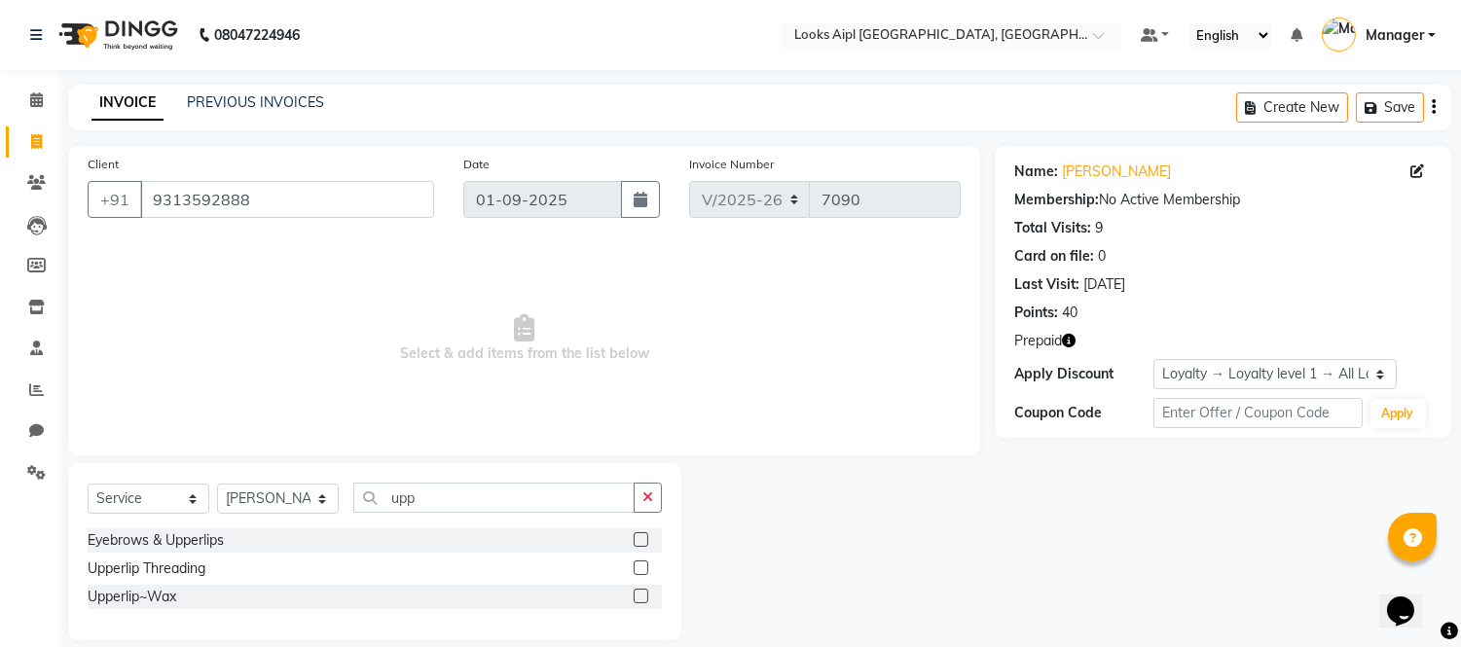
click at [637, 567] on label at bounding box center [640, 567] width 15 height 15
click at [637, 567] on input "checkbox" at bounding box center [639, 568] width 13 height 13
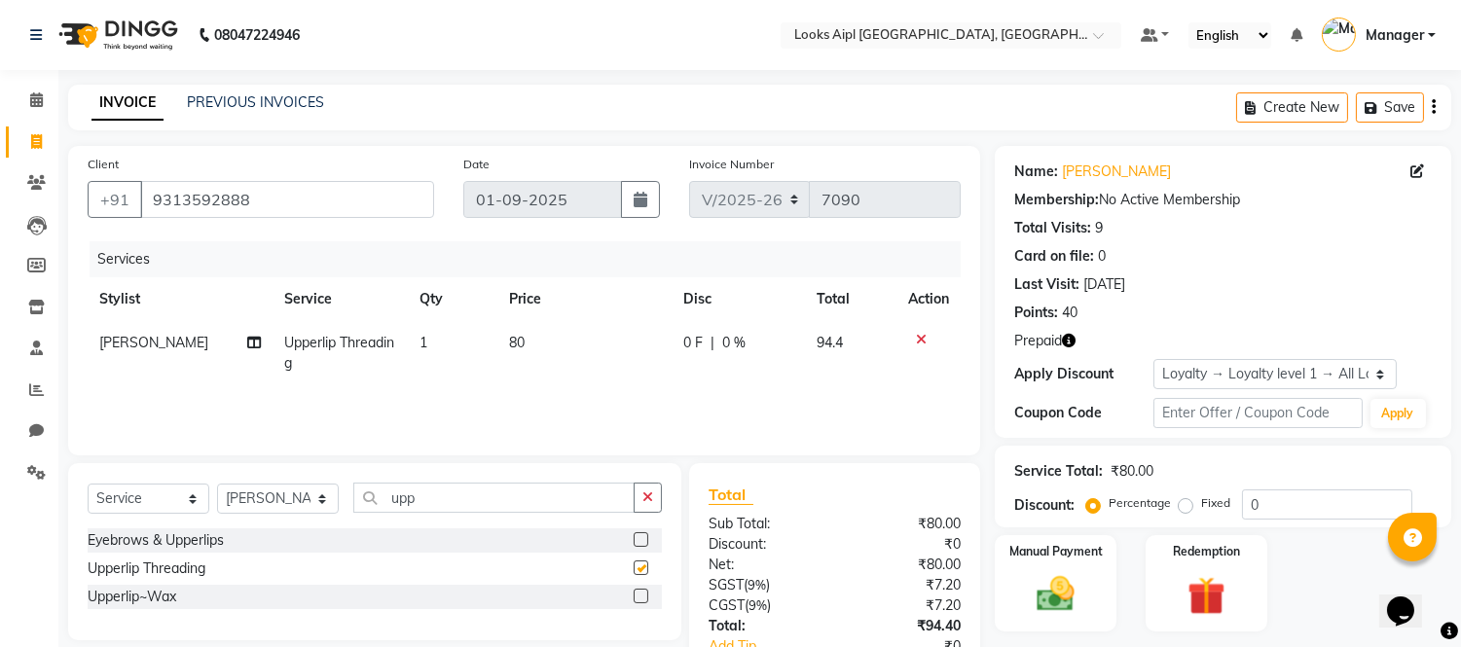
checkbox input "false"
click at [916, 339] on icon at bounding box center [921, 340] width 11 height 14
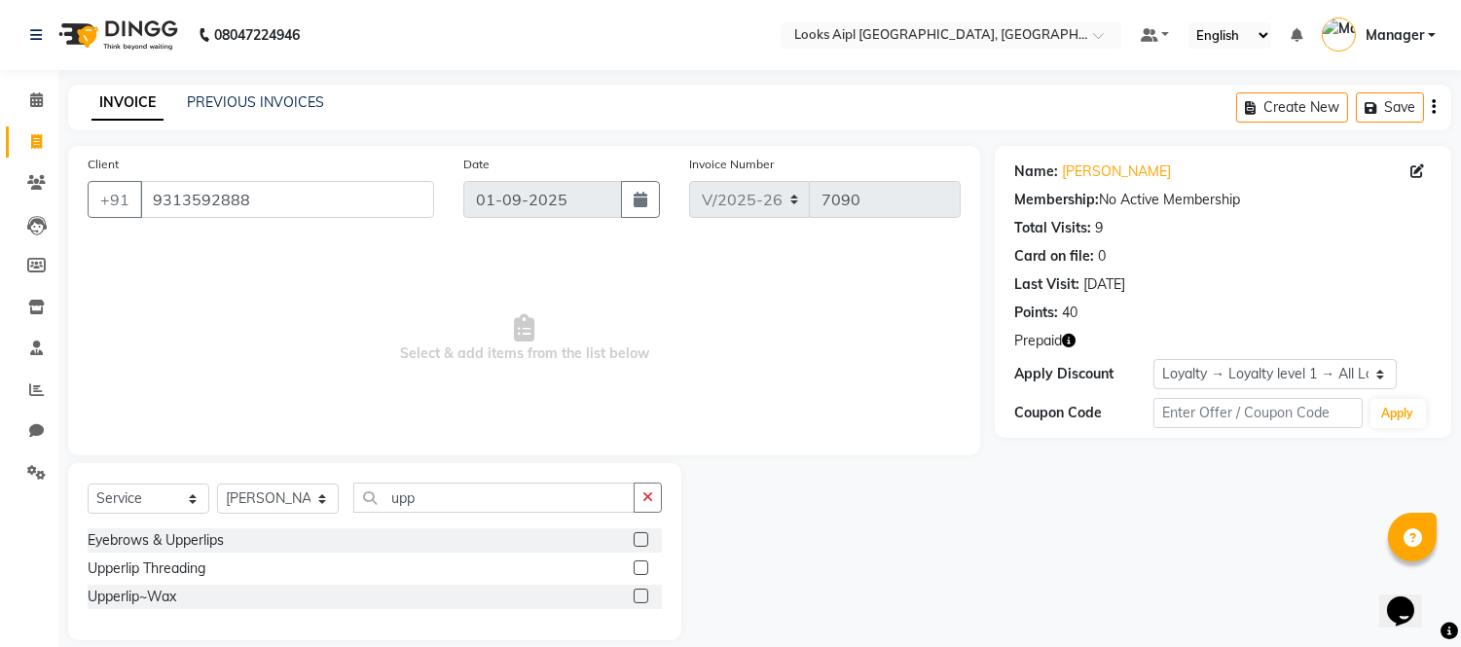
click at [643, 598] on label at bounding box center [640, 596] width 15 height 15
click at [643, 598] on input "checkbox" at bounding box center [639, 597] width 13 height 13
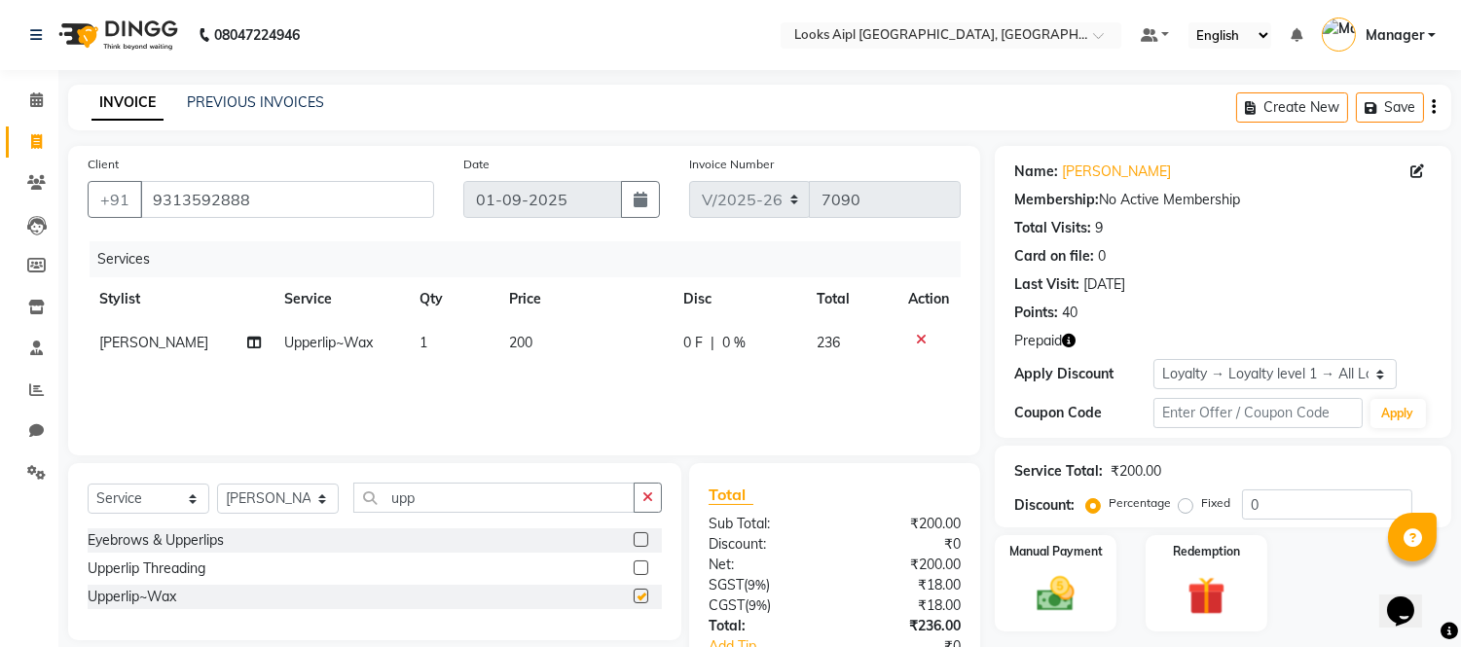
checkbox input "false"
drag, startPoint x: 443, startPoint y: 493, endPoint x: 297, endPoint y: 493, distance: 146.0
click at [297, 493] on div "Select Service Product Membership Package Voucher Prepaid Gift Card Select Styl…" at bounding box center [375, 506] width 574 height 46
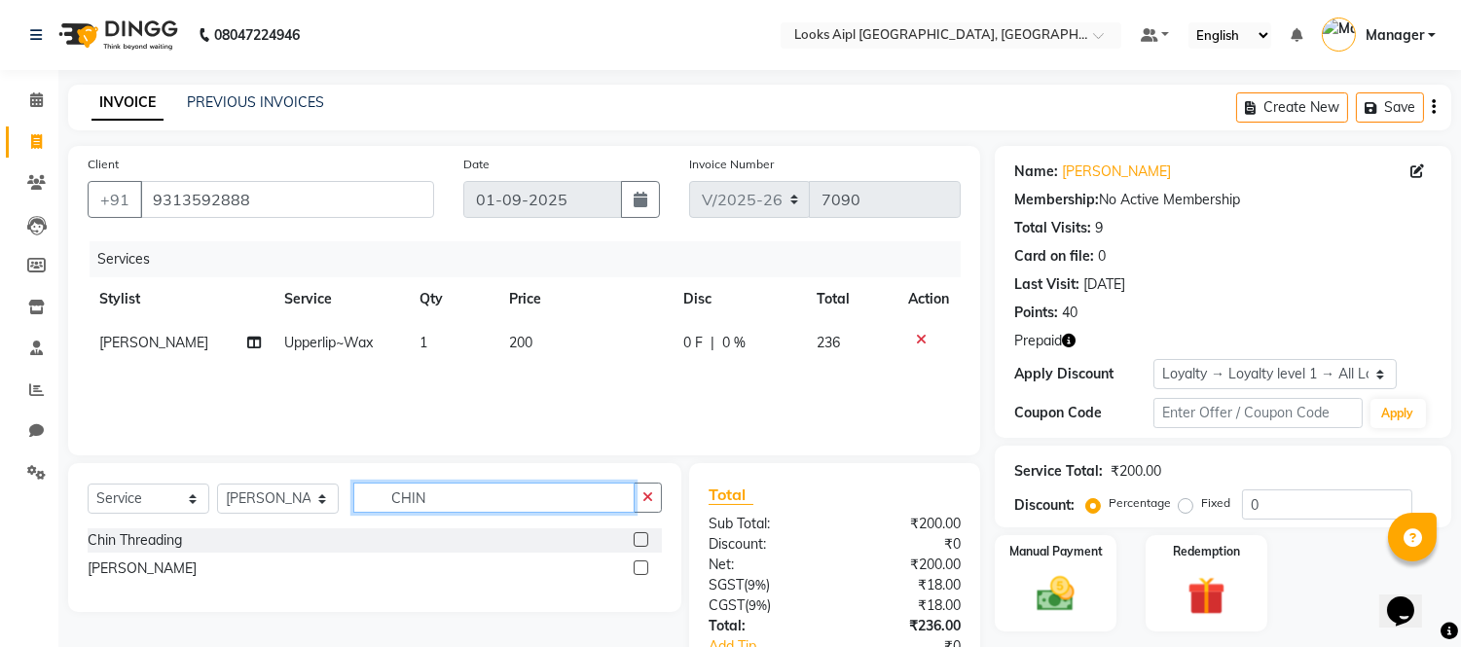
type input "CHIN"
click at [639, 566] on label at bounding box center [640, 567] width 15 height 15
click at [639, 566] on input "checkbox" at bounding box center [639, 568] width 13 height 13
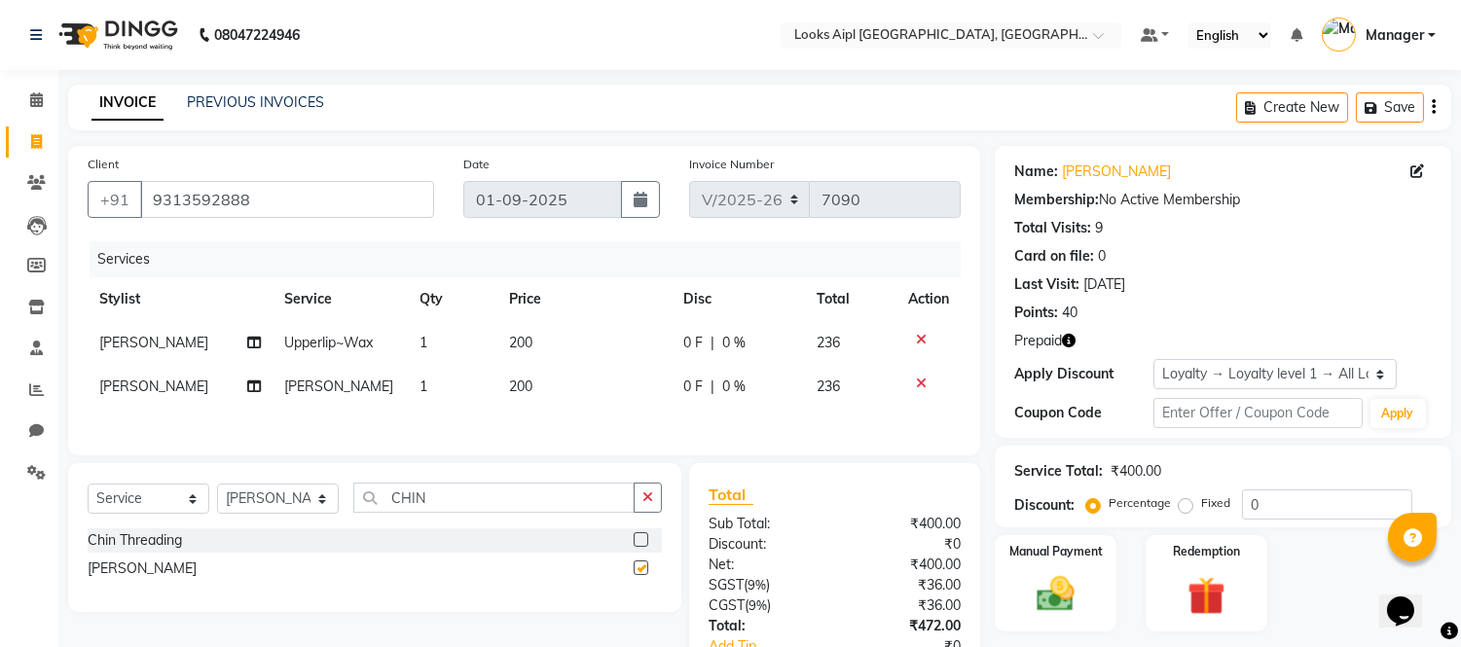
checkbox input "false"
click at [540, 341] on td "200" at bounding box center [584, 343] width 174 height 44
select select "80655"
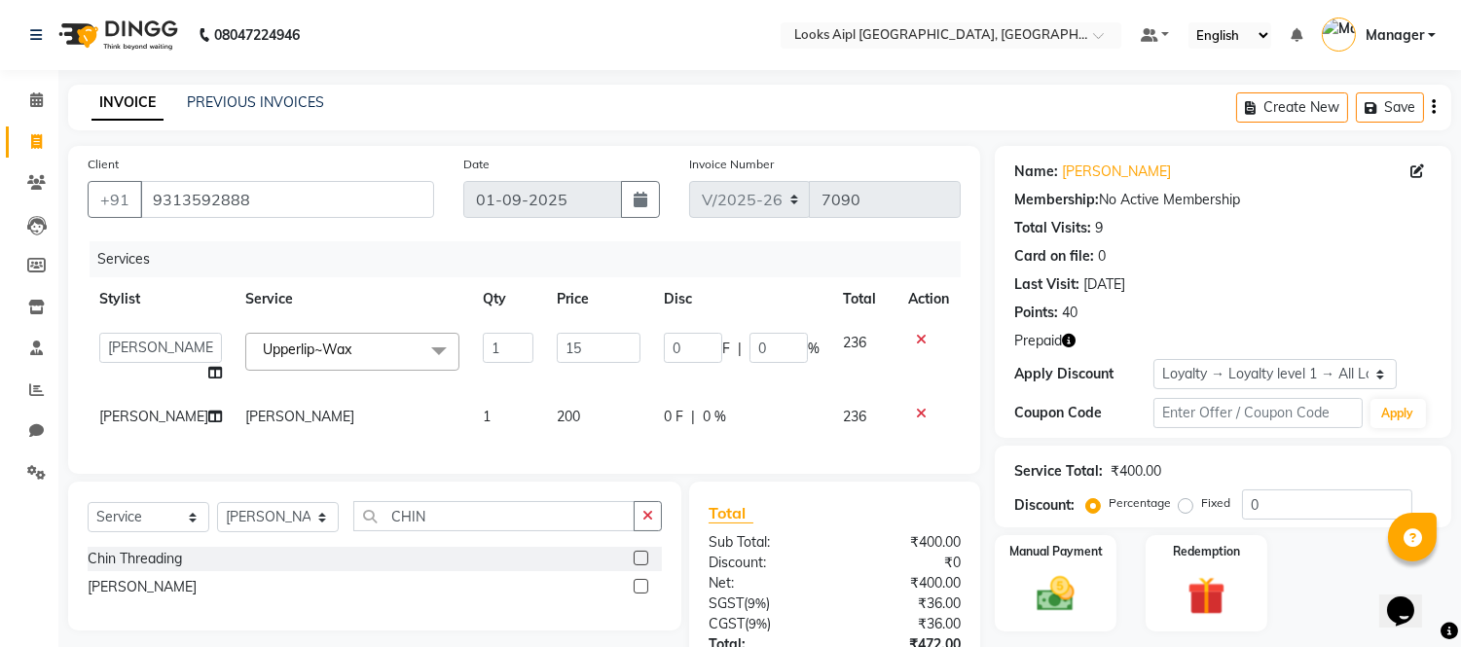
type input "150"
click at [545, 402] on td "200" at bounding box center [598, 417] width 107 height 44
select select "80655"
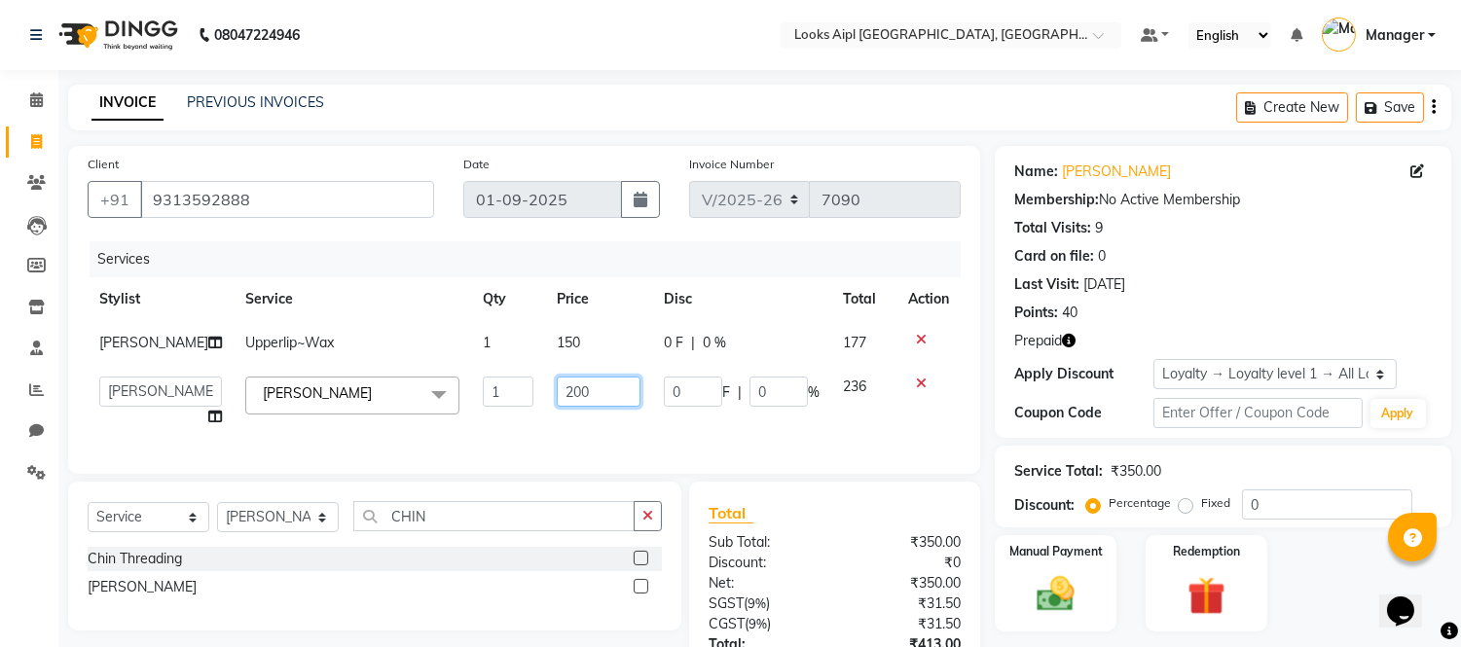
click at [557, 402] on input "200" at bounding box center [599, 392] width 84 height 30
type input "250"
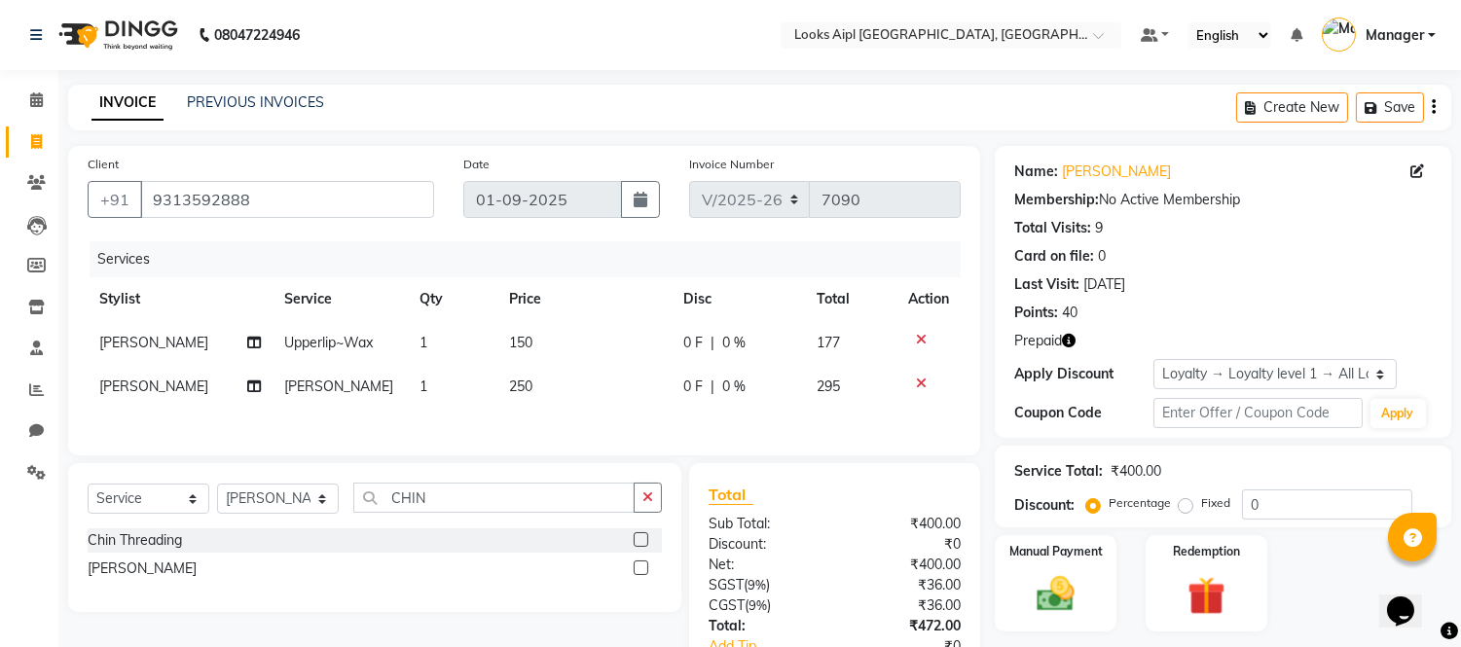
click at [568, 435] on div "Services Stylist Service Qty Price Disc Total Action [PERSON_NAME] Upperlip~Wax…" at bounding box center [524, 338] width 873 height 195
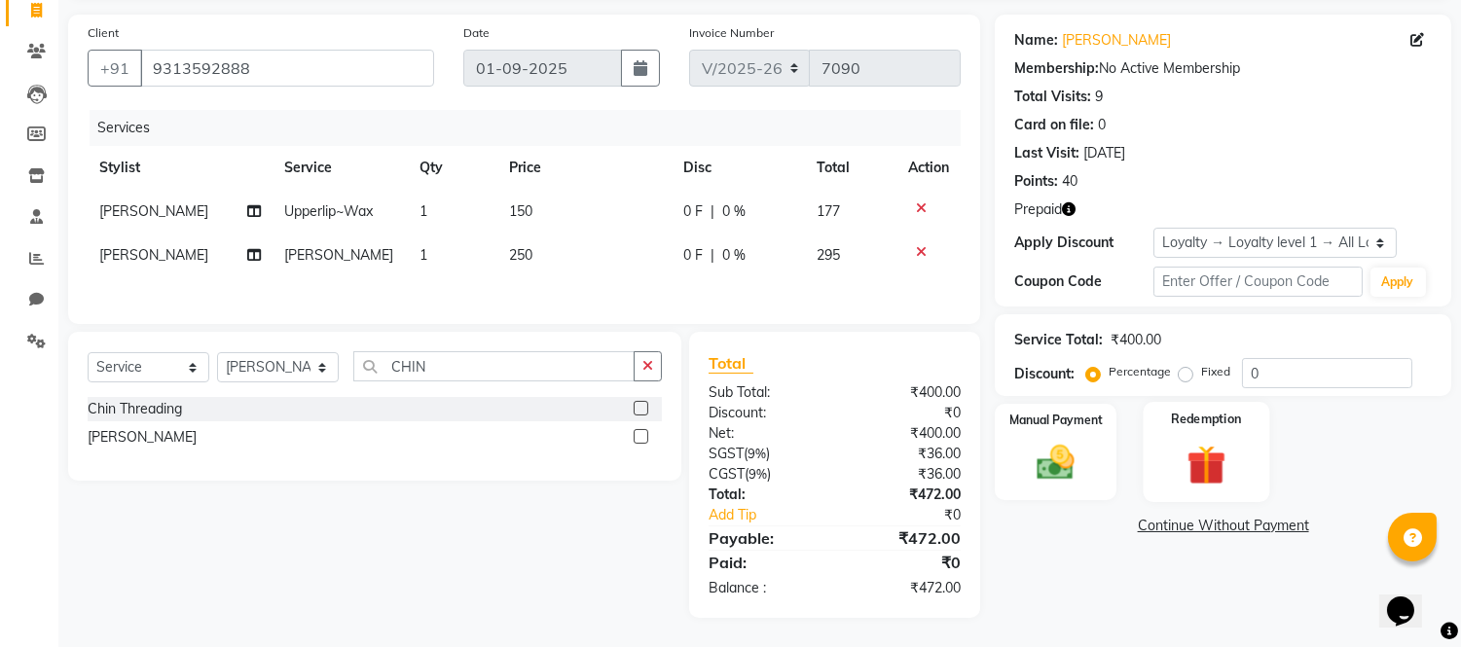
click at [1199, 471] on img at bounding box center [1206, 465] width 64 height 49
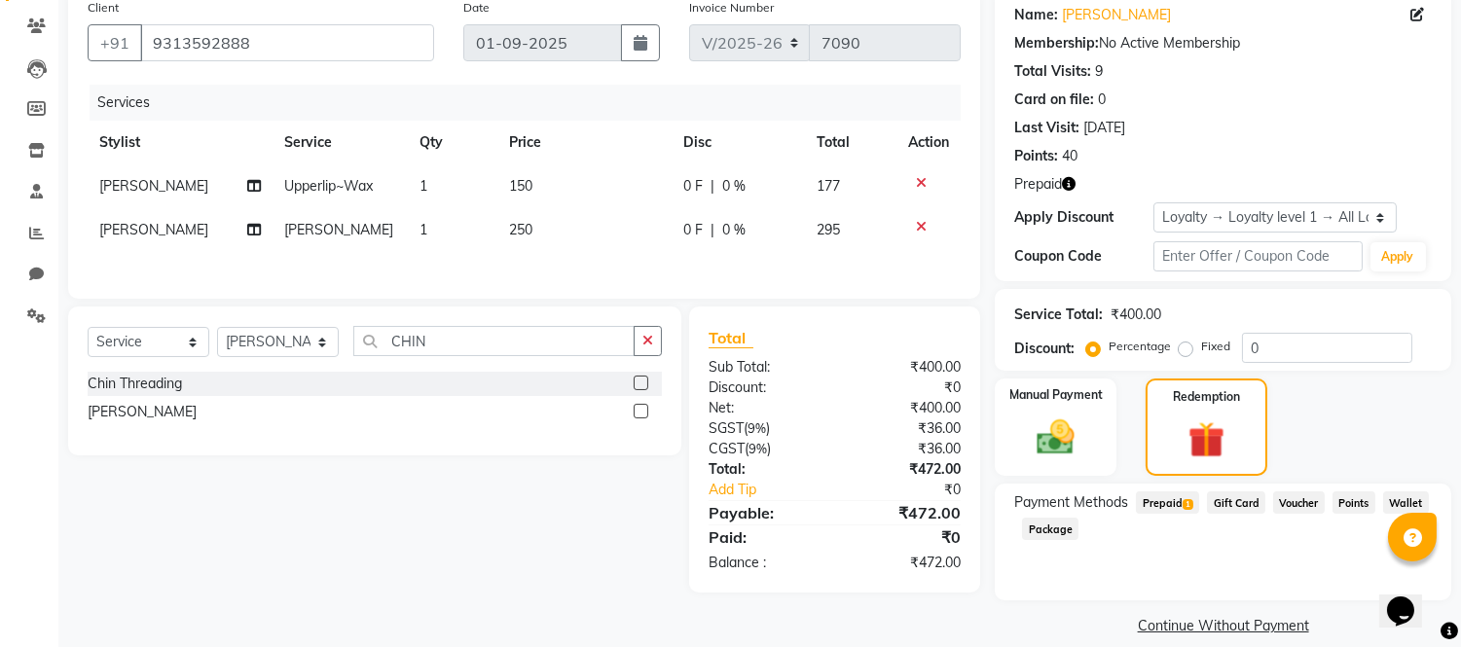
scroll to position [177, 0]
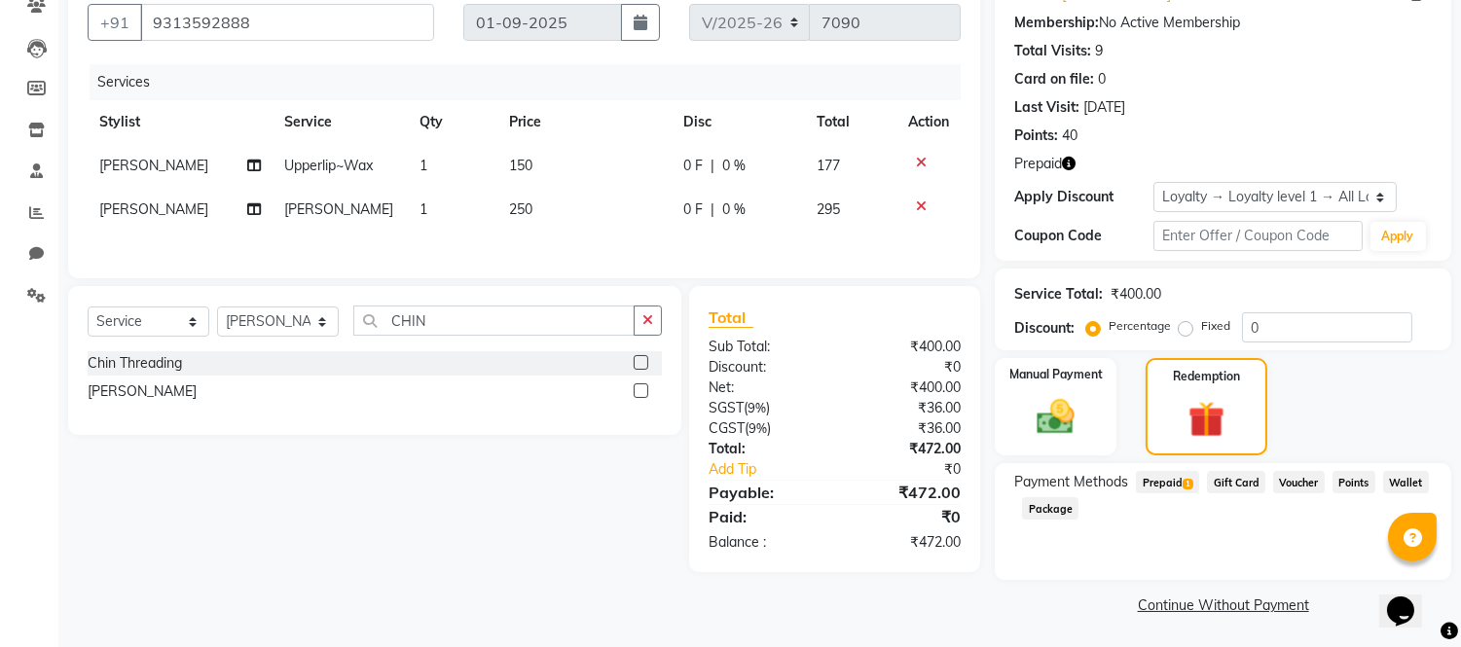
click at [1161, 477] on span "Prepaid 1" at bounding box center [1167, 482] width 63 height 22
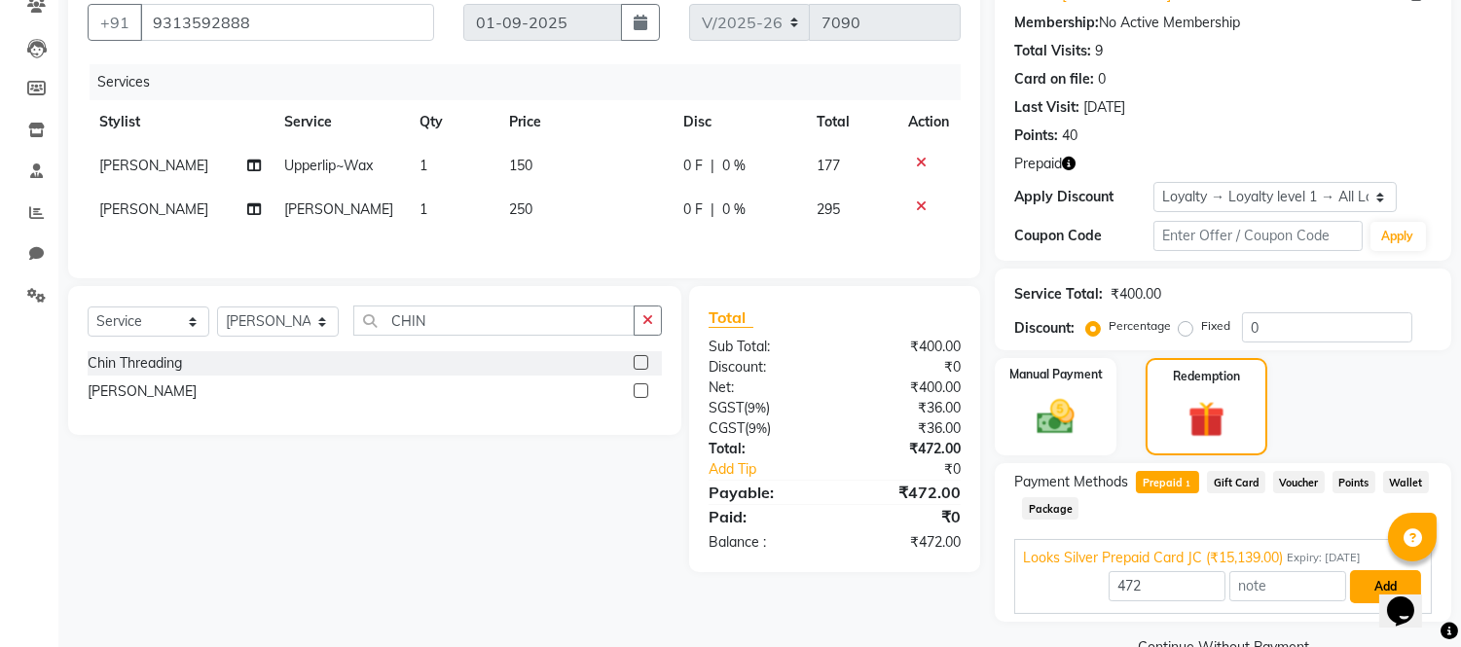
drag, startPoint x: 1372, startPoint y: 597, endPoint x: 1333, endPoint y: 589, distance: 39.9
click at [1370, 598] on button "Add" at bounding box center [1385, 586] width 71 height 33
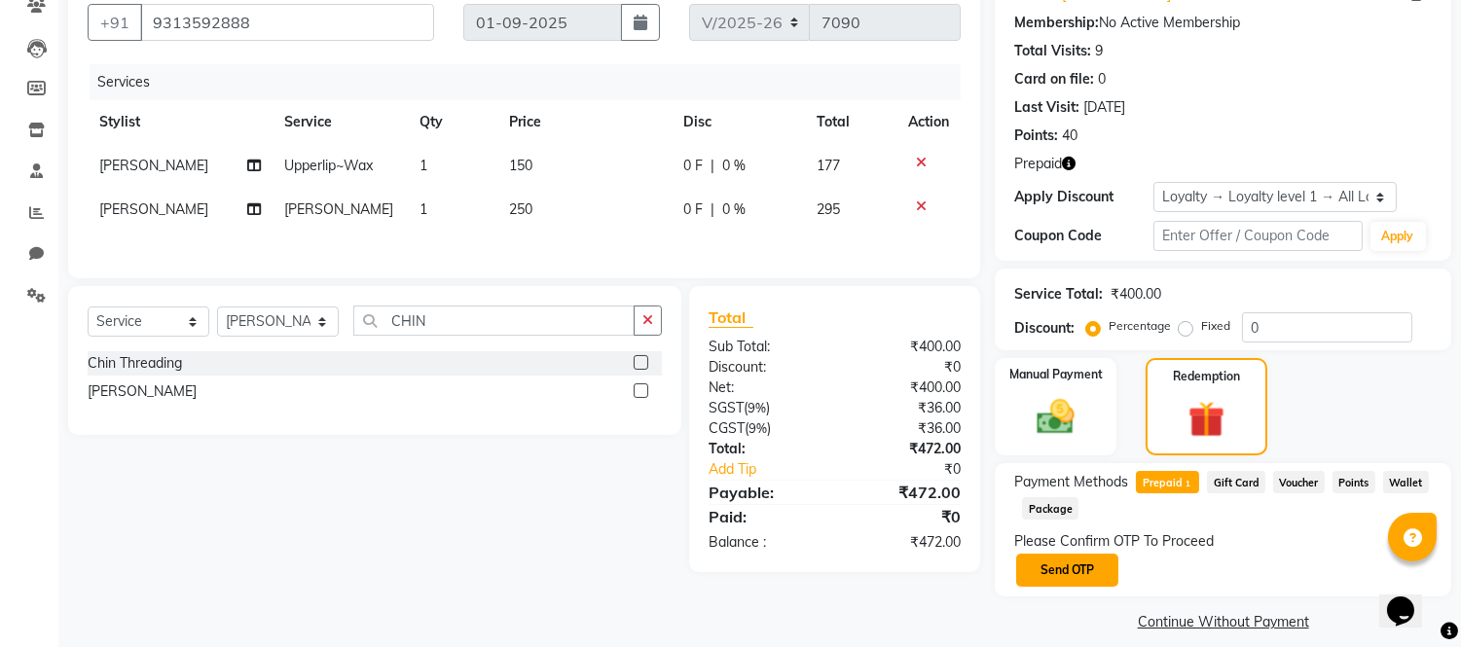
click at [1058, 574] on button "Send OTP" at bounding box center [1067, 570] width 102 height 33
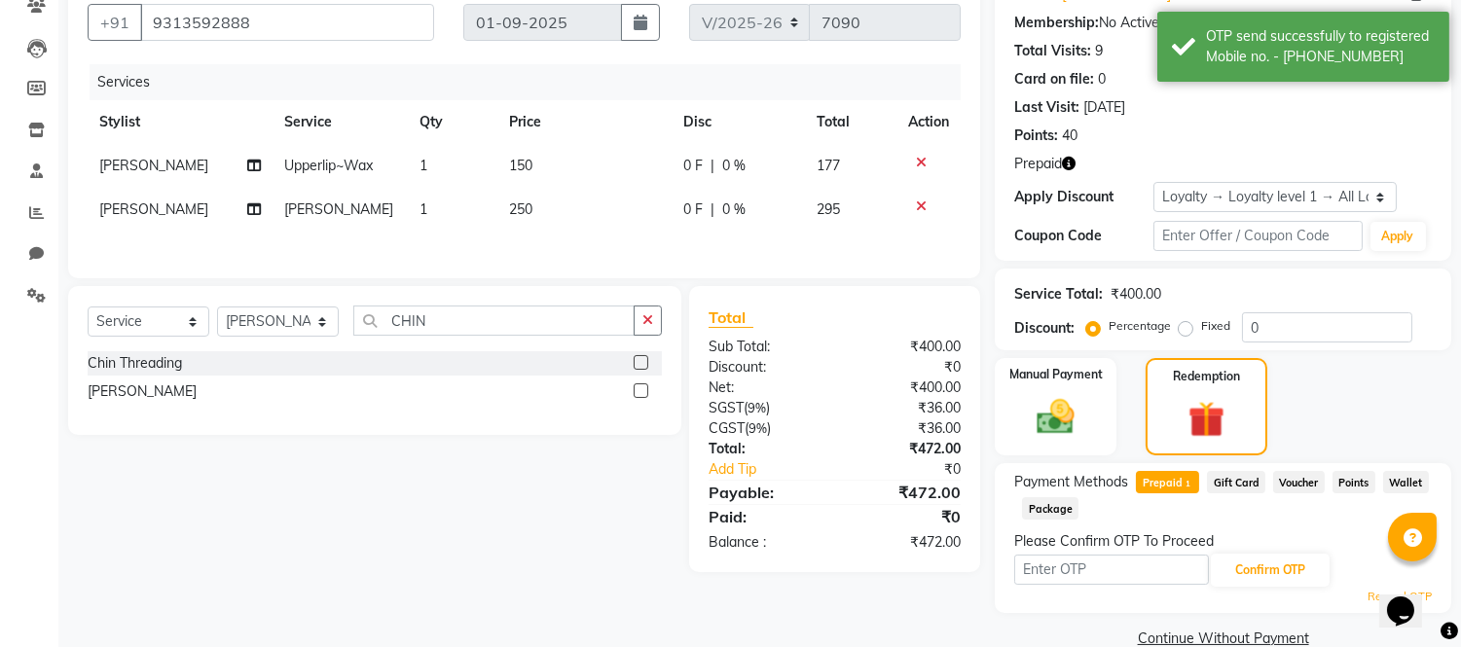
click at [1067, 562] on input "text" at bounding box center [1111, 570] width 195 height 30
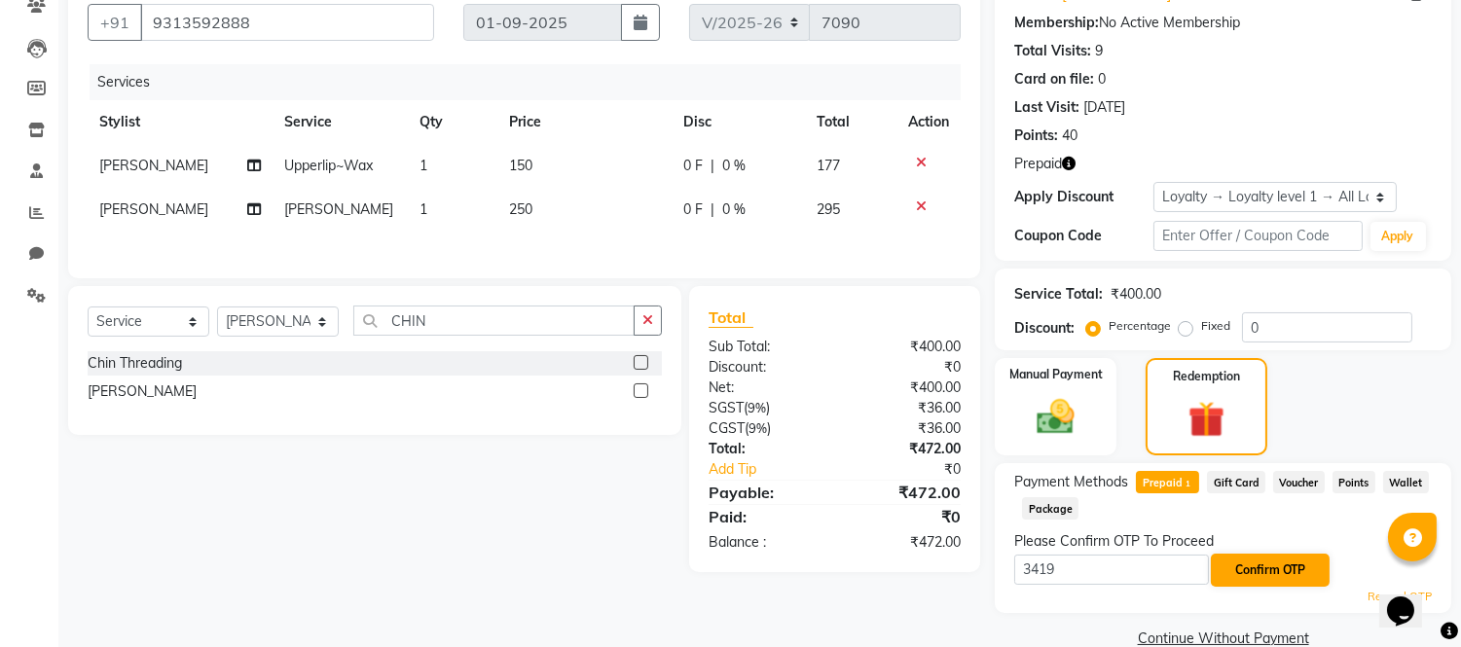
type input "3419"
click at [1273, 559] on button "Confirm OTP" at bounding box center [1270, 570] width 119 height 33
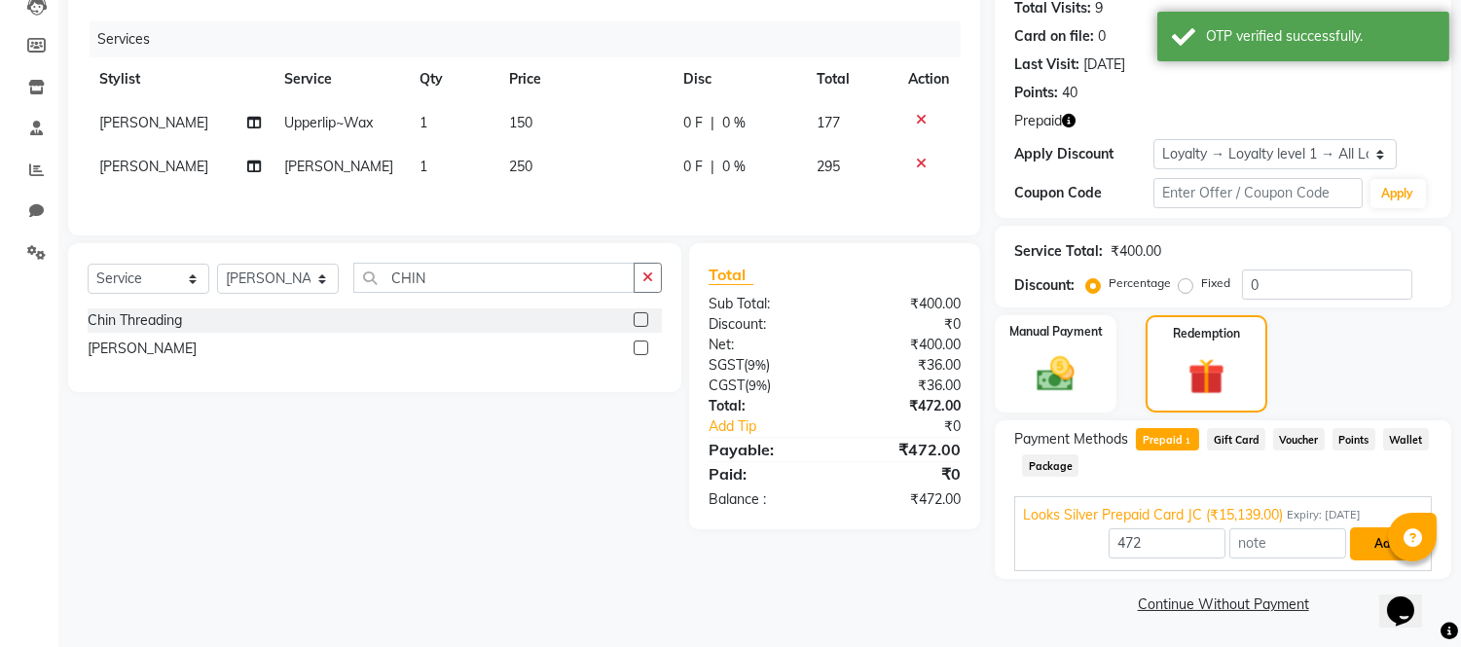
click at [1383, 542] on button "Add" at bounding box center [1385, 543] width 71 height 33
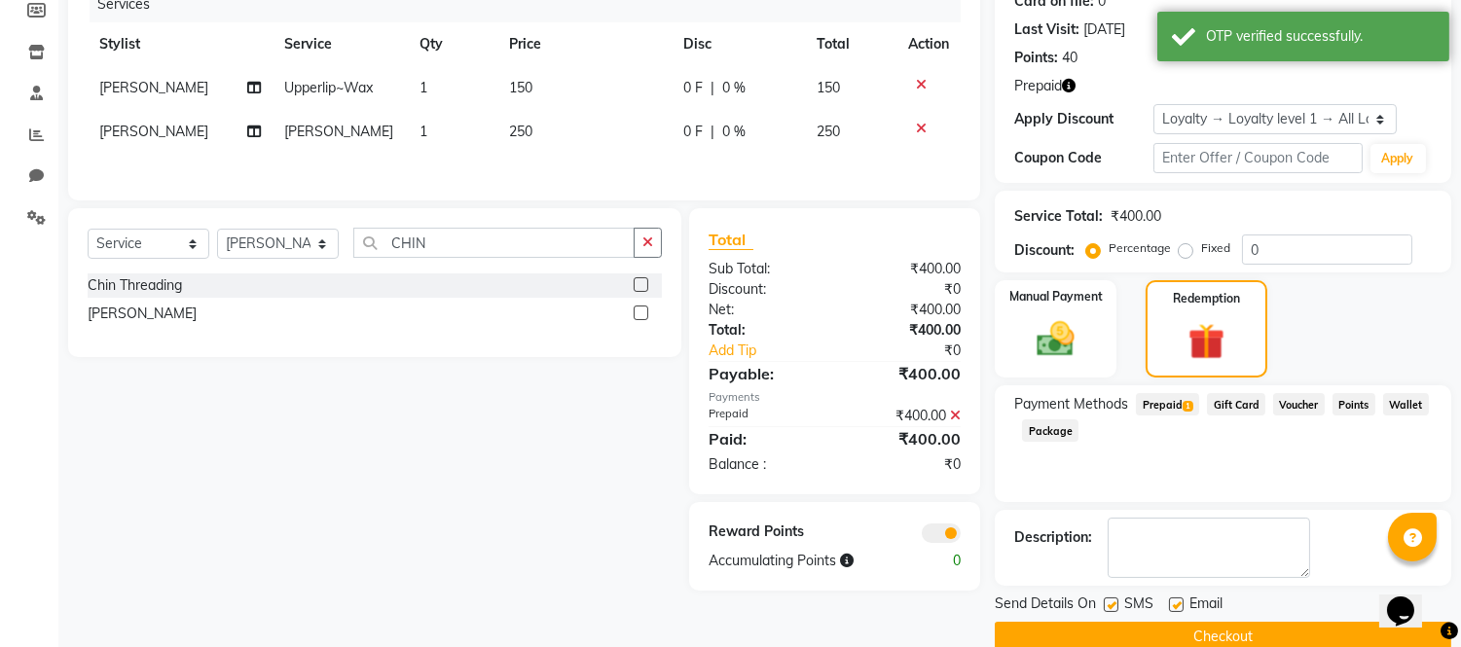
scroll to position [287, 0]
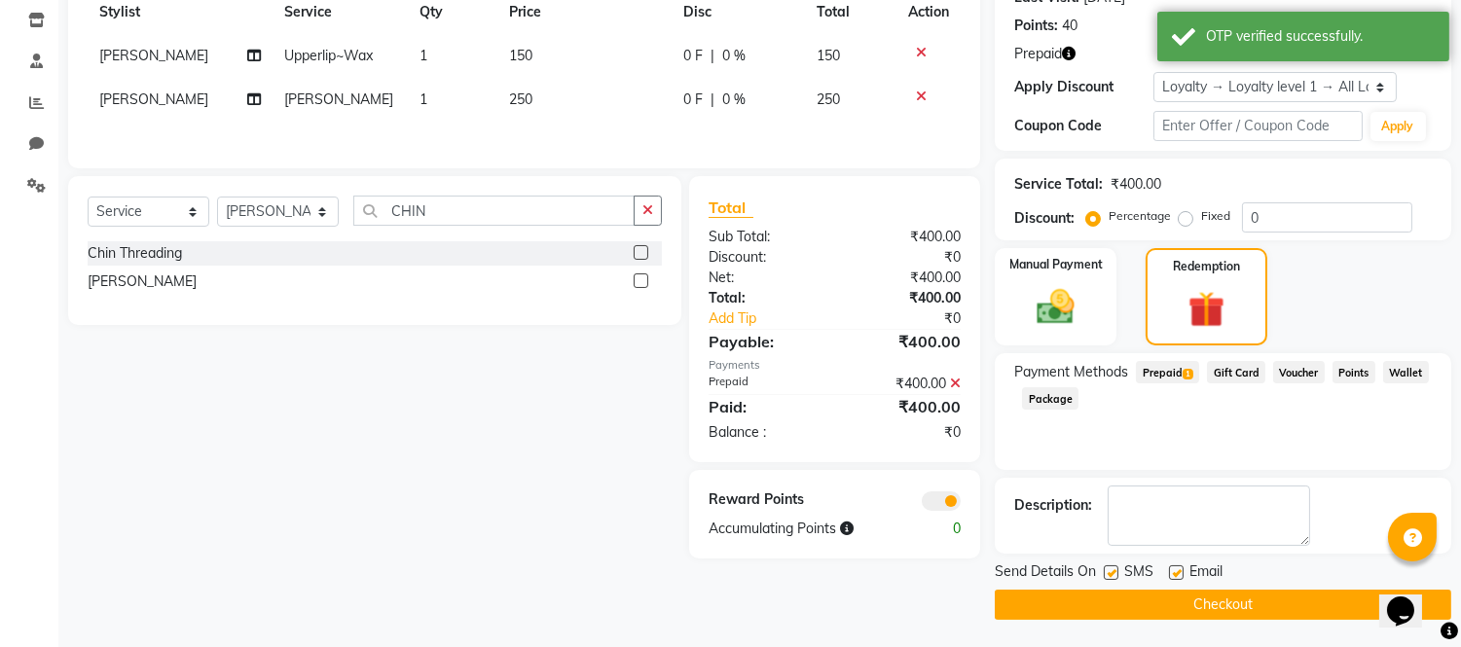
click at [1237, 605] on button "Checkout" at bounding box center [1222, 605] width 456 height 30
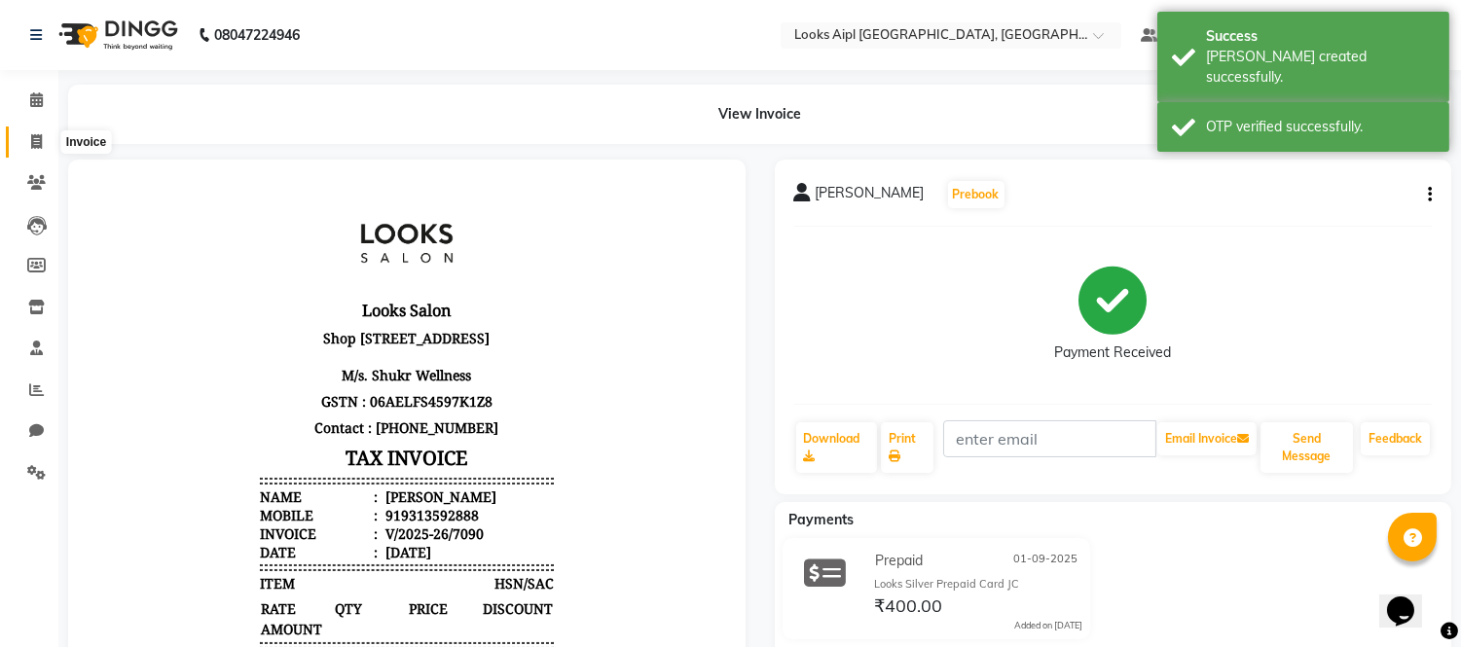
click at [31, 136] on icon at bounding box center [36, 141] width 11 height 15
select select "service"
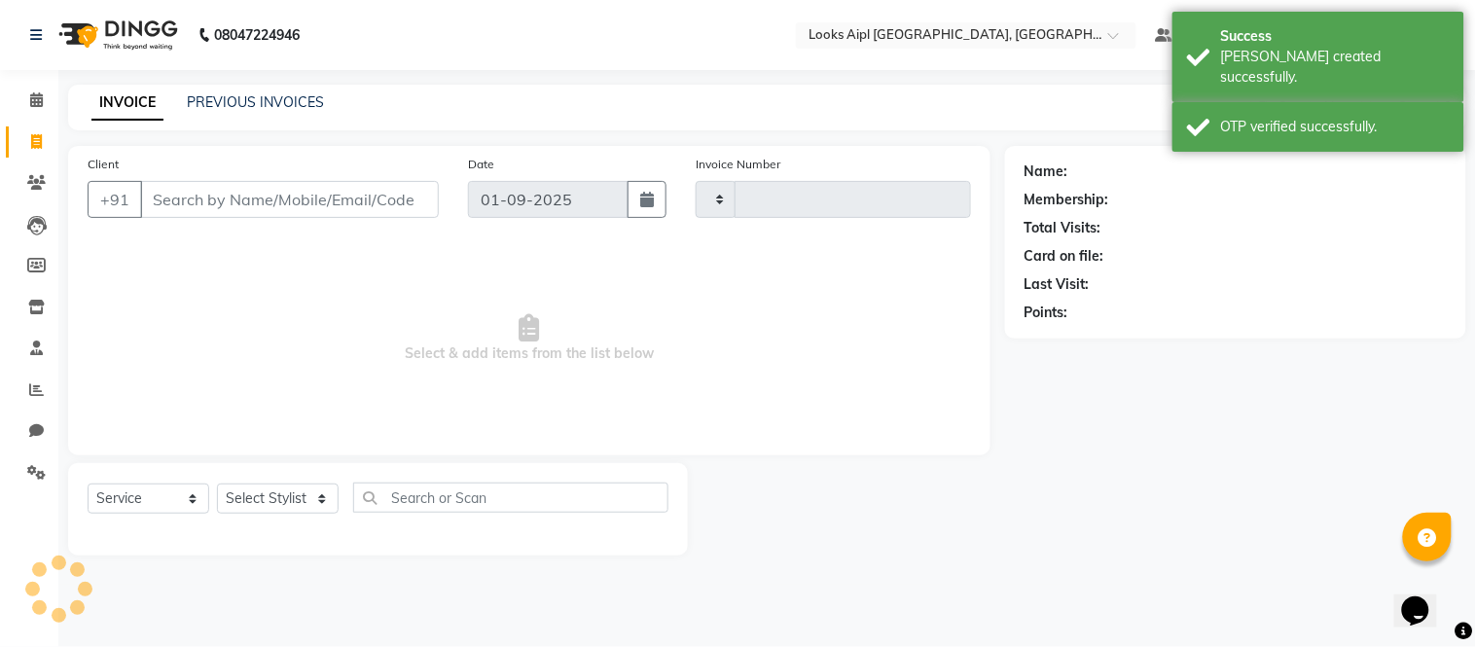
type input "7091"
select select "6047"
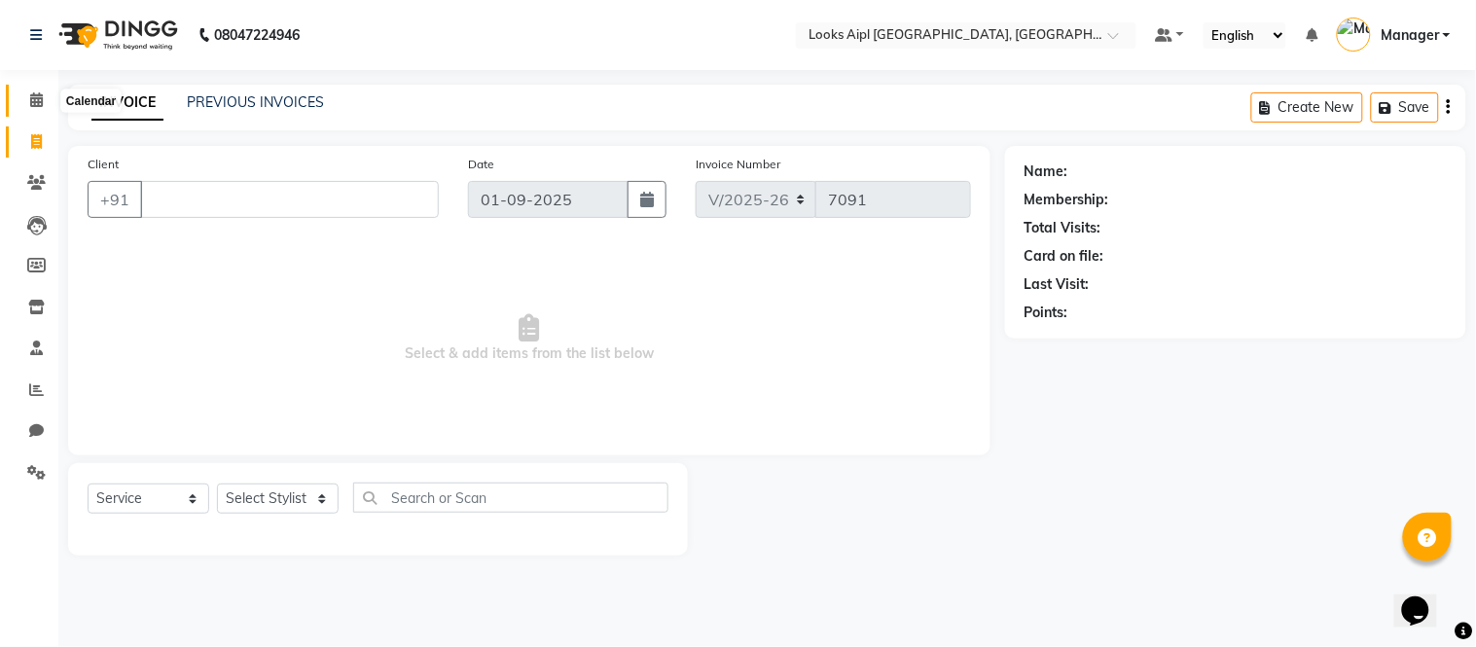
click at [32, 102] on icon at bounding box center [36, 99] width 13 height 15
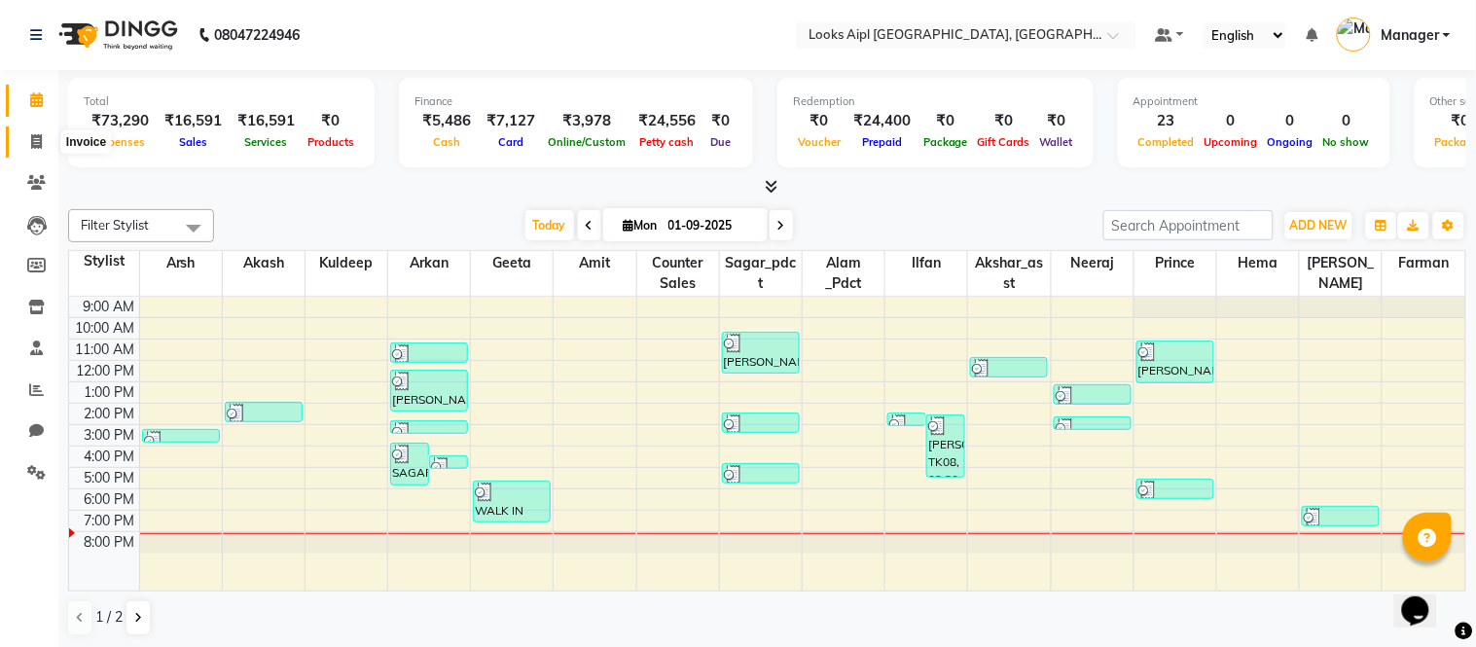
click at [46, 141] on span at bounding box center [36, 142] width 34 height 22
select select "6047"
select select "service"
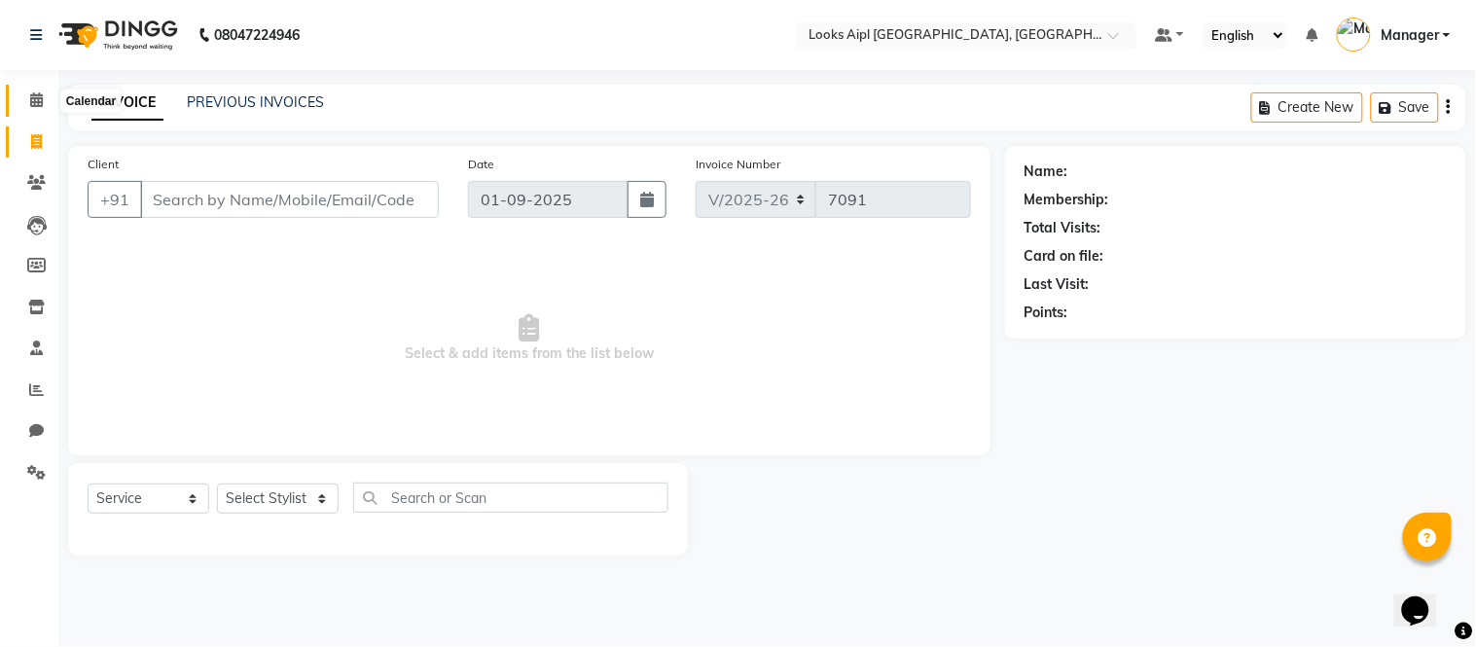
click at [32, 107] on icon at bounding box center [36, 99] width 13 height 15
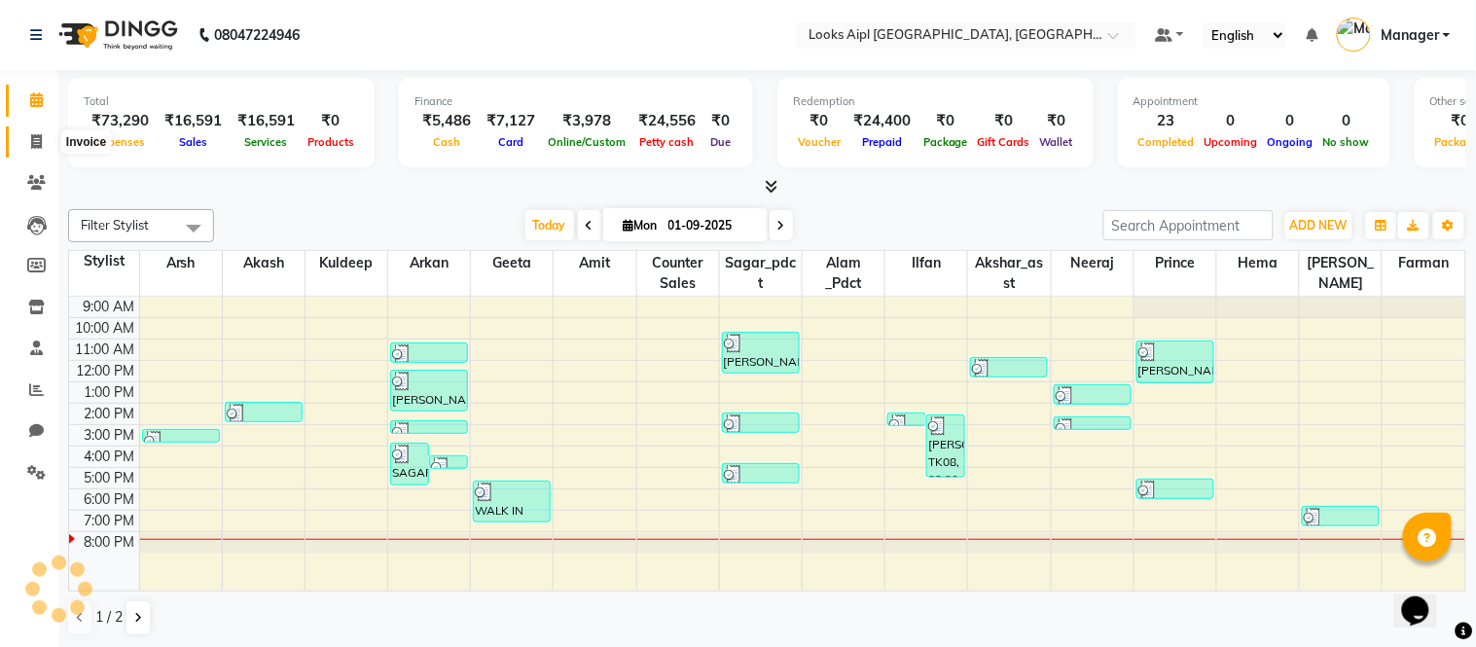
click at [32, 141] on icon at bounding box center [36, 141] width 11 height 15
select select "6047"
select select "service"
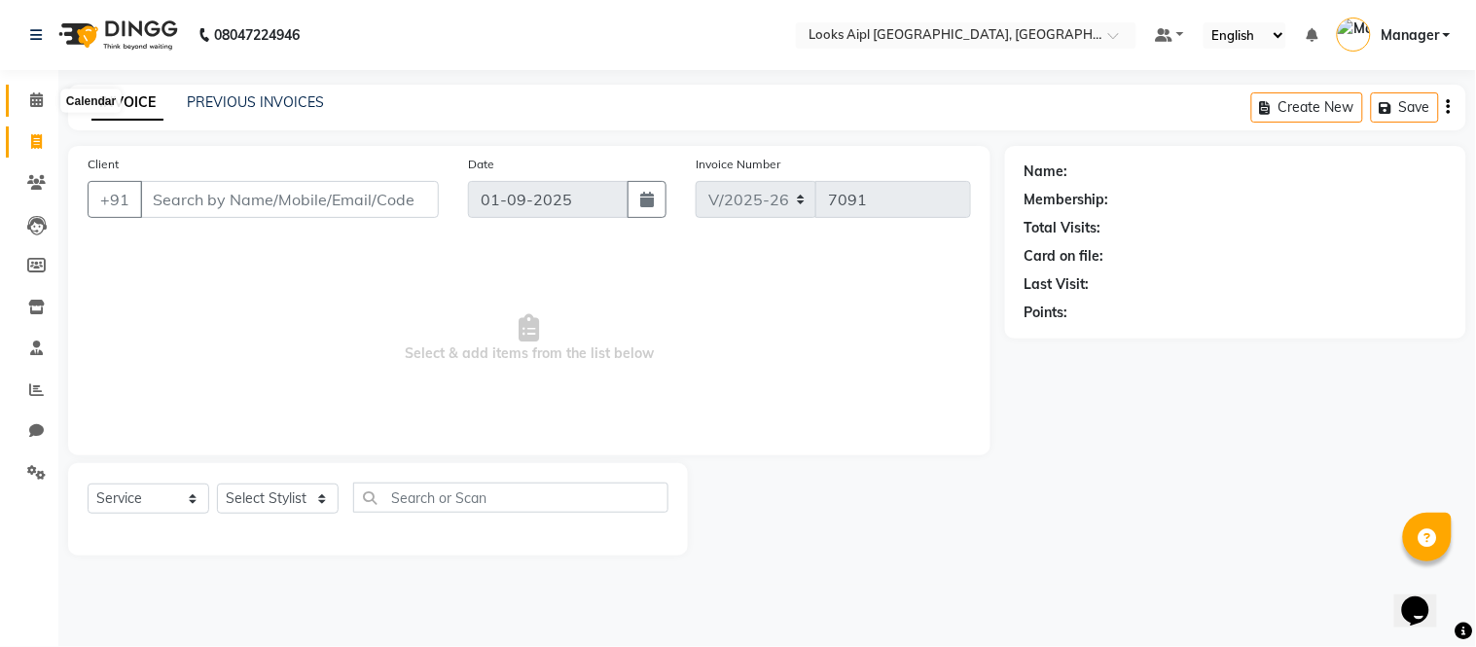
click at [34, 105] on icon at bounding box center [36, 99] width 13 height 15
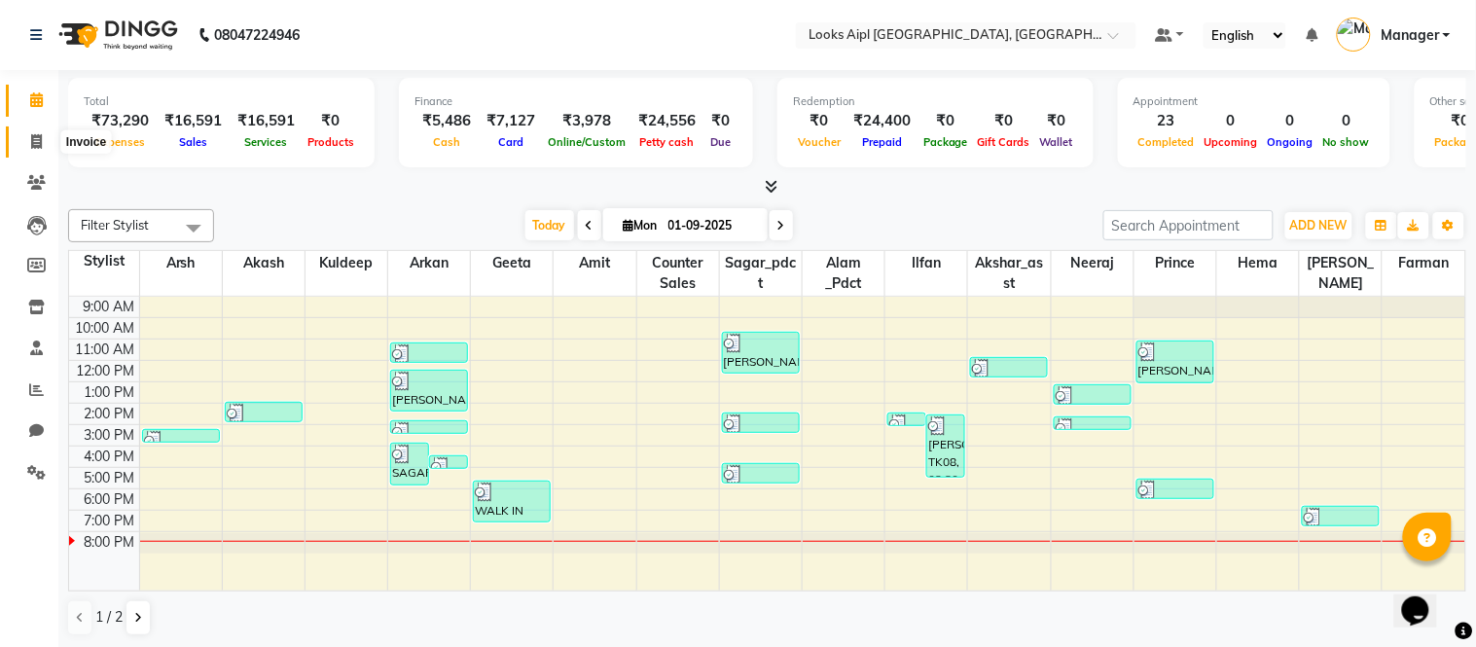
click at [26, 142] on span at bounding box center [36, 142] width 34 height 22
select select "service"
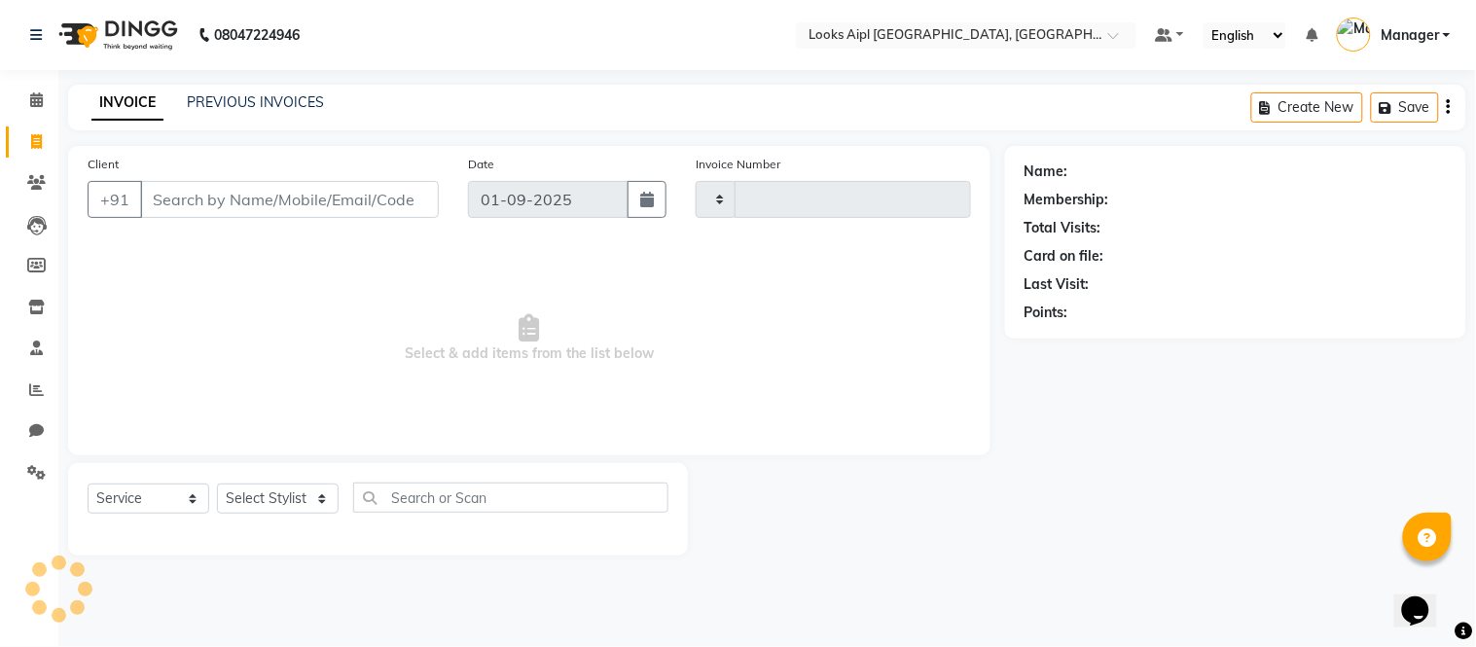
type input "7091"
select select "6047"
click at [240, 104] on link "PREVIOUS INVOICES" at bounding box center [255, 102] width 137 height 18
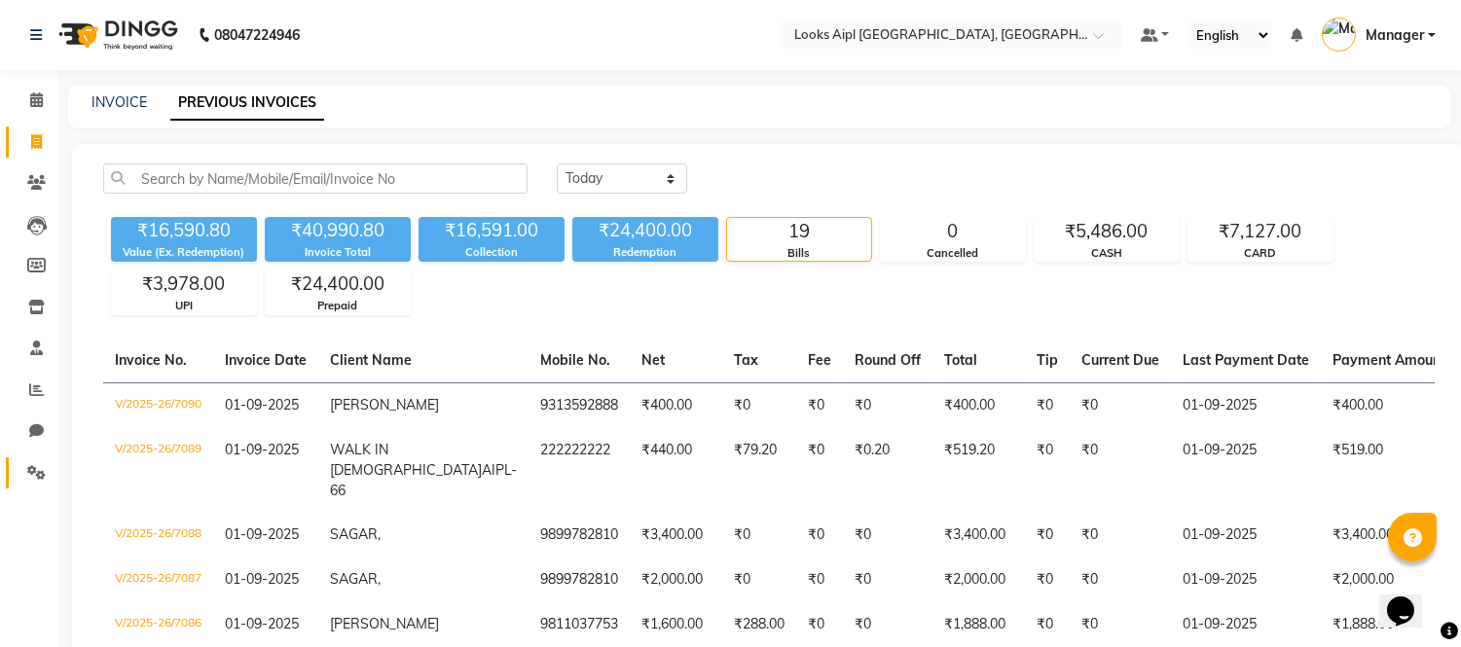
click at [32, 454] on li "Settings" at bounding box center [29, 473] width 58 height 42
click at [33, 465] on icon at bounding box center [36, 472] width 18 height 15
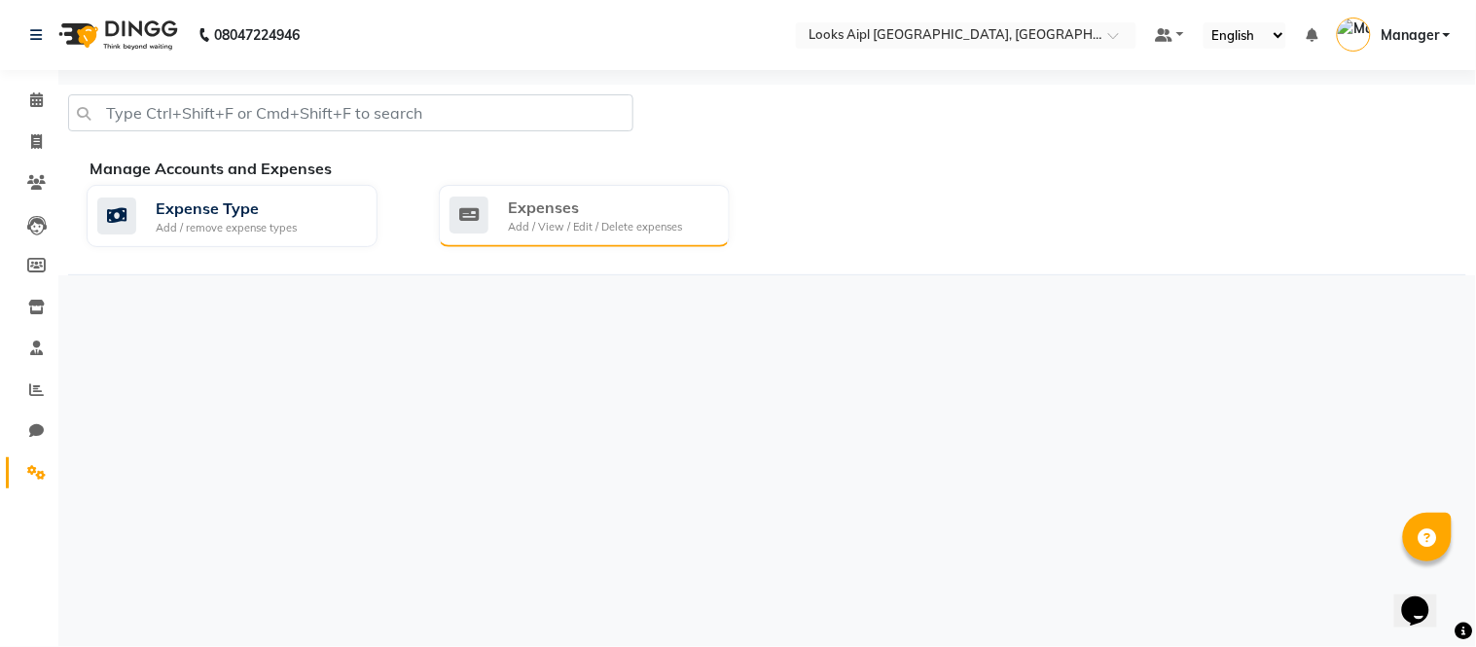
click at [696, 232] on div "Expenses Add / View / Edit / Delete expenses" at bounding box center [582, 216] width 265 height 40
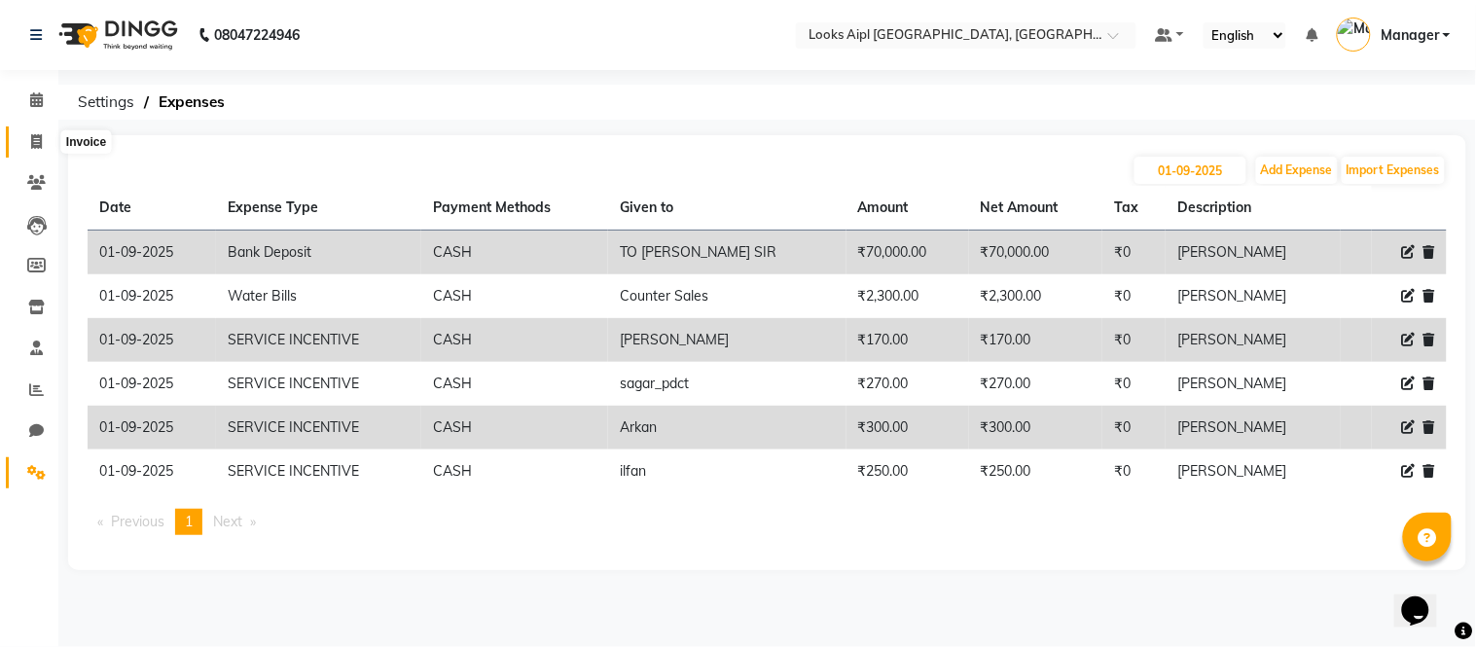
click at [39, 148] on icon at bounding box center [36, 141] width 11 height 15
select select "6047"
select select "service"
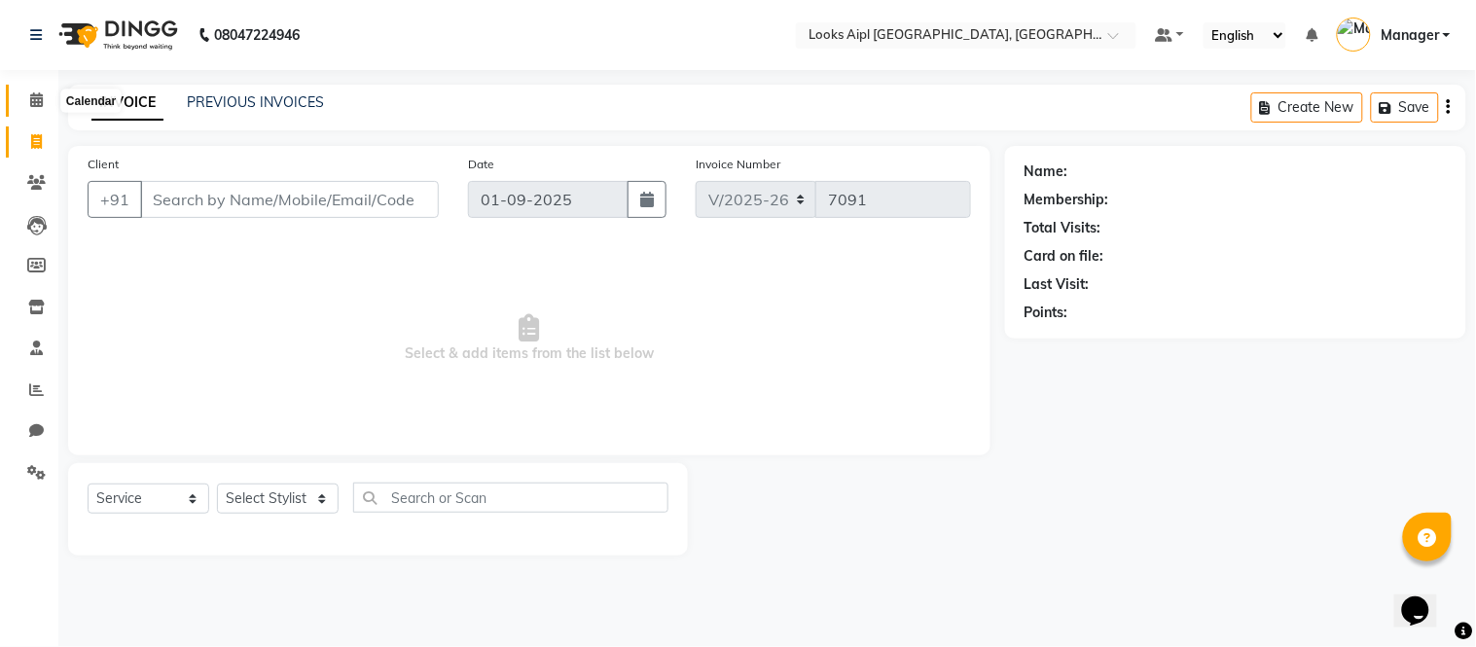
click at [35, 92] on icon at bounding box center [36, 99] width 13 height 15
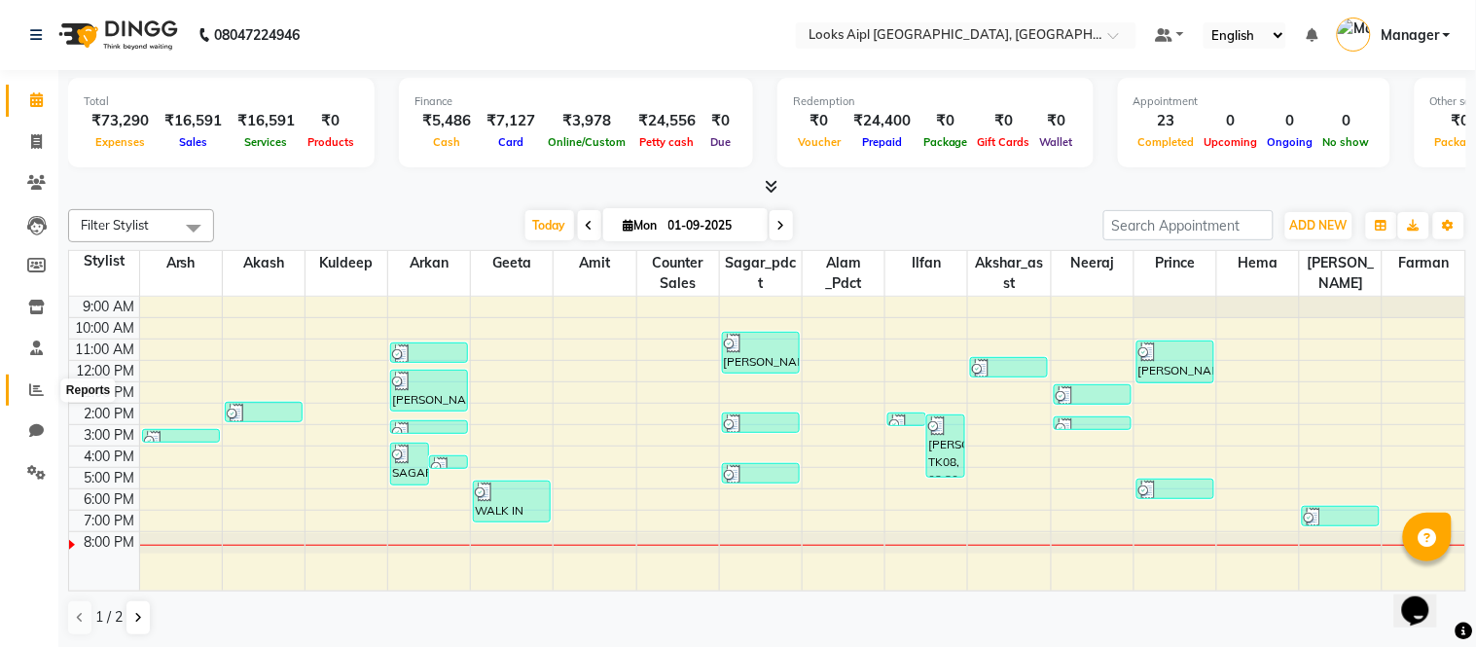
click at [35, 381] on span at bounding box center [36, 390] width 34 height 22
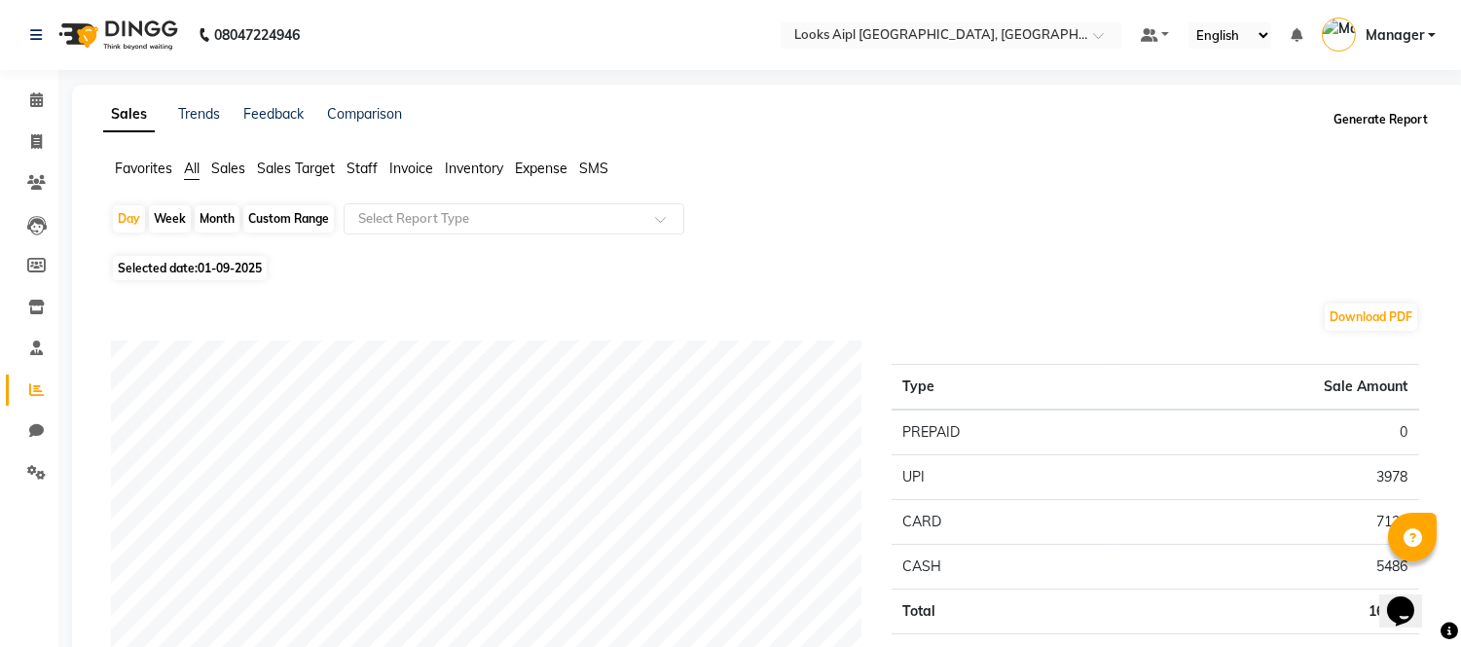
click at [1349, 119] on button "Generate Report" at bounding box center [1380, 119] width 104 height 27
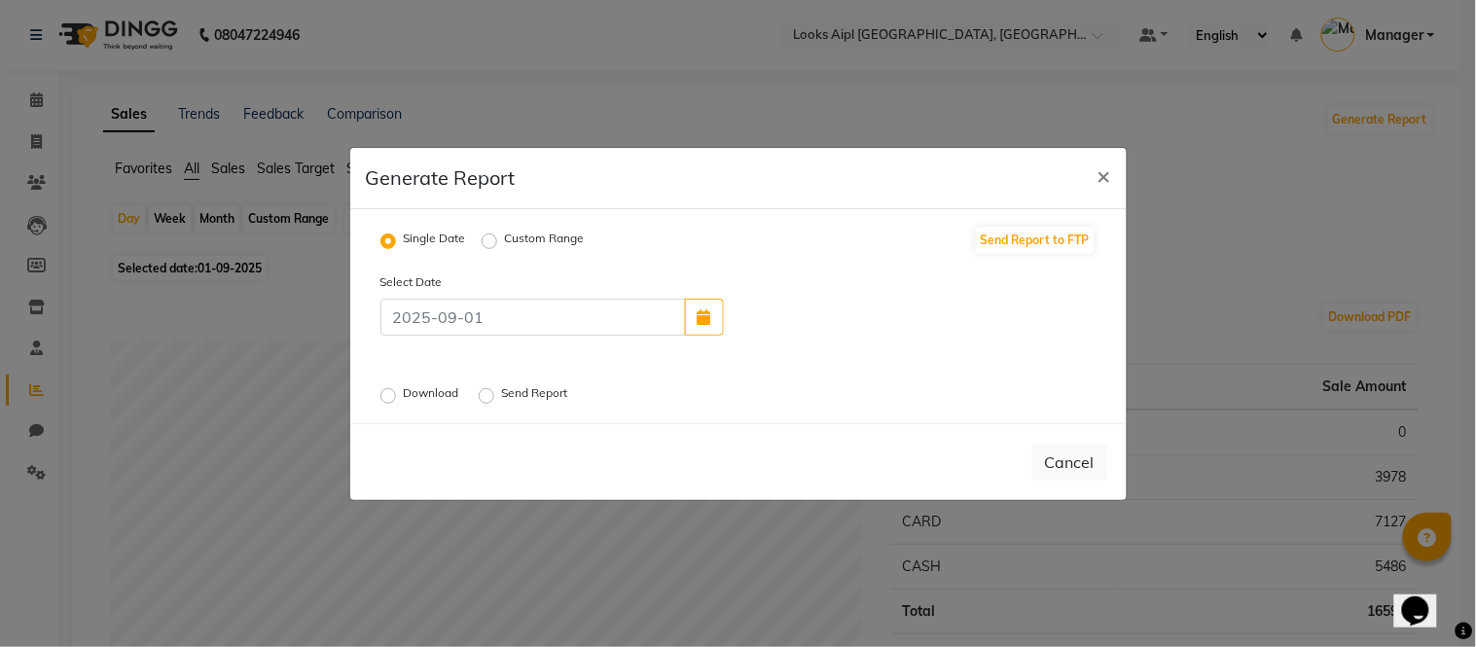
click at [404, 394] on label "Download" at bounding box center [433, 395] width 59 height 23
click at [390, 394] on input "Download" at bounding box center [391, 395] width 14 height 14
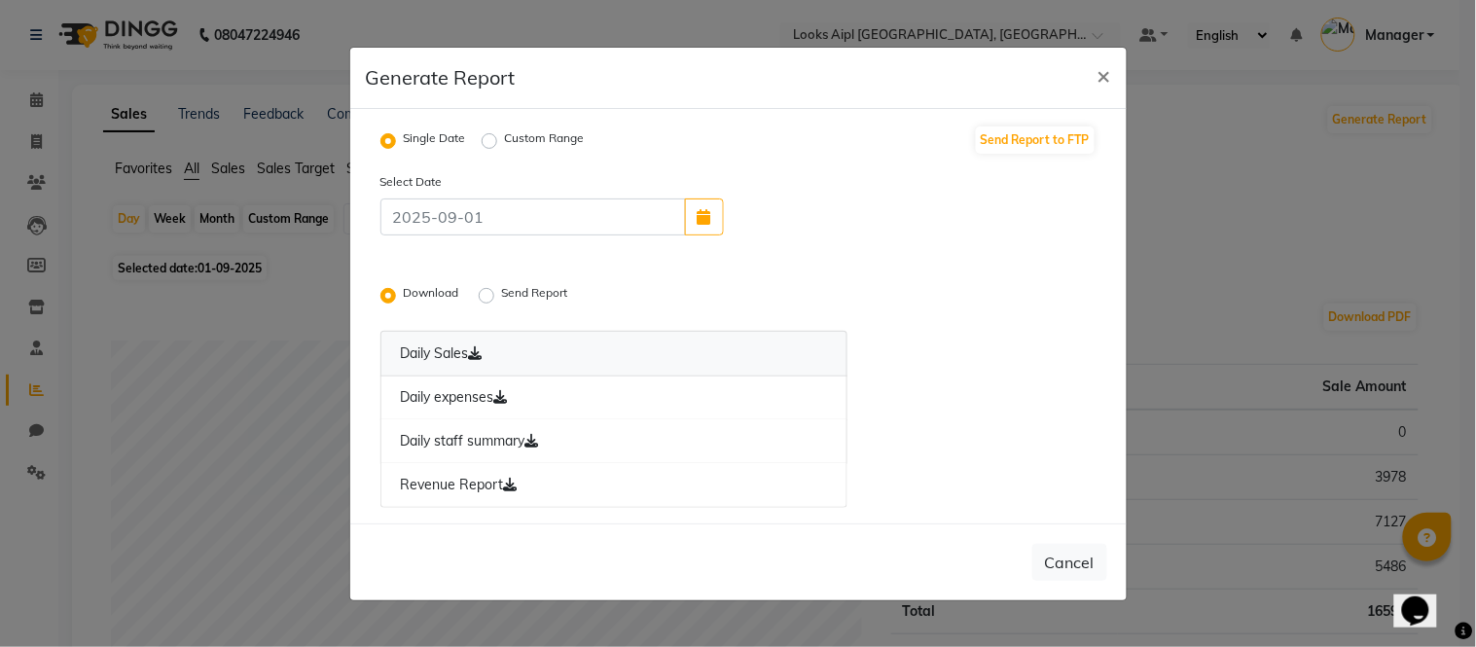
click at [482, 358] on icon at bounding box center [476, 353] width 14 height 14
click at [504, 397] on icon at bounding box center [501, 397] width 14 height 14
click at [539, 440] on icon at bounding box center [532, 441] width 14 height 14
click at [516, 488] on icon at bounding box center [511, 485] width 14 height 14
click at [1102, 80] on span "×" at bounding box center [1105, 74] width 14 height 29
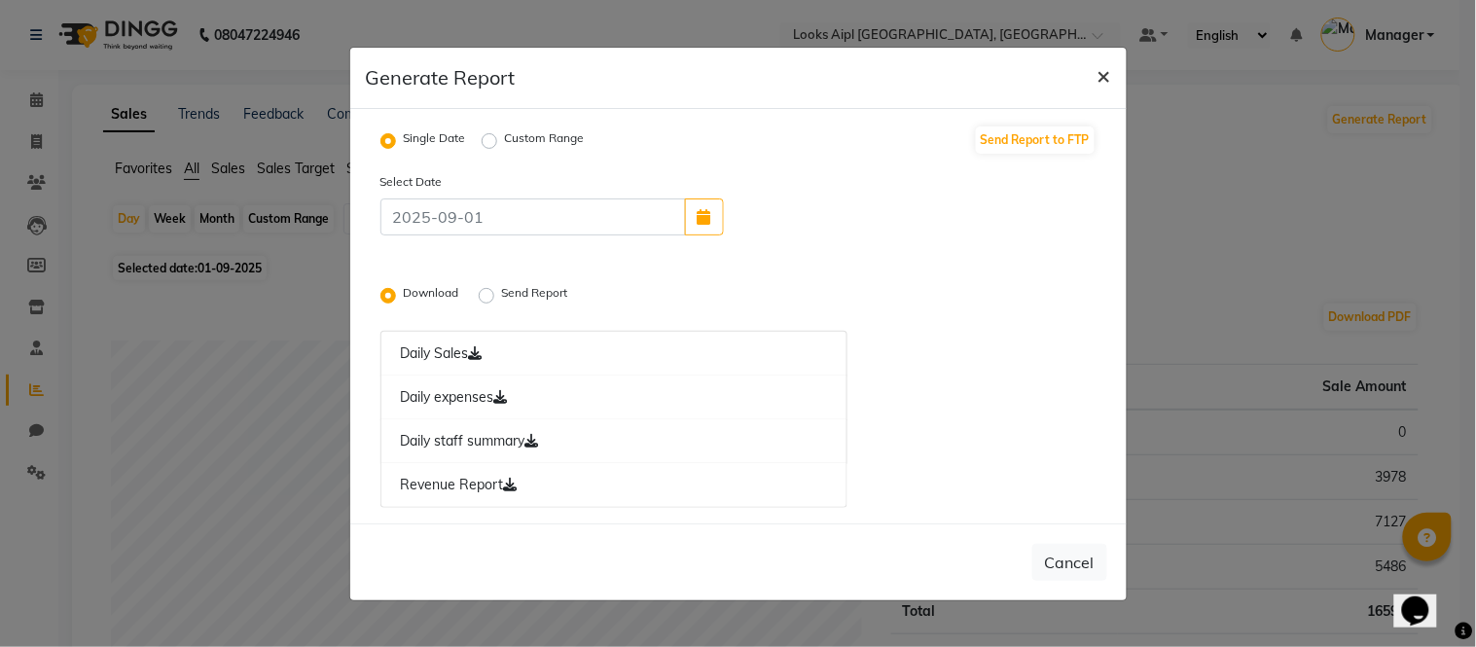
radio input "false"
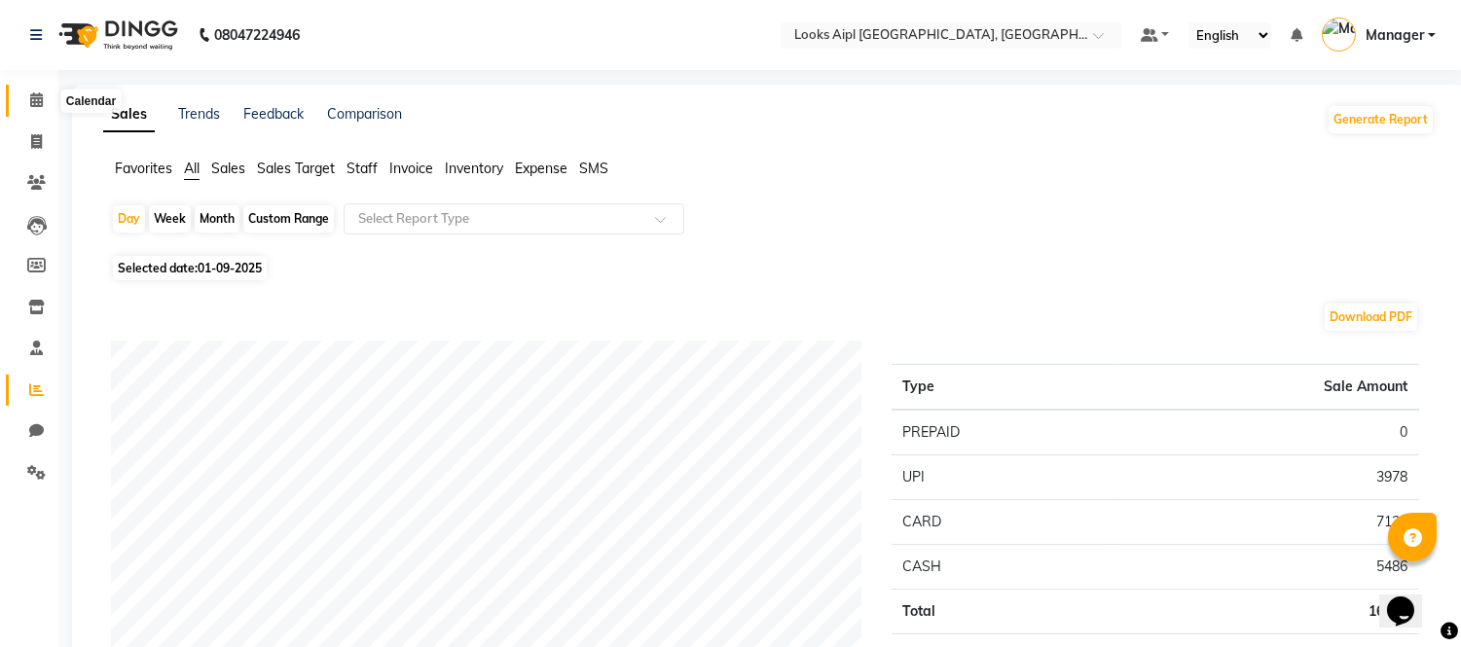
click at [41, 107] on icon at bounding box center [36, 99] width 13 height 15
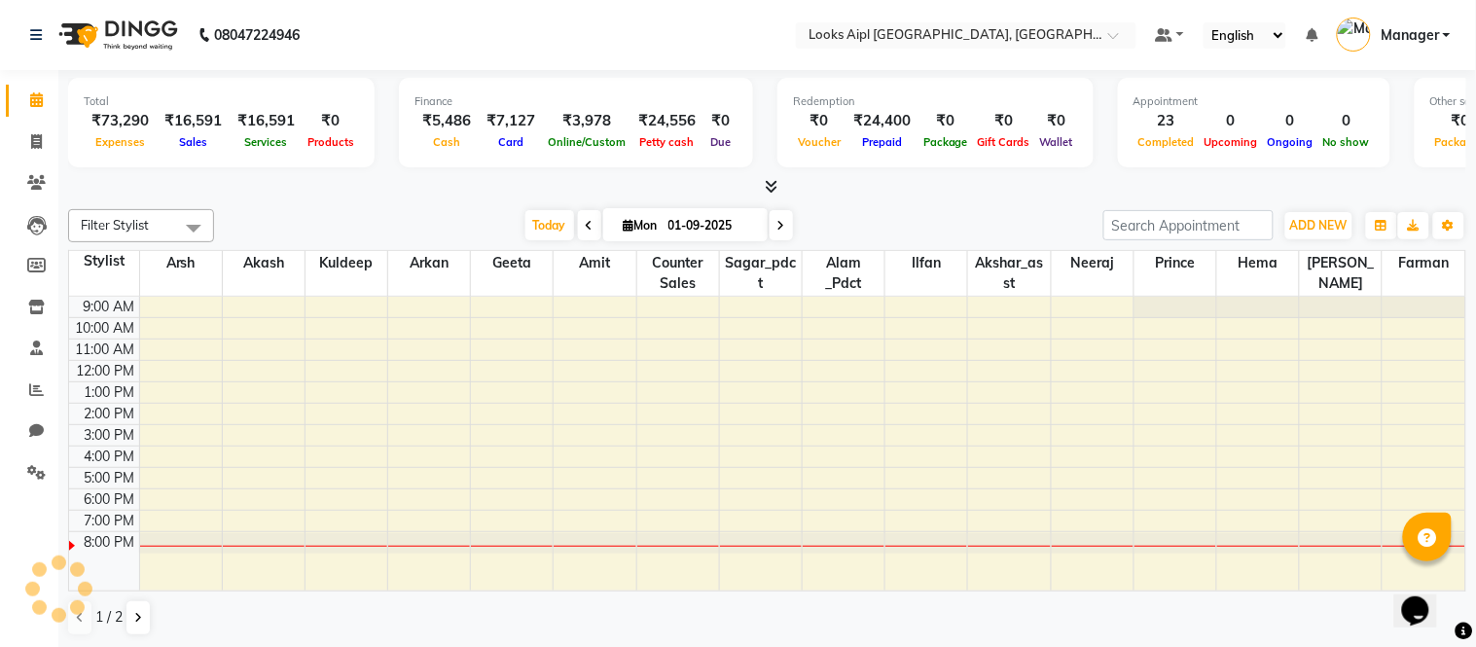
click at [41, 107] on icon at bounding box center [36, 99] width 13 height 15
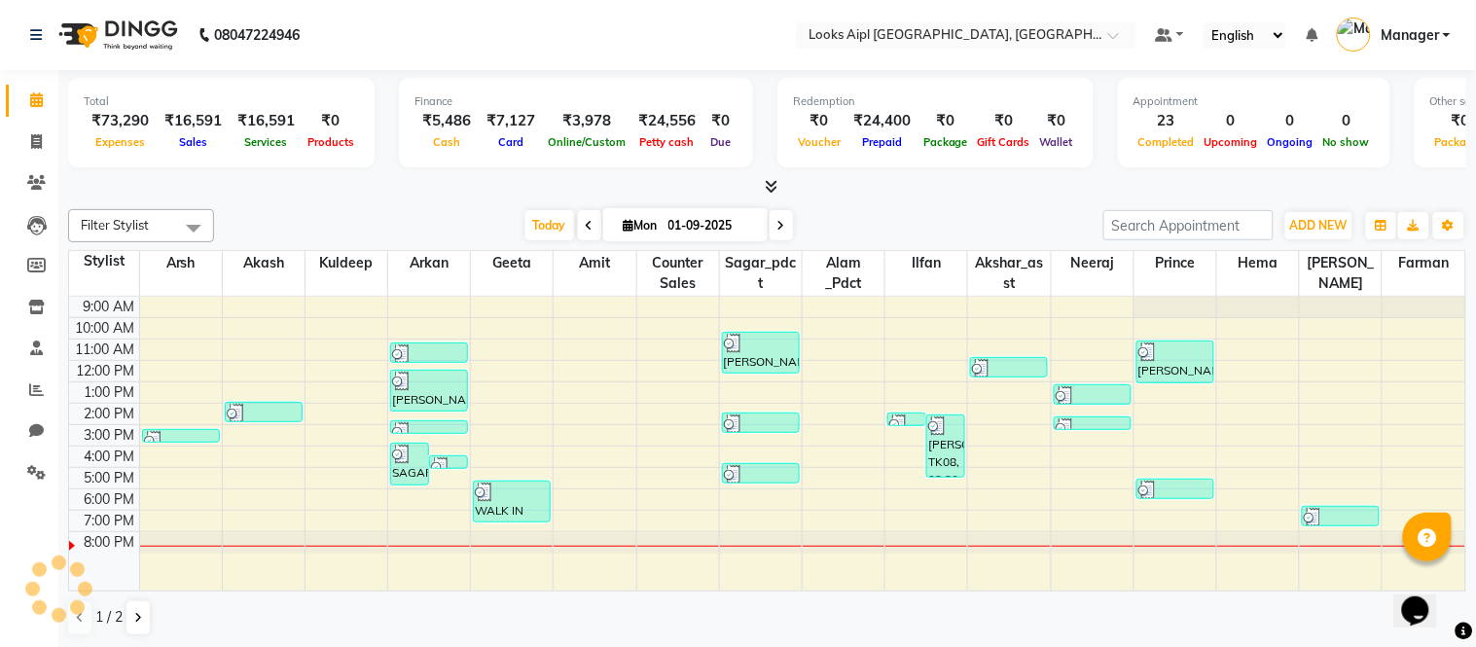
click at [41, 107] on icon at bounding box center [36, 99] width 13 height 15
click at [24, 469] on span at bounding box center [36, 473] width 34 height 22
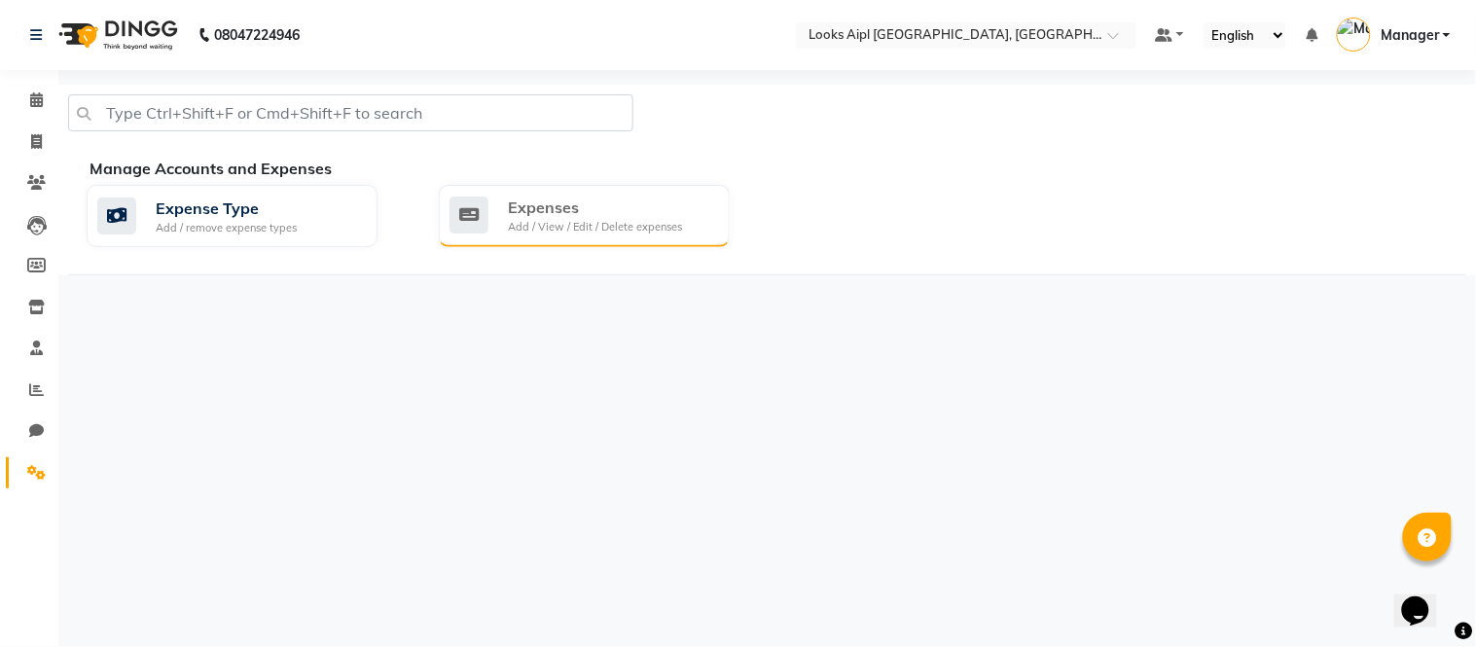
click at [594, 197] on div "Expenses" at bounding box center [595, 207] width 174 height 23
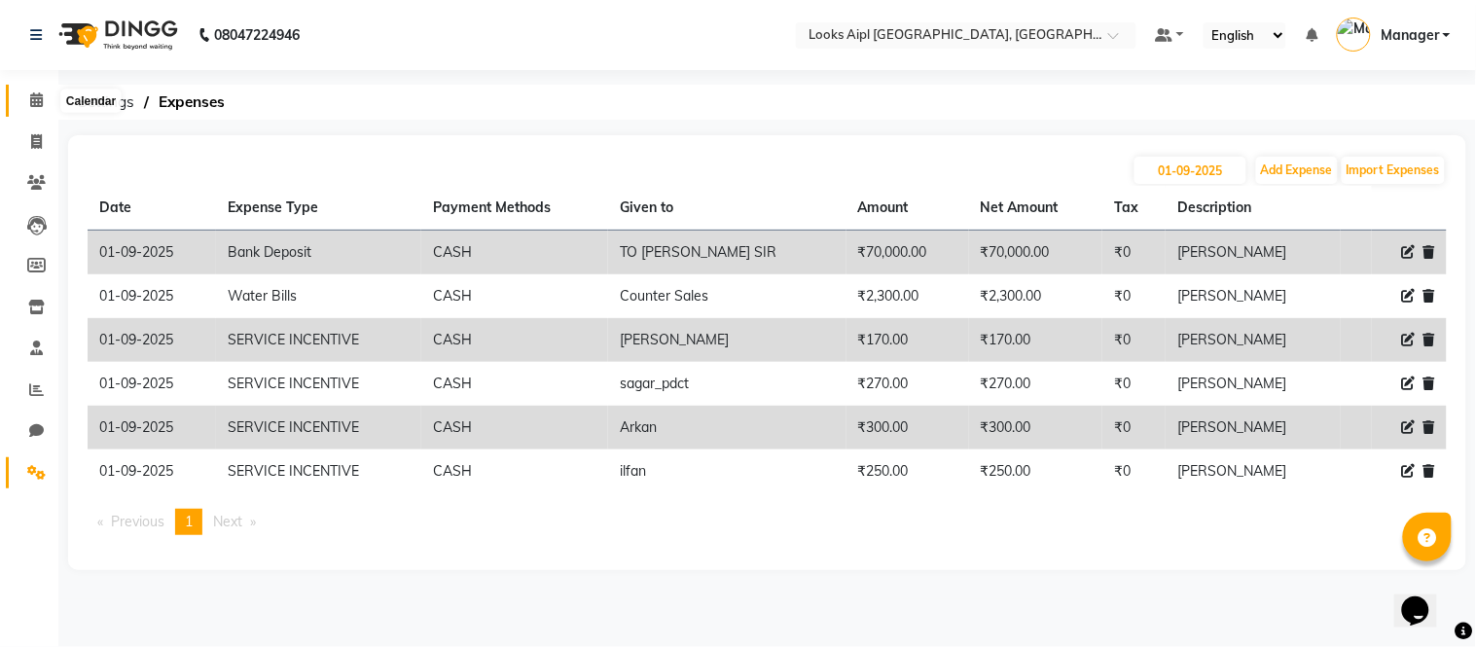
click at [26, 99] on span at bounding box center [36, 101] width 34 height 22
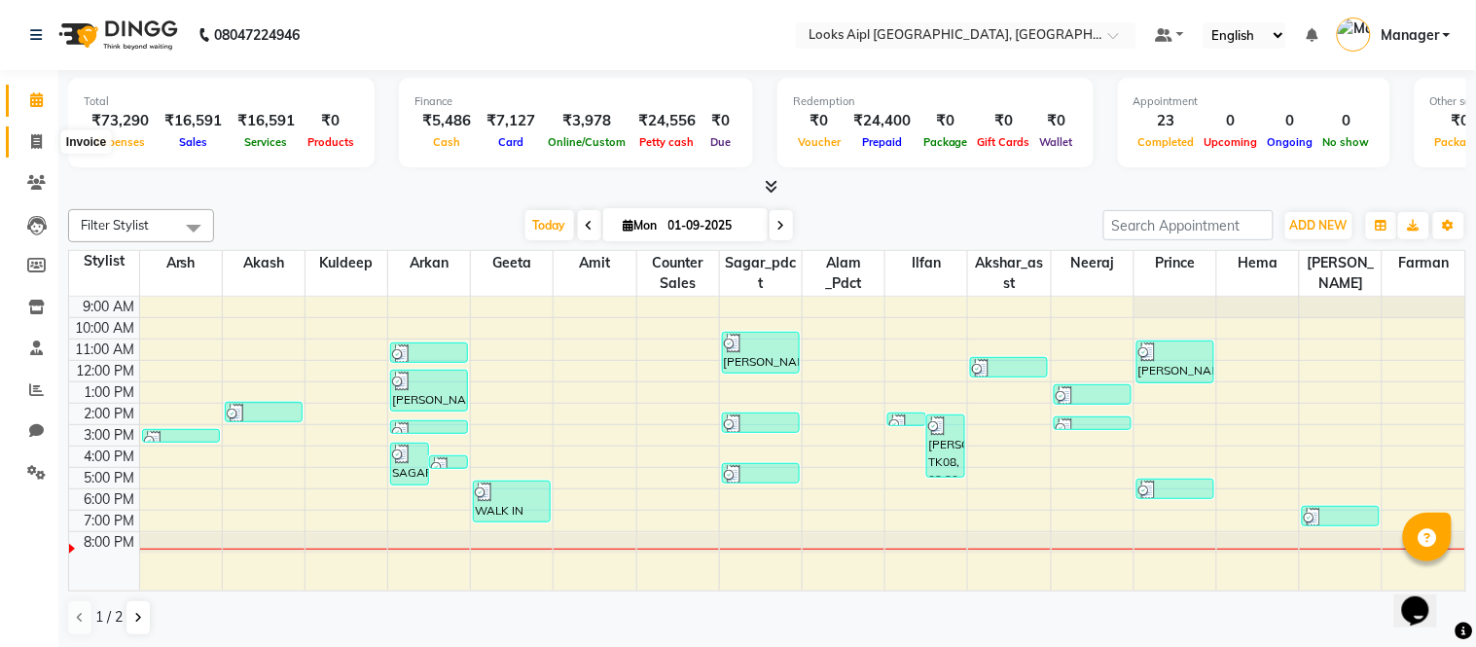
click at [36, 136] on icon at bounding box center [36, 141] width 11 height 15
select select "service"
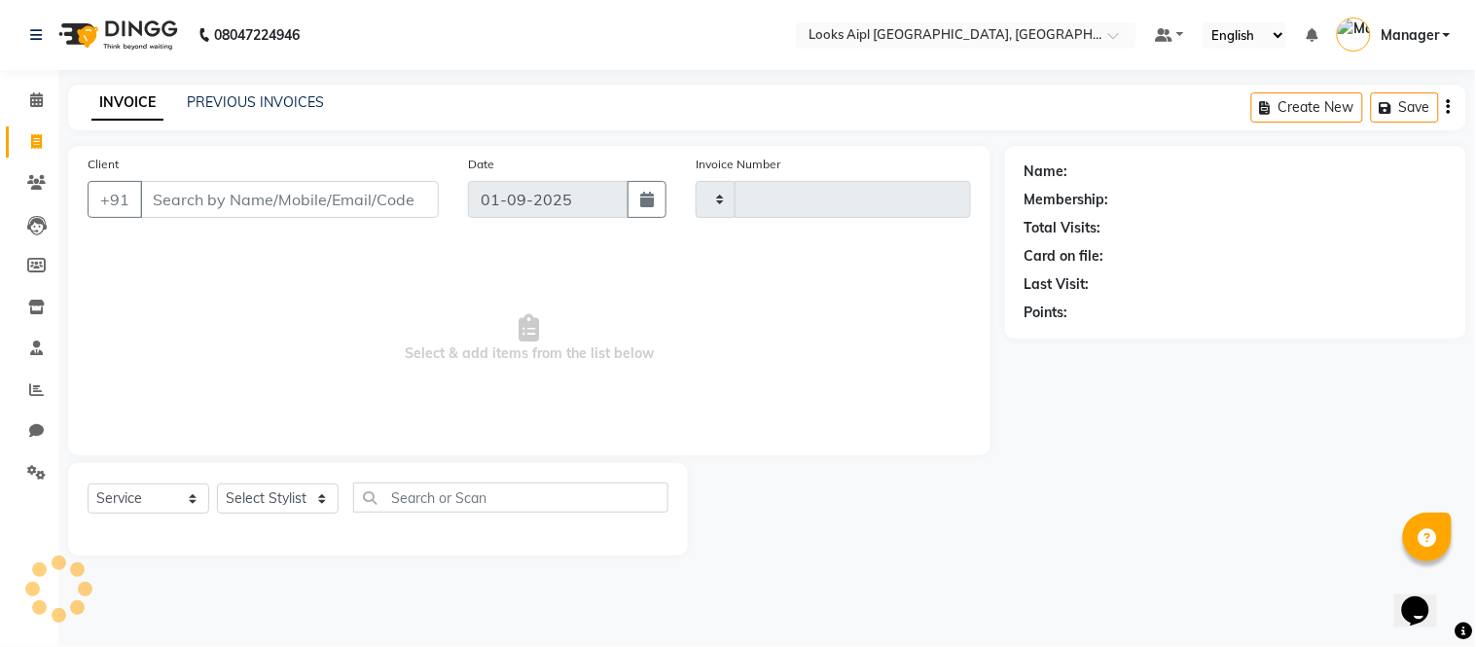
type input "7091"
select select "6047"
click at [42, 129] on link "Invoice" at bounding box center [29, 142] width 47 height 32
select select "6047"
select select "service"
